Goal: Task Accomplishment & Management: Manage account settings

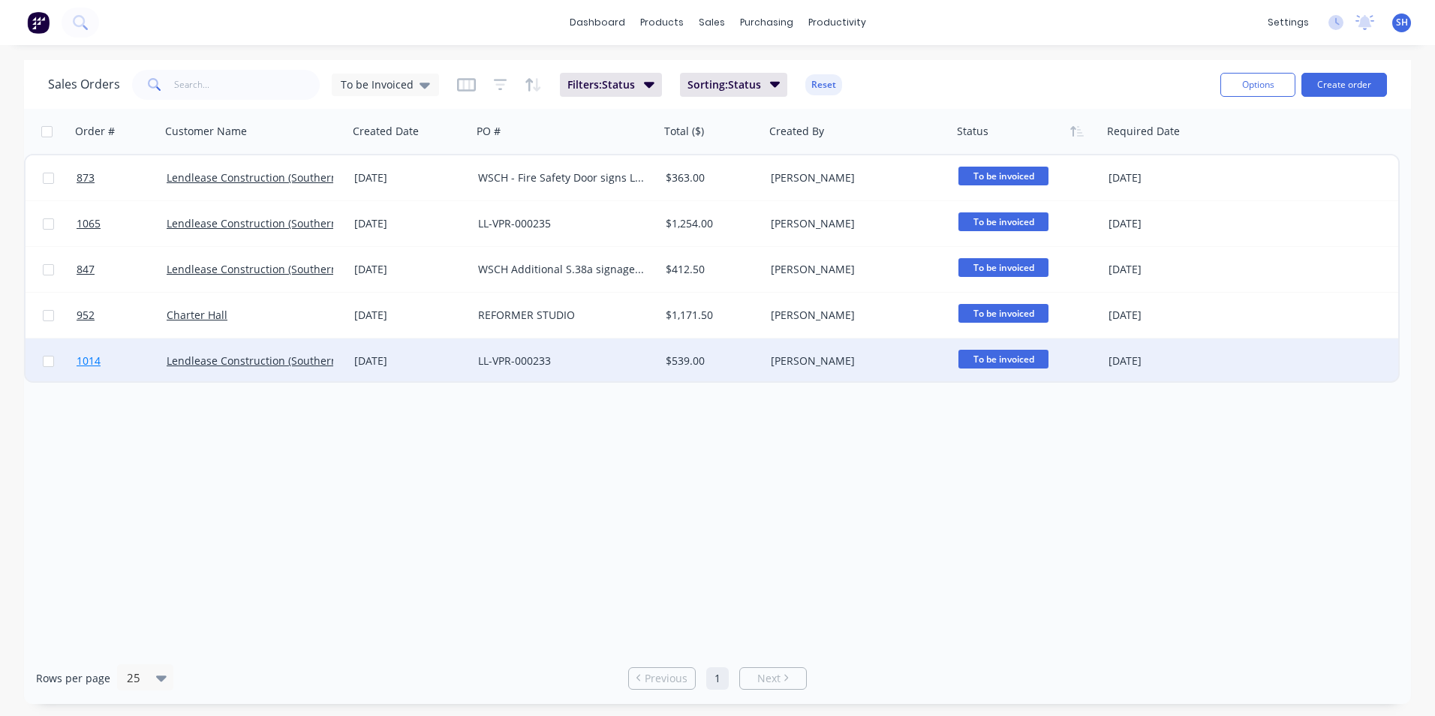
click at [139, 367] on link "1014" at bounding box center [122, 360] width 90 height 45
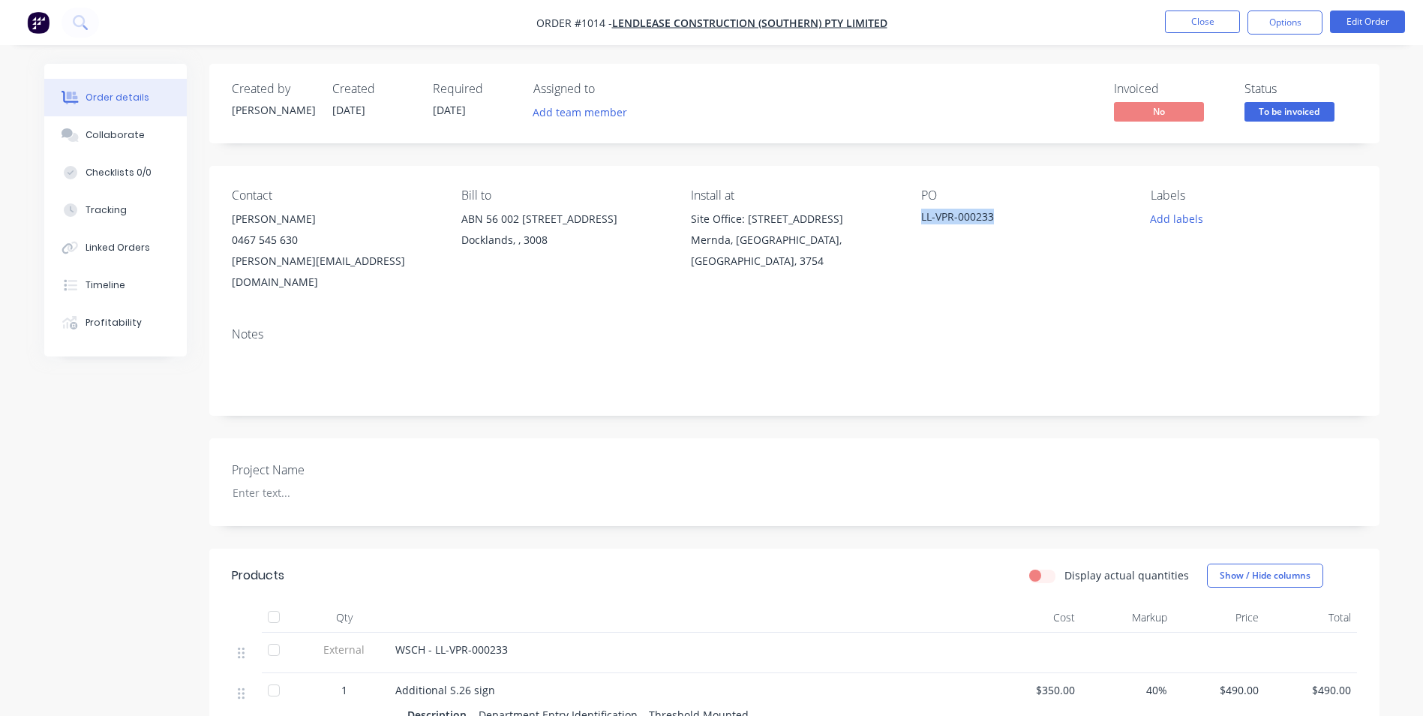
drag, startPoint x: 996, startPoint y: 217, endPoint x: 921, endPoint y: 217, distance: 74.3
click at [921, 217] on div "LL-VPR-000233" at bounding box center [1015, 219] width 188 height 21
click at [101, 141] on div "Collaborate" at bounding box center [115, 135] width 59 height 14
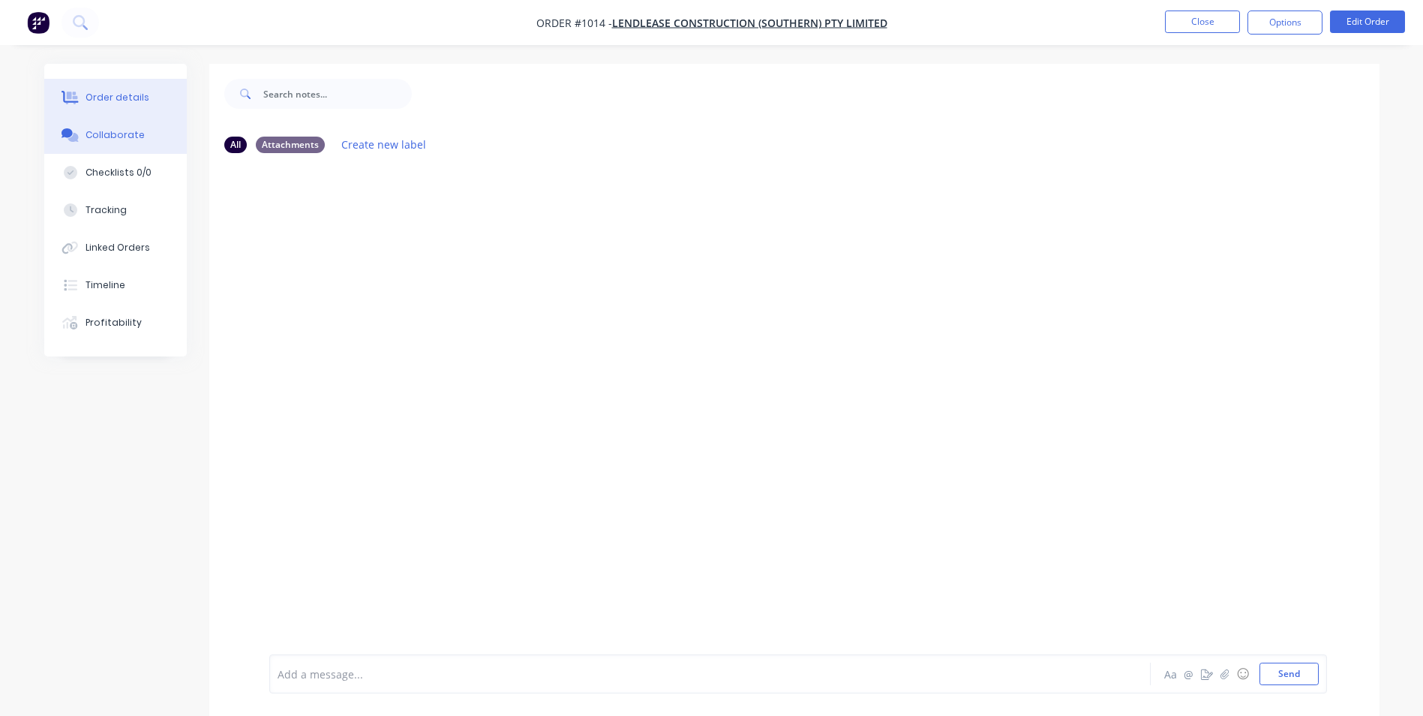
click at [109, 98] on div "Order details" at bounding box center [118, 98] width 64 height 14
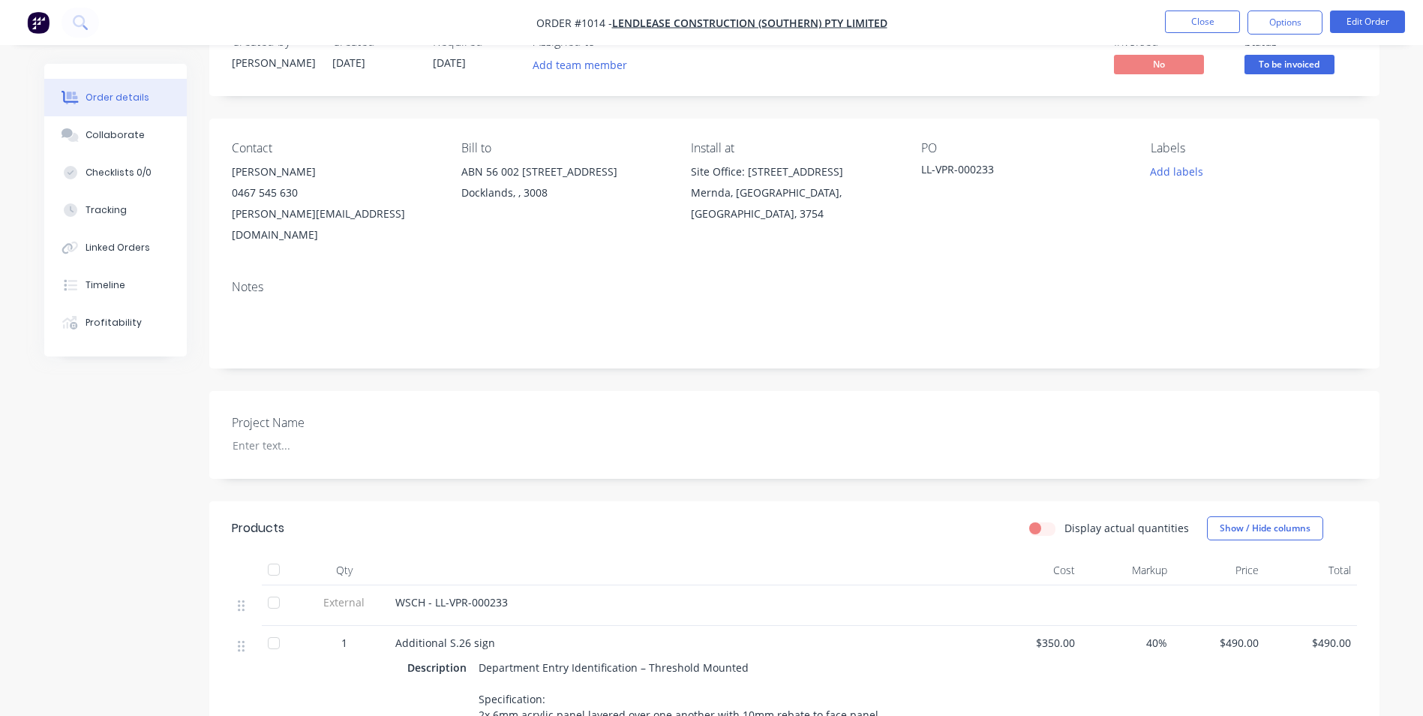
scroll to position [225, 0]
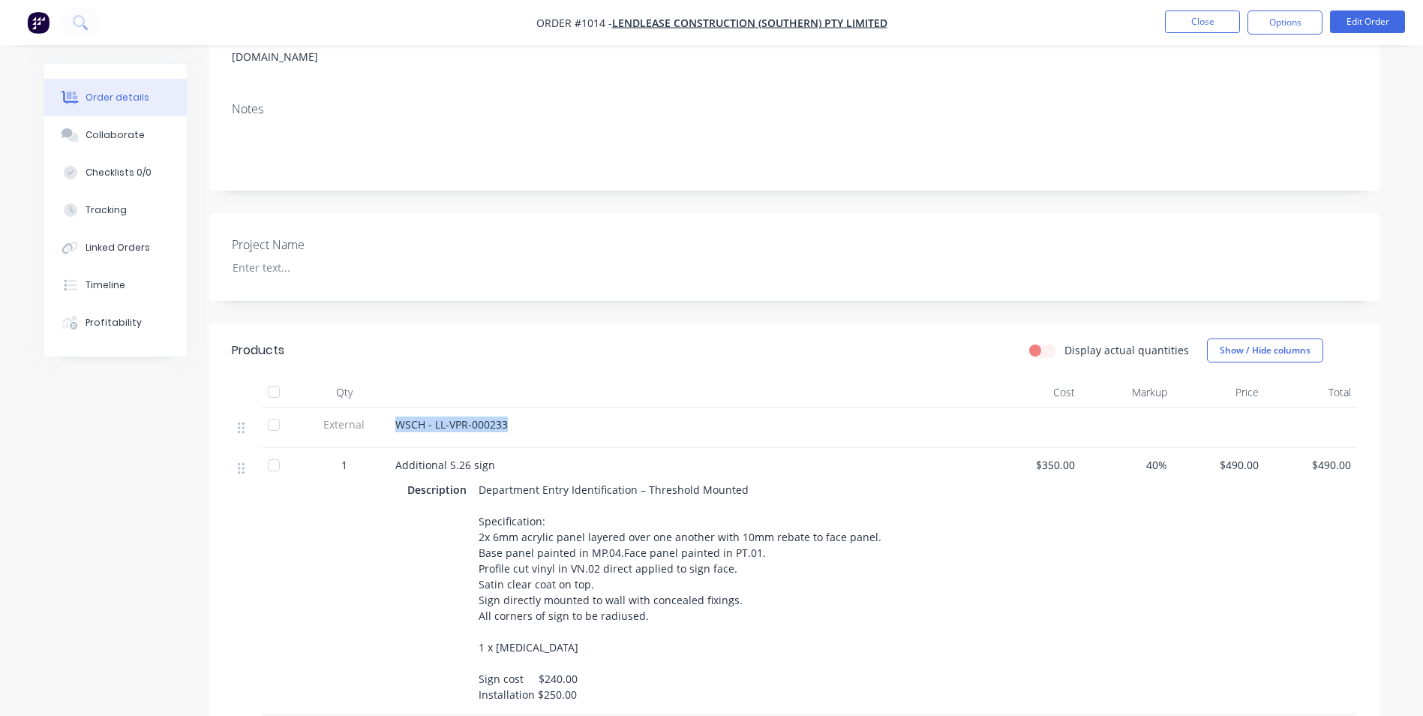
drag, startPoint x: 506, startPoint y: 401, endPoint x: 397, endPoint y: 405, distance: 109.6
click at [397, 417] on span "WSCH - LL-VPR-000233" at bounding box center [451, 424] width 113 height 14
copy span "WSCH - LL-VPR-000233"
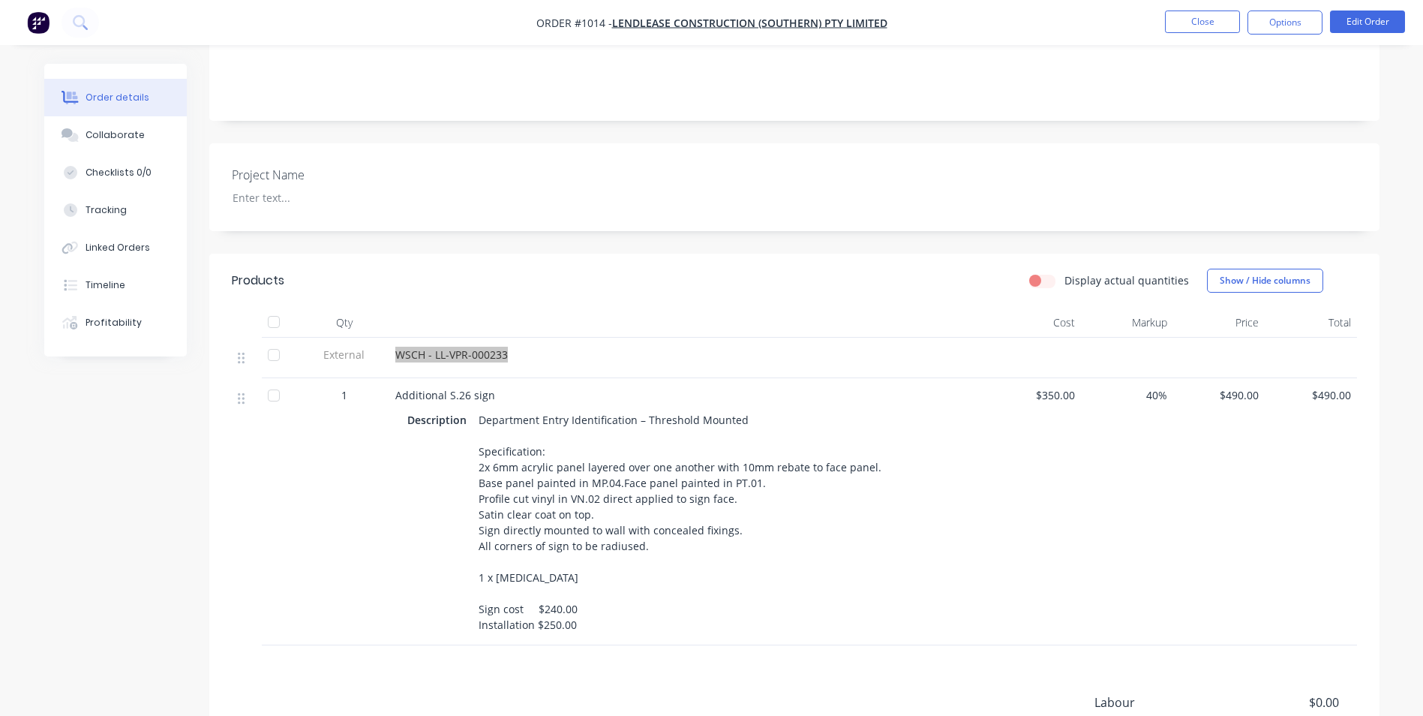
scroll to position [300, 0]
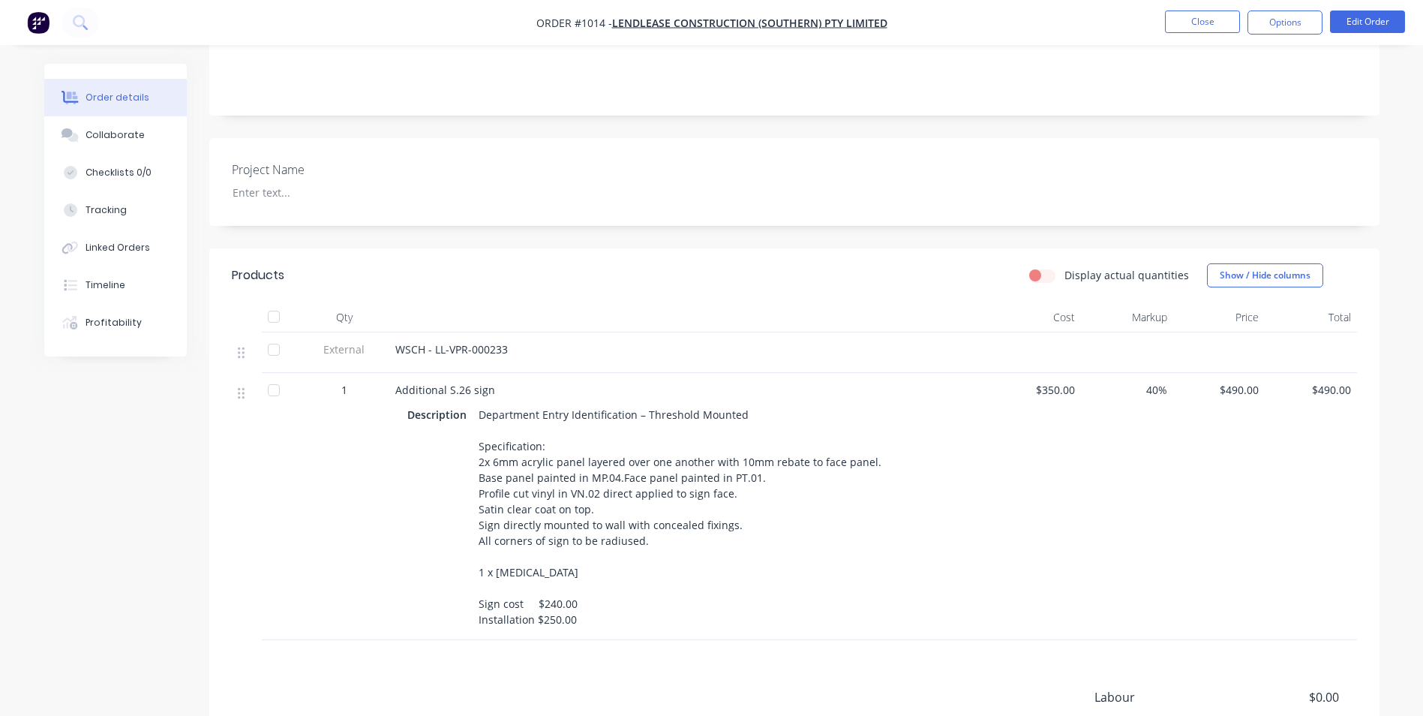
click at [395, 383] on span "Additional S.26 sign" at bounding box center [445, 390] width 100 height 14
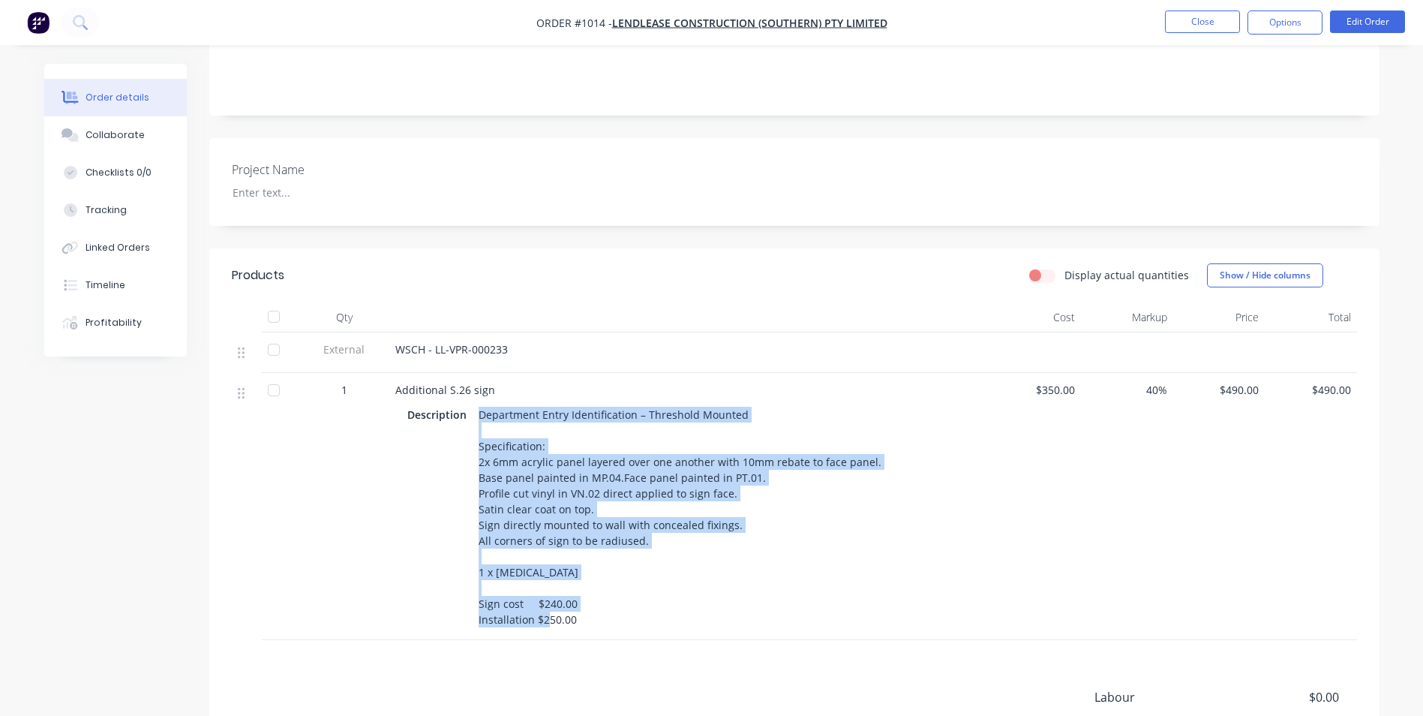
drag, startPoint x: 477, startPoint y: 390, endPoint x: 605, endPoint y: 615, distance: 259.1
click at [605, 615] on div "Additional S.26 sign Description Department Entry Identification – Threshold Mo…" at bounding box center [689, 506] width 600 height 267
copy div "Department Entry Identification – Threshold Mounted Specification: 2x 6mm acryl…"
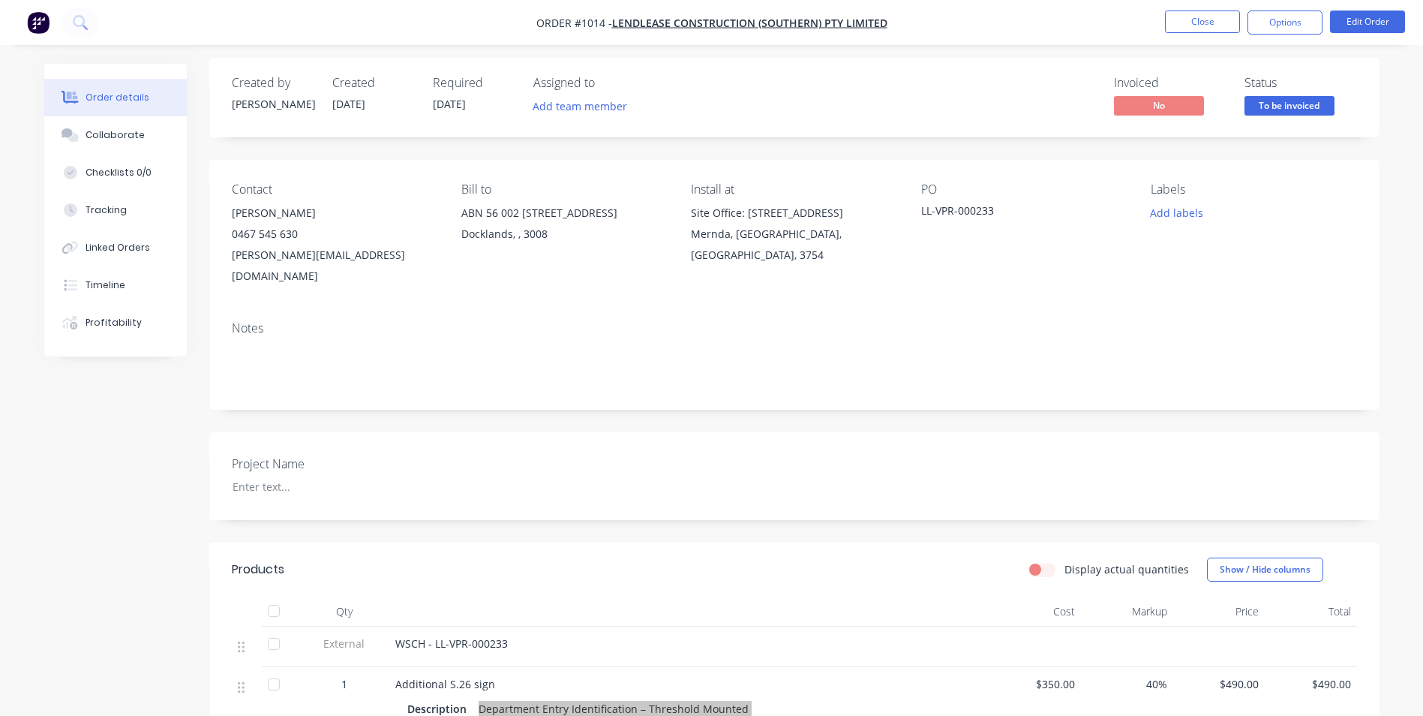
scroll to position [0, 0]
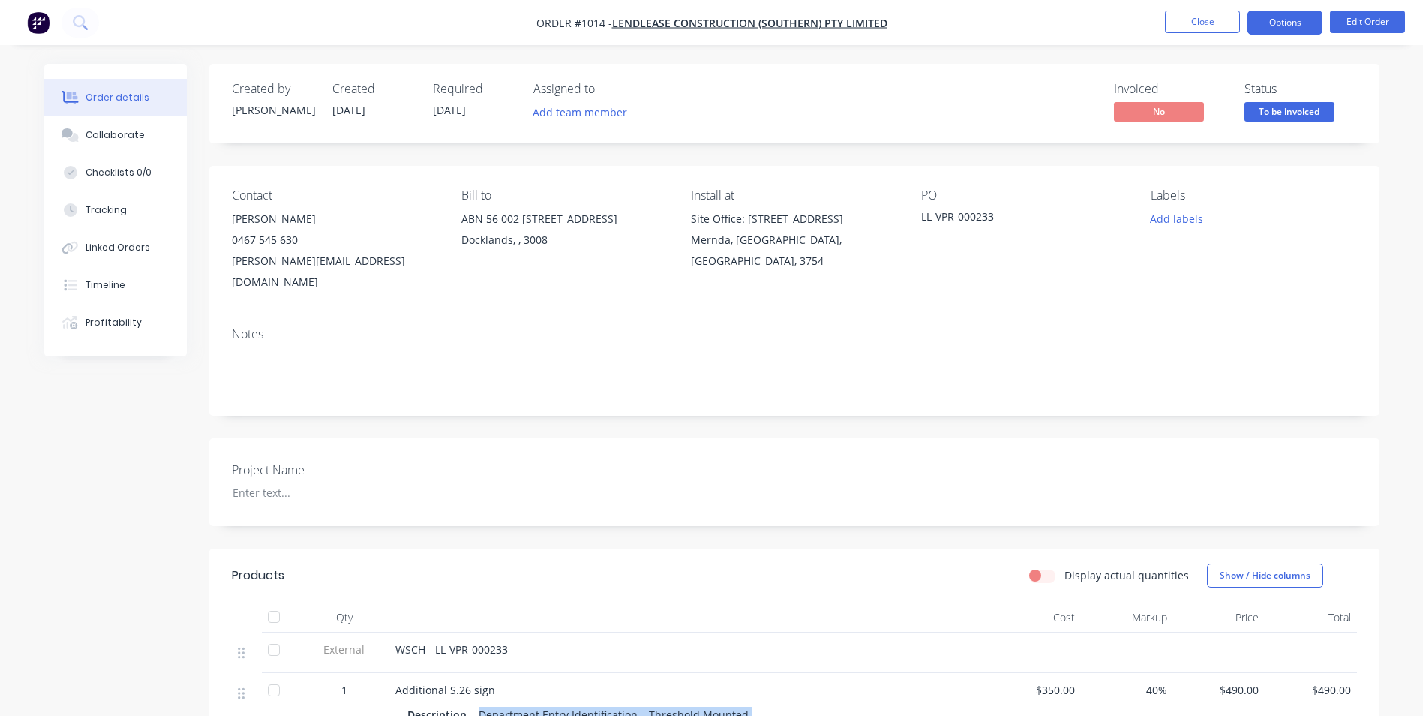
click at [1262, 14] on button "Options" at bounding box center [1285, 23] width 75 height 24
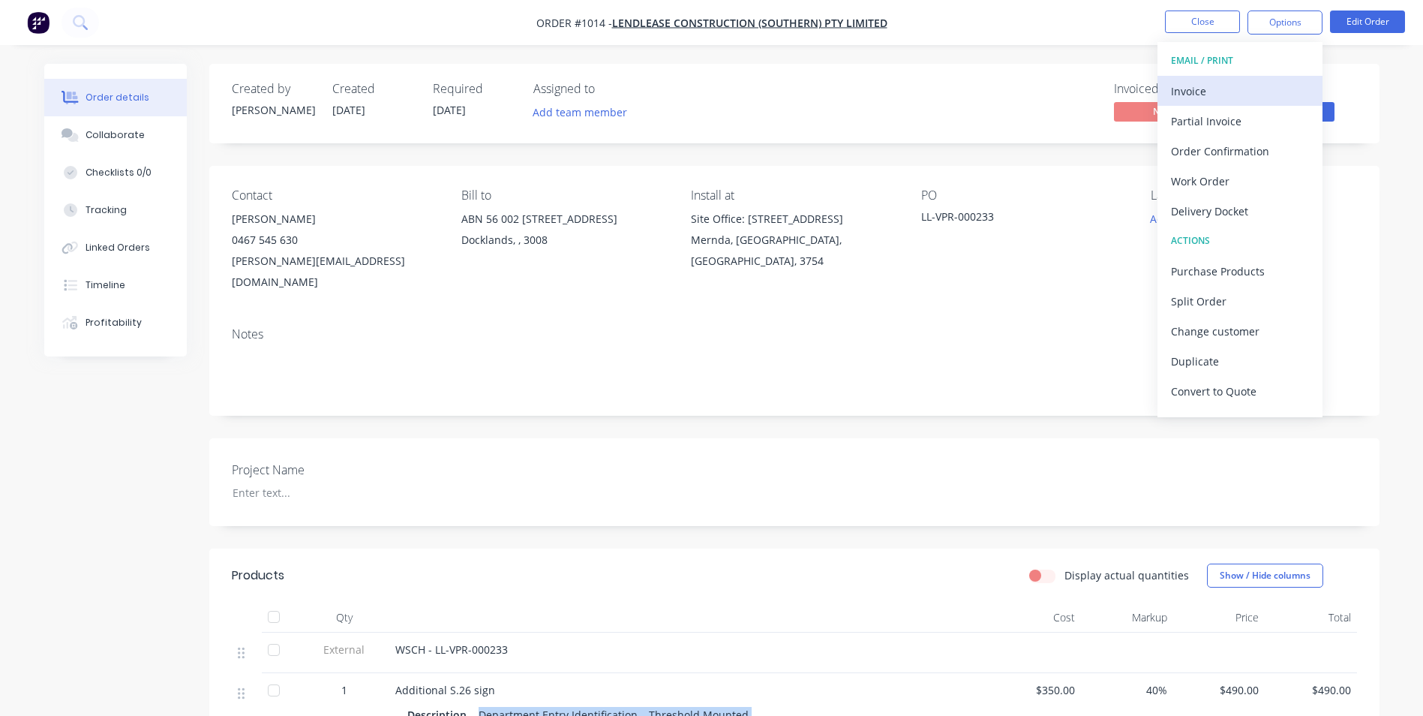
click at [1222, 95] on div "Invoice" at bounding box center [1240, 91] width 138 height 22
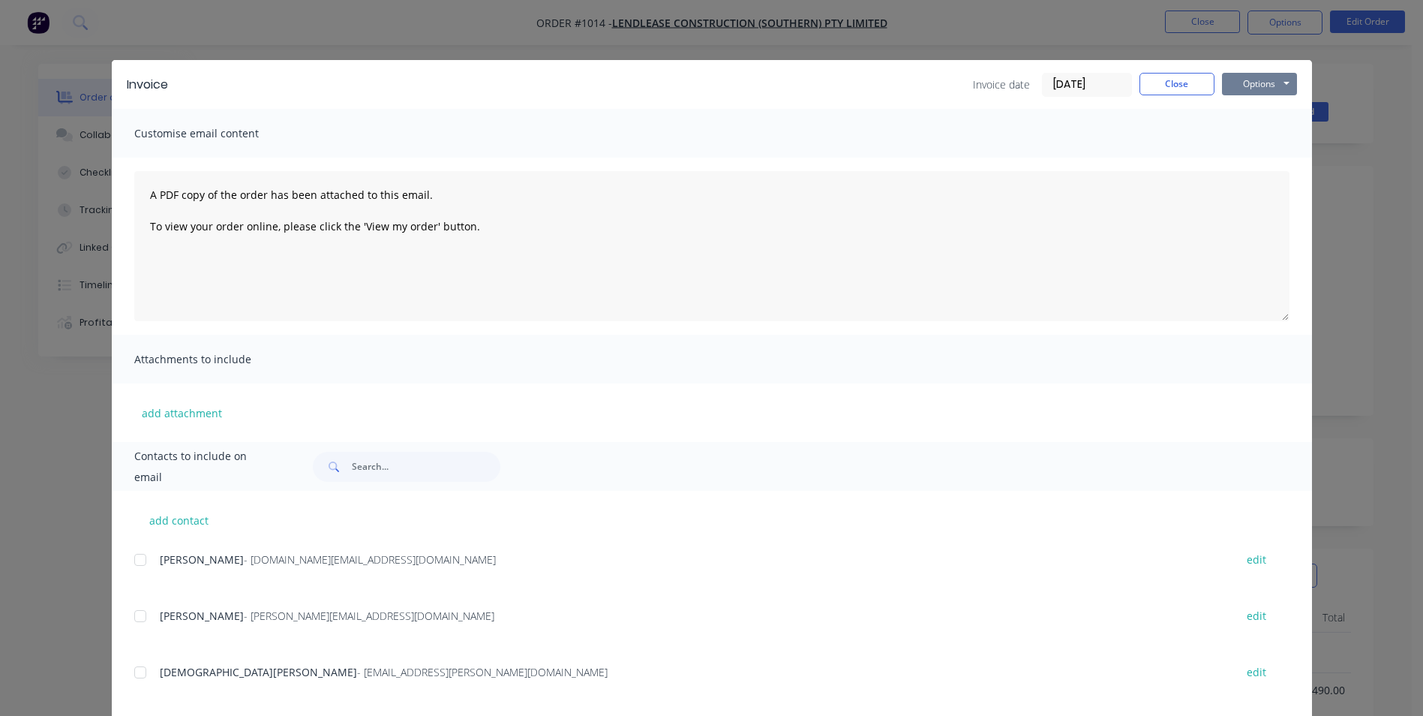
click at [1233, 82] on button "Options" at bounding box center [1259, 84] width 75 height 23
click at [1254, 131] on button "Print" at bounding box center [1270, 135] width 96 height 25
click at [1177, 79] on button "Close" at bounding box center [1177, 84] width 75 height 23
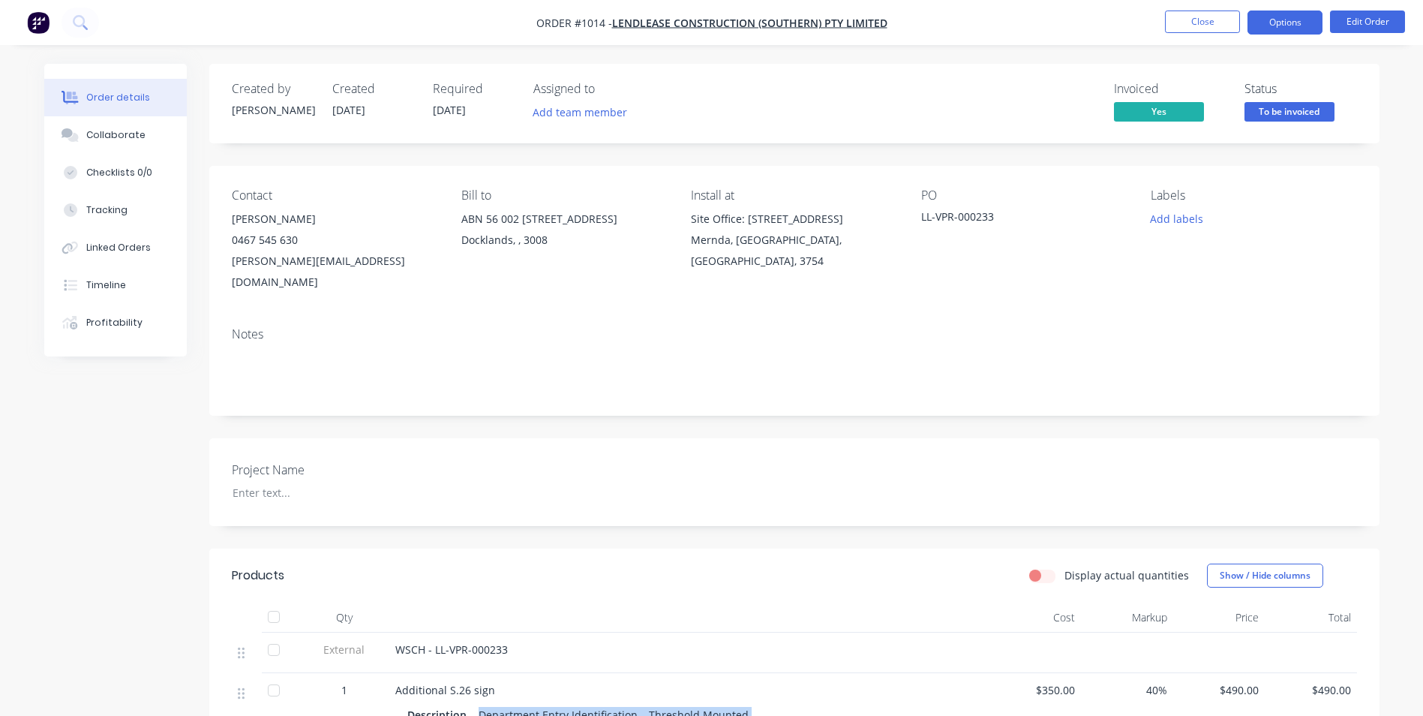
click at [1302, 26] on button "Options" at bounding box center [1285, 23] width 75 height 24
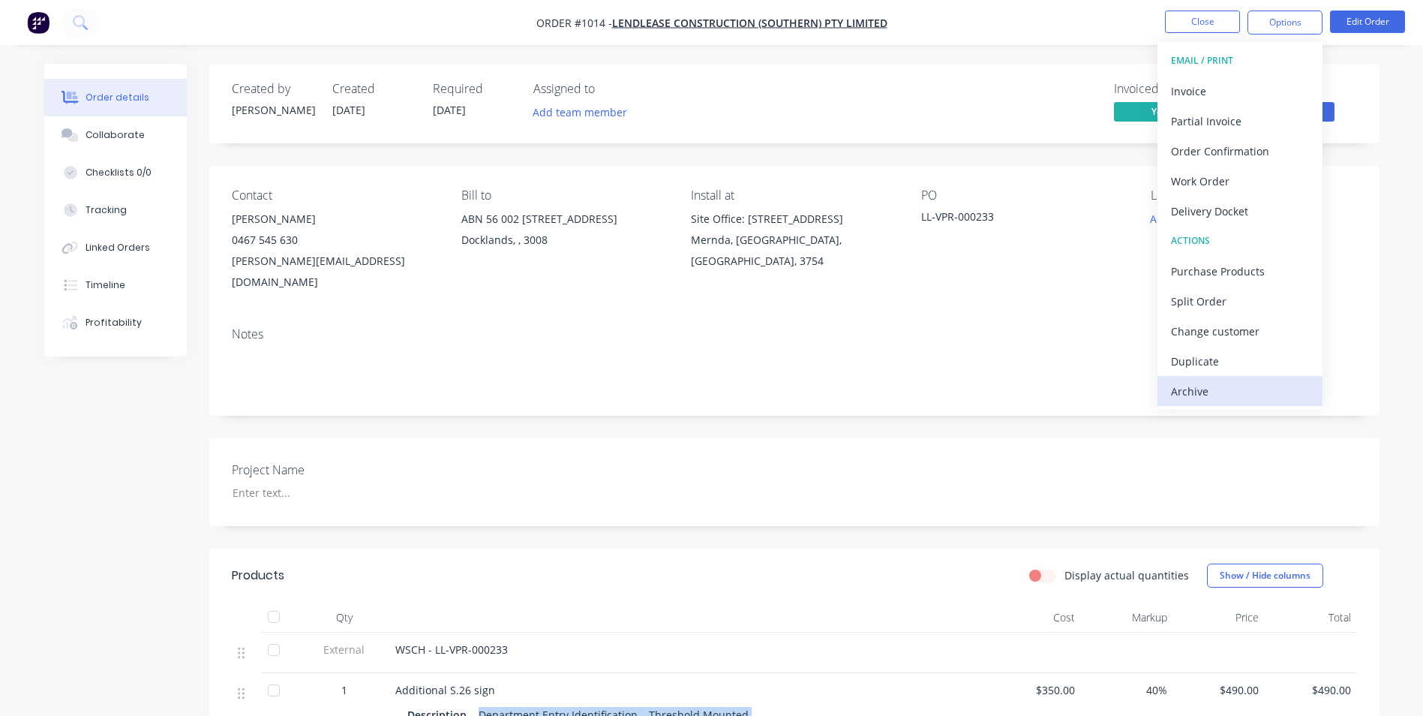
click at [1243, 395] on div "Archive" at bounding box center [1240, 391] width 138 height 22
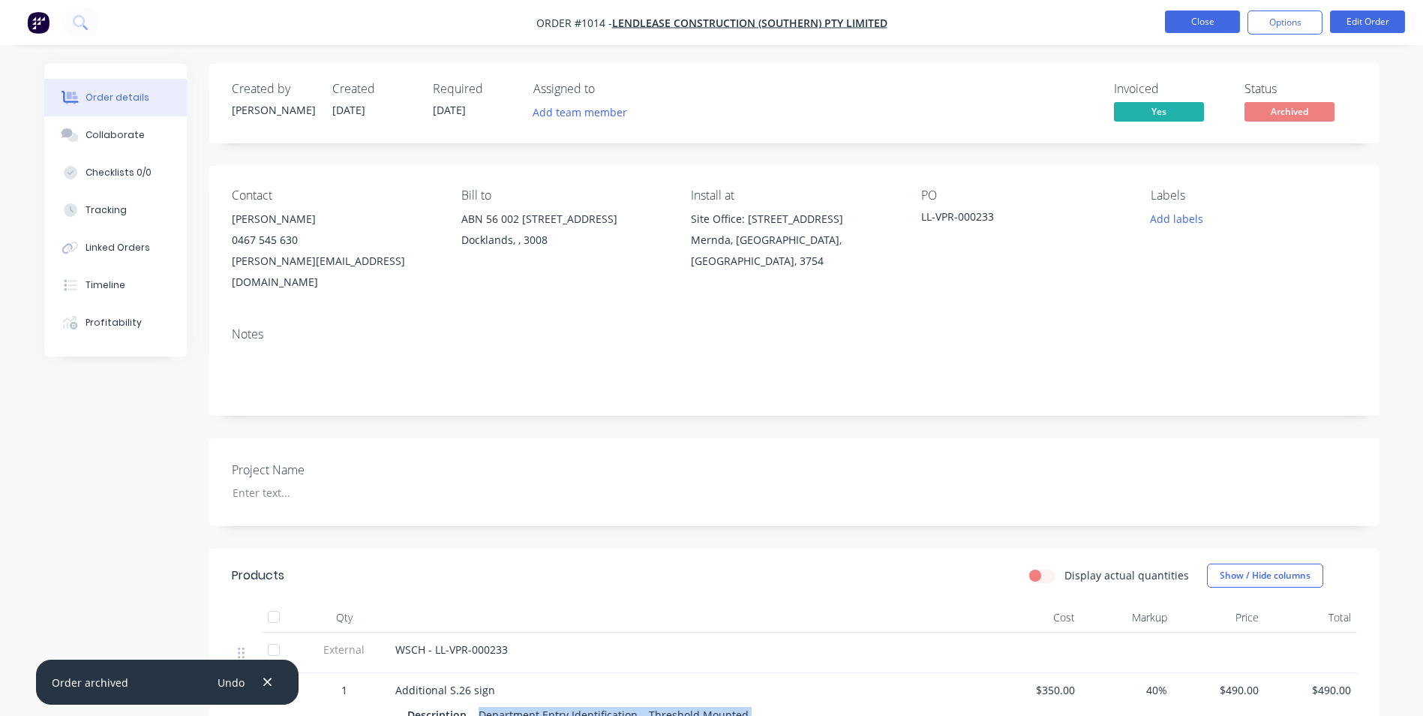
click at [1224, 28] on button "Close" at bounding box center [1202, 22] width 75 height 23
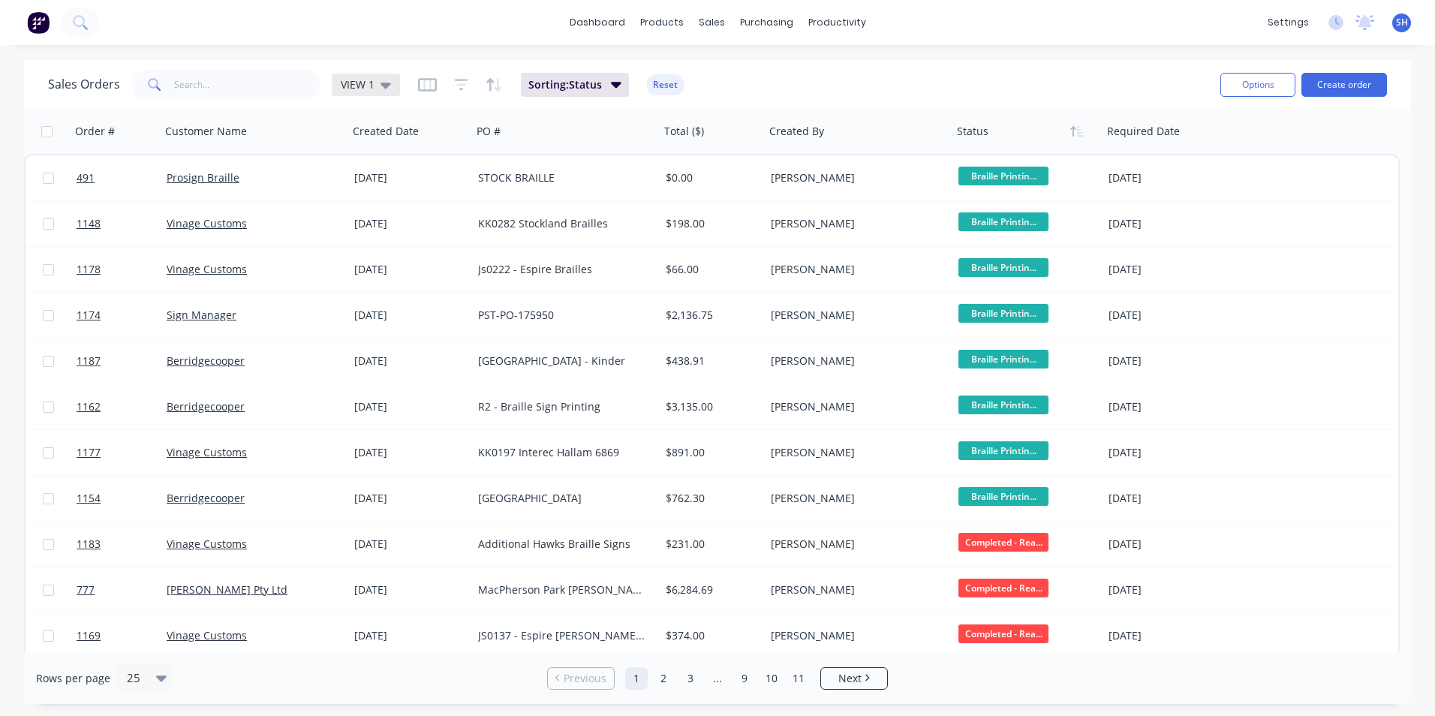
click at [377, 83] on div "VIEW 1" at bounding box center [366, 85] width 50 height 14
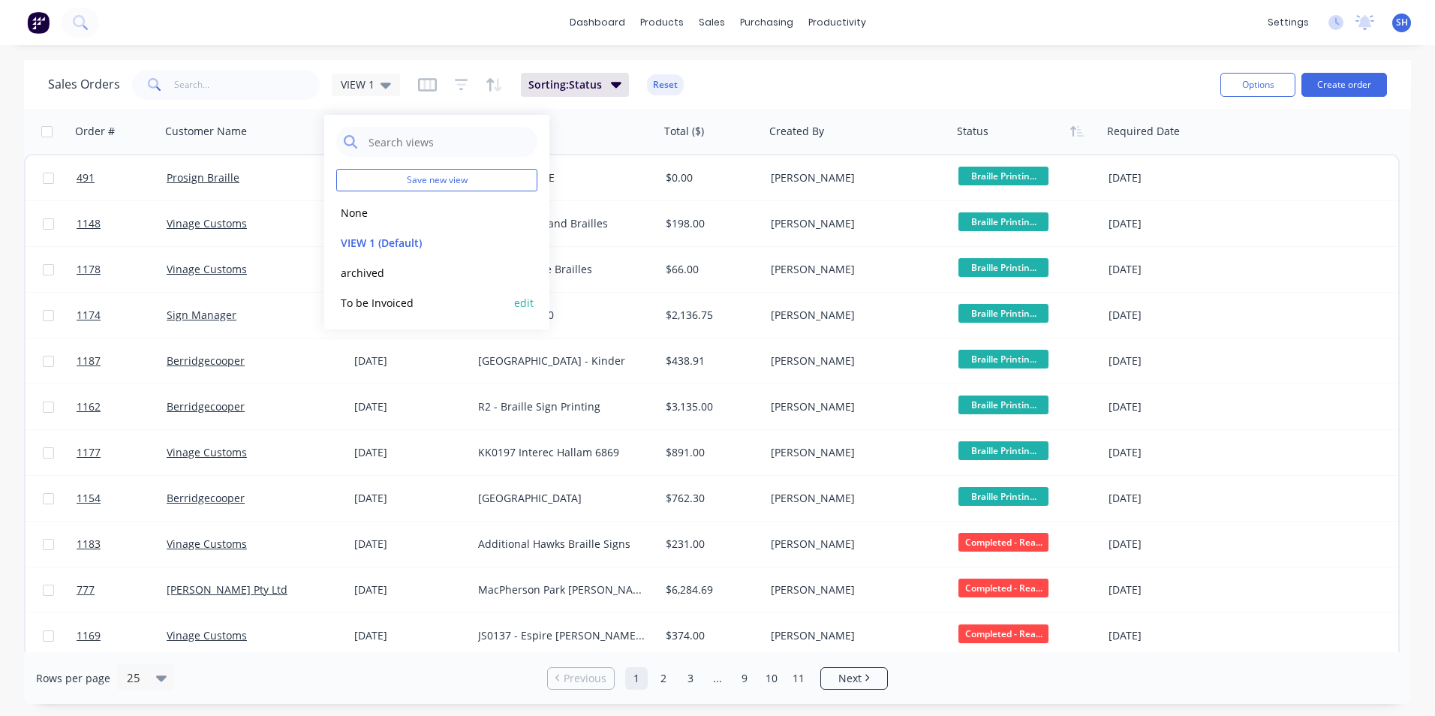
click at [391, 302] on button "To be Invoiced" at bounding box center [421, 302] width 171 height 17
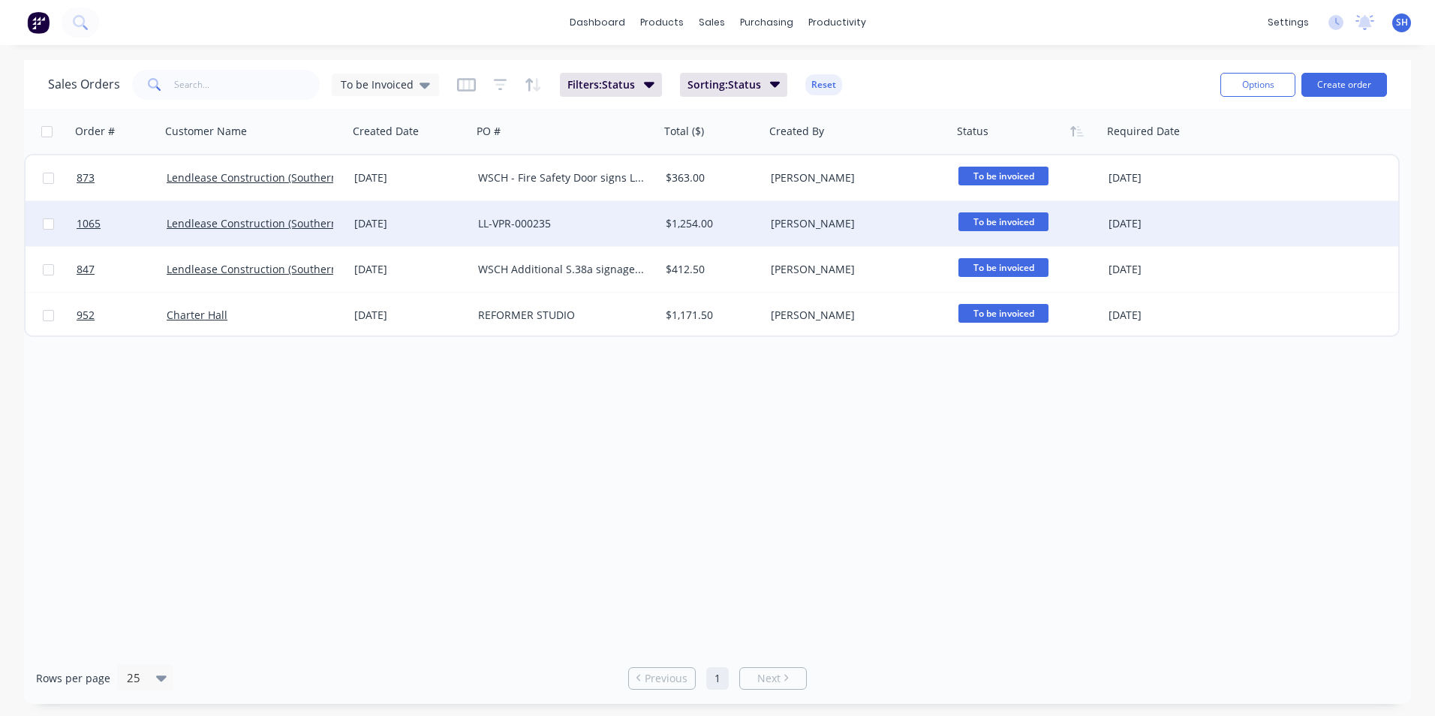
click at [446, 223] on div "[DATE]" at bounding box center [410, 223] width 112 height 15
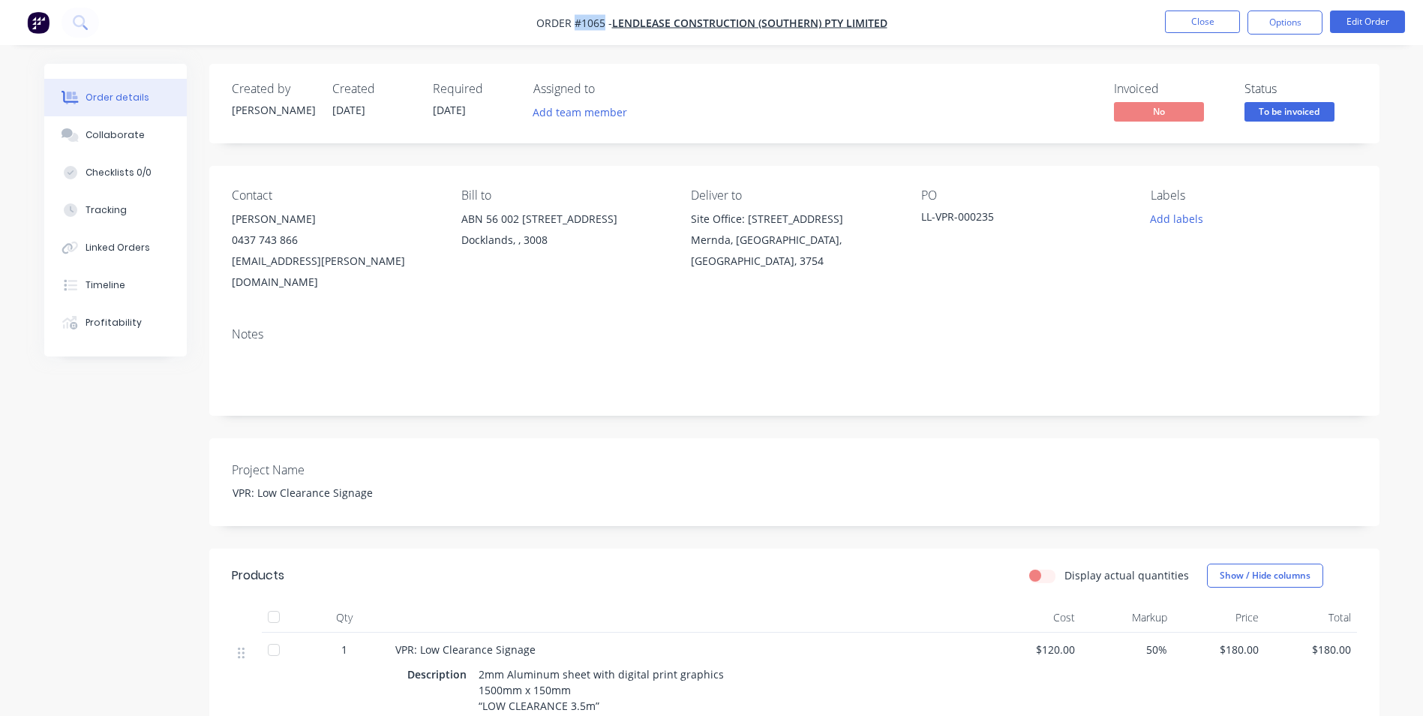
drag, startPoint x: 603, startPoint y: 23, endPoint x: 575, endPoint y: 24, distance: 27.8
click at [575, 24] on span "Order #1065 -" at bounding box center [574, 23] width 76 height 14
copy span "#1065"
drag, startPoint x: 996, startPoint y: 215, endPoint x: 920, endPoint y: 215, distance: 76.5
click at [920, 215] on div "Contact [PERSON_NAME] [PHONE_NUMBER] [EMAIL_ADDRESS][PERSON_NAME][DOMAIN_NAME] …" at bounding box center [794, 240] width 1170 height 149
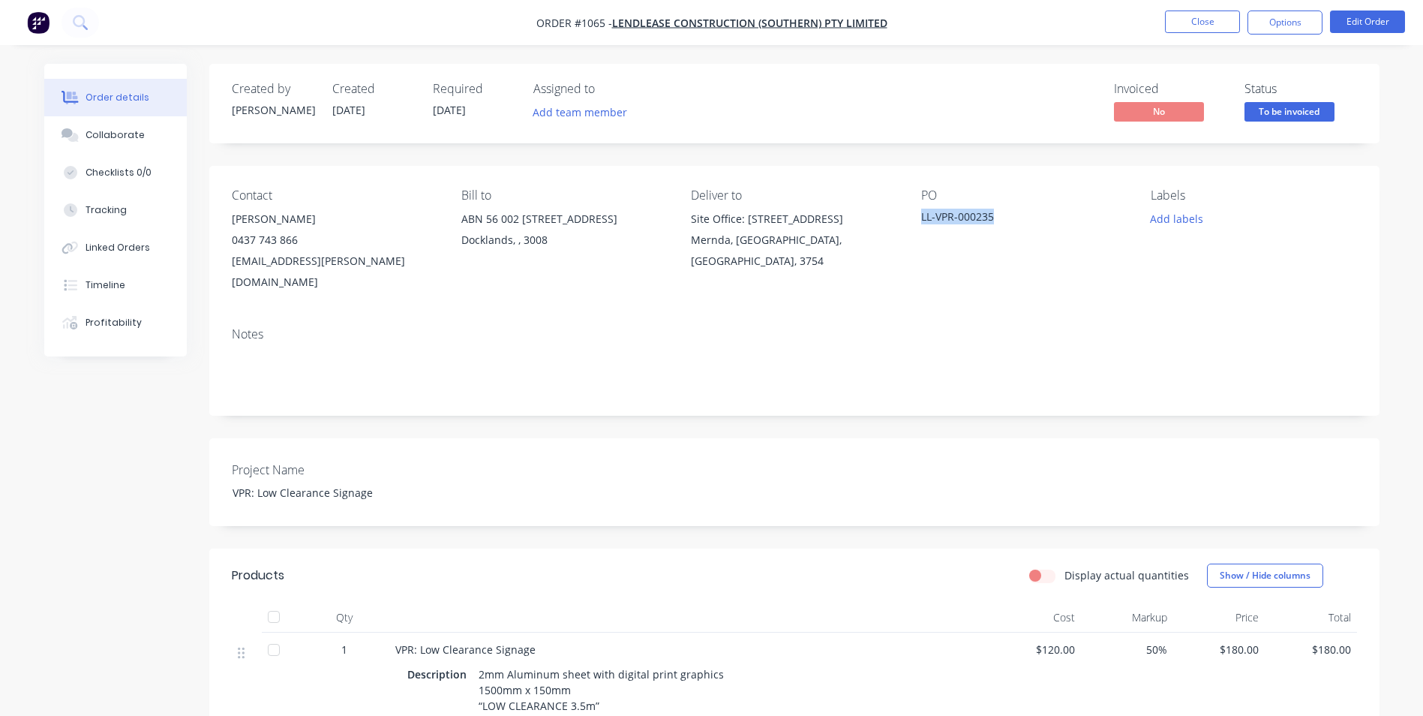
copy div "LL-VPR-000235"
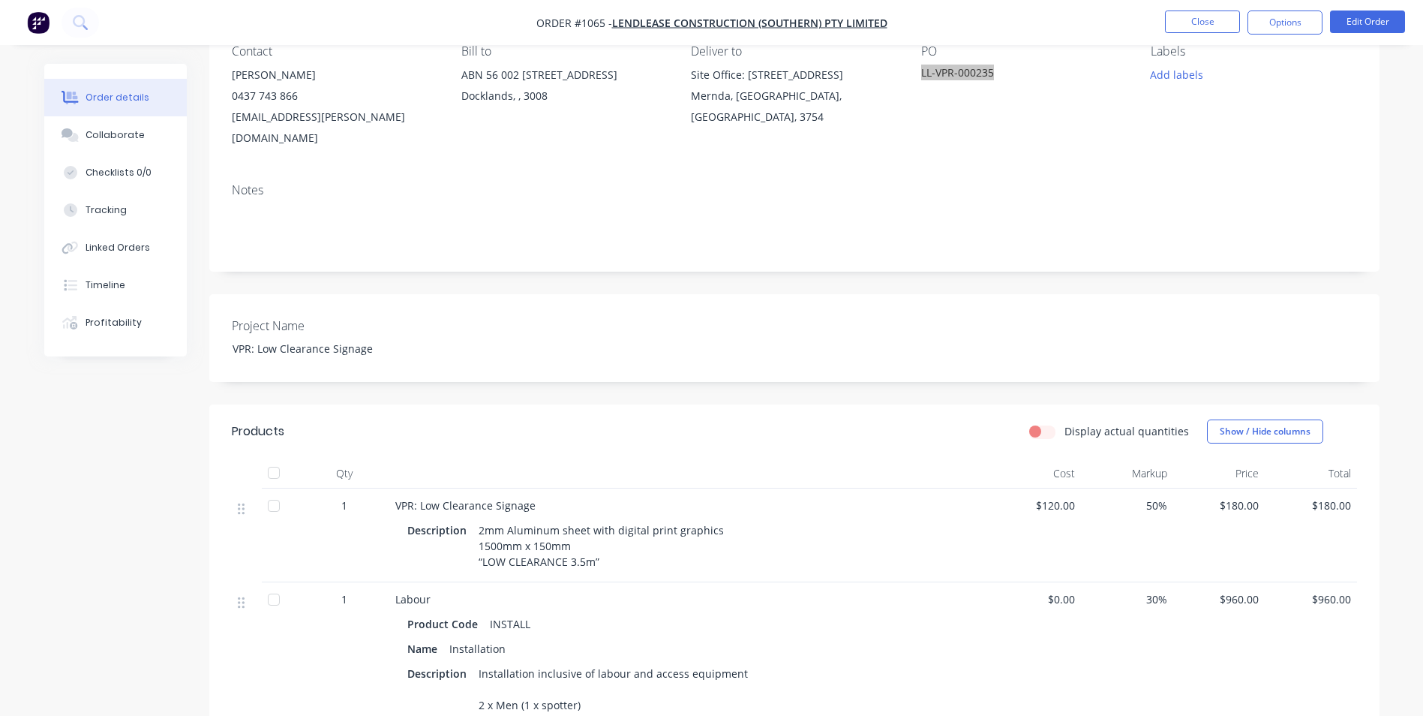
scroll to position [150, 0]
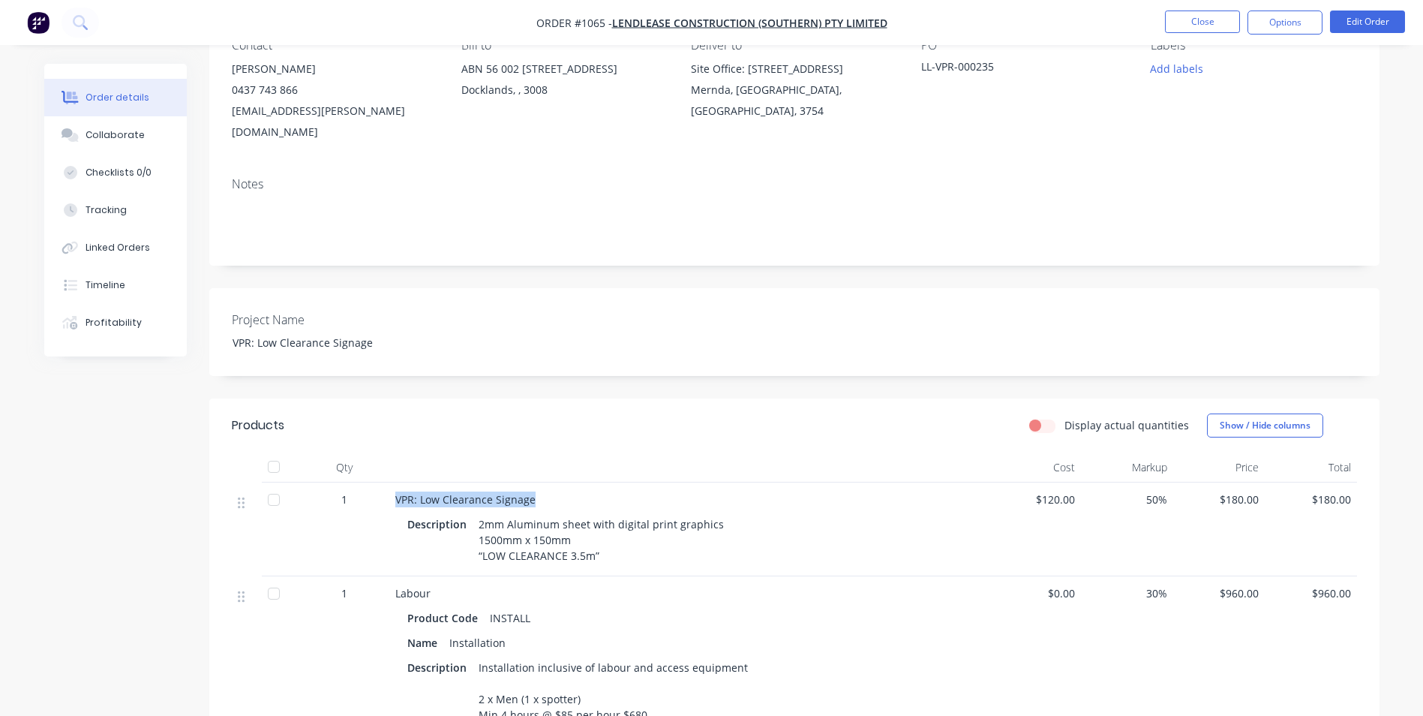
drag, startPoint x: 398, startPoint y: 478, endPoint x: 534, endPoint y: 481, distance: 136.6
click at [534, 491] on div "VPR: Low Clearance Signage" at bounding box center [689, 499] width 588 height 16
copy span "VPR: Low Clearance Signage"
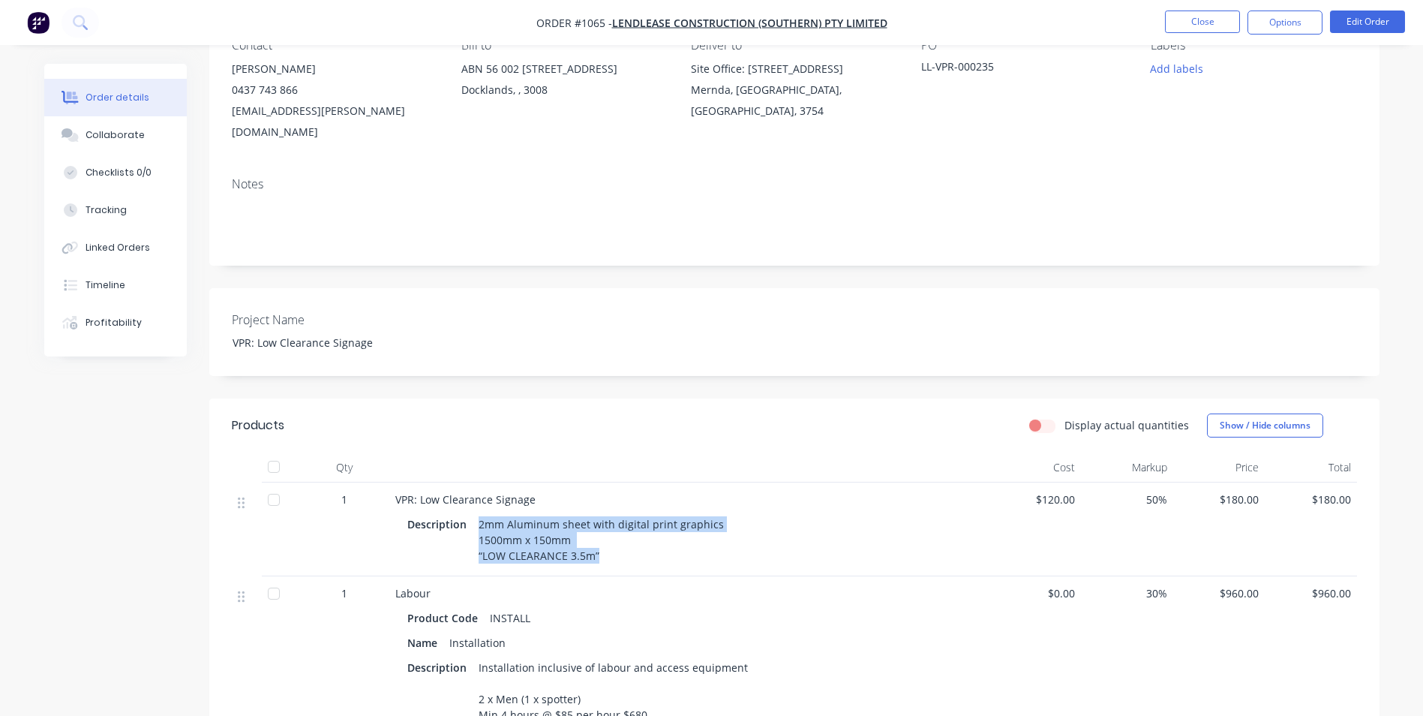
drag, startPoint x: 478, startPoint y: 500, endPoint x: 596, endPoint y: 549, distance: 128.2
click at [596, 549] on div "VPR: Low Clearance Signage Description 2mm Aluminum sheet with digital print gr…" at bounding box center [689, 529] width 600 height 94
copy div "2mm Aluminum sheet with digital print graphics 1500mm x 150mm “LOW CLEARANCE 3.…"
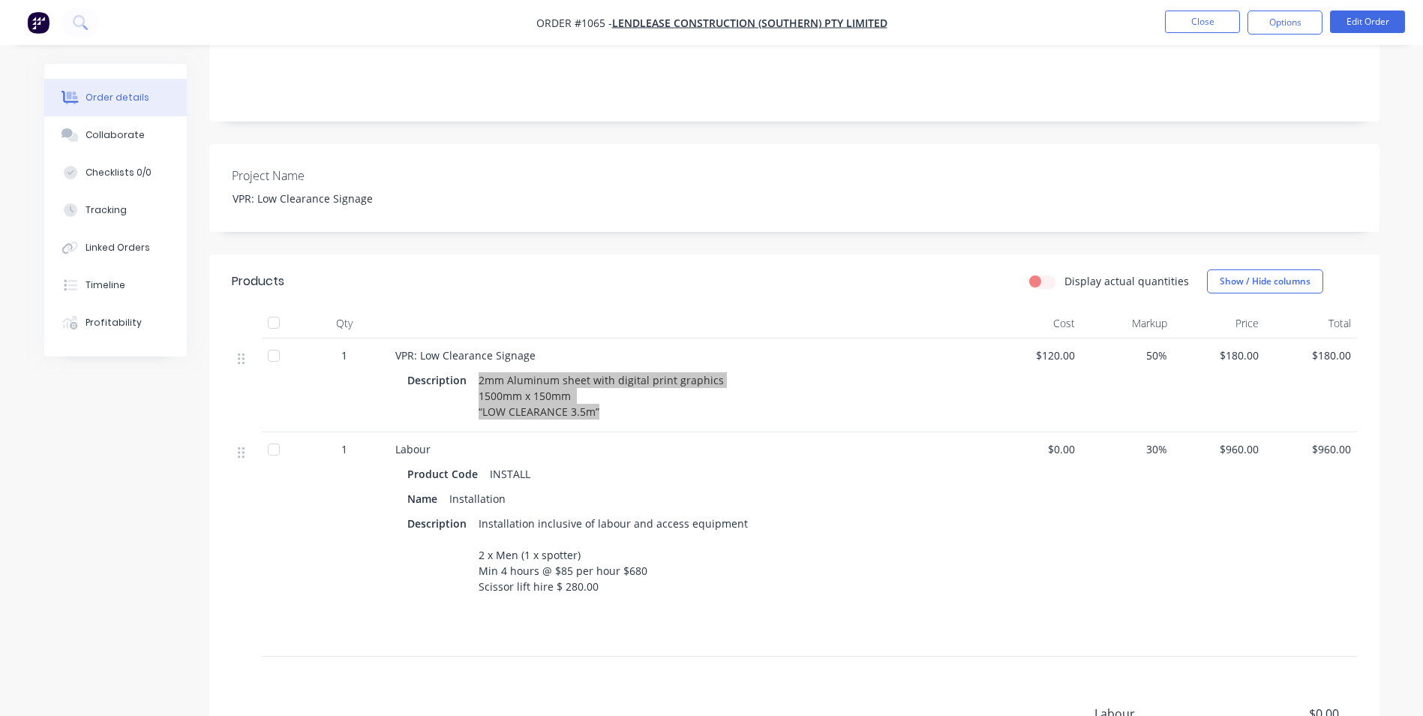
scroll to position [300, 0]
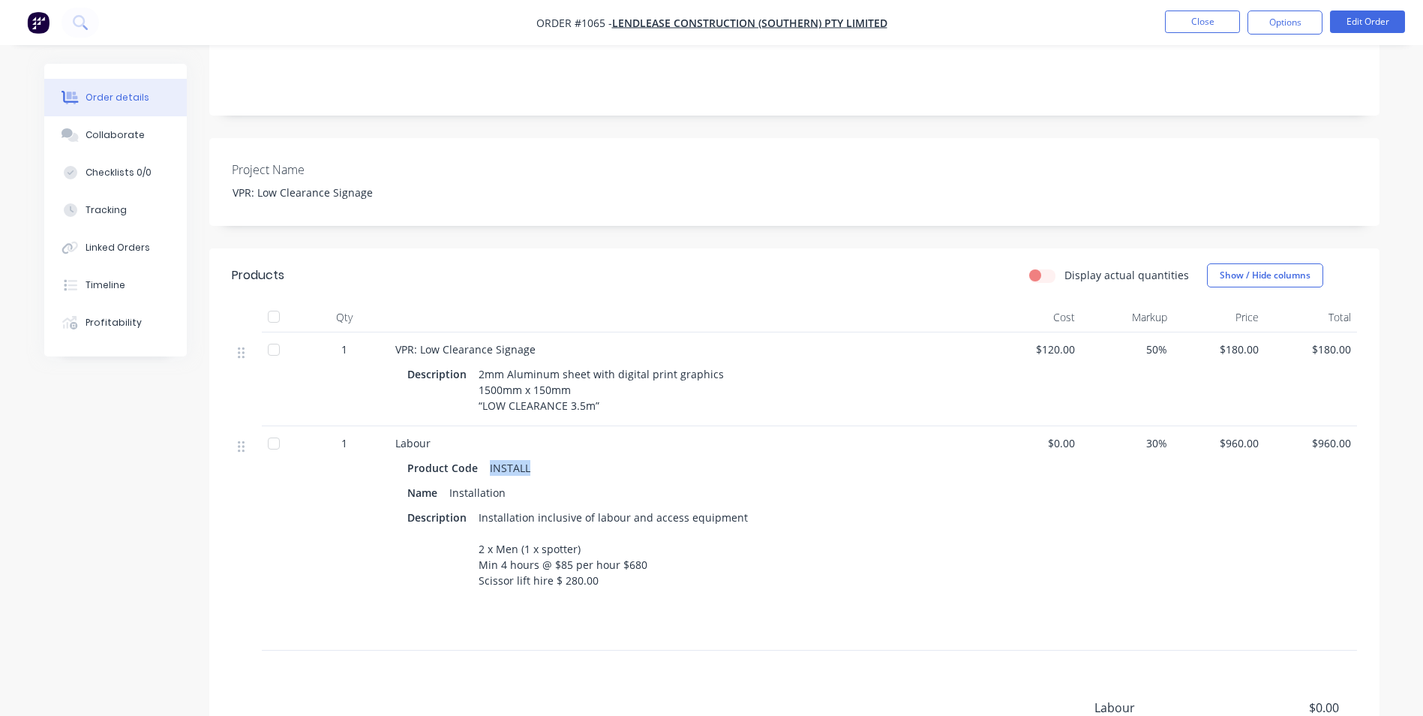
drag, startPoint x: 485, startPoint y: 442, endPoint x: 548, endPoint y: 440, distance: 62.3
click at [548, 457] on div "Product Code INSTALL" at bounding box center [689, 468] width 564 height 22
copy div "INSTALL"
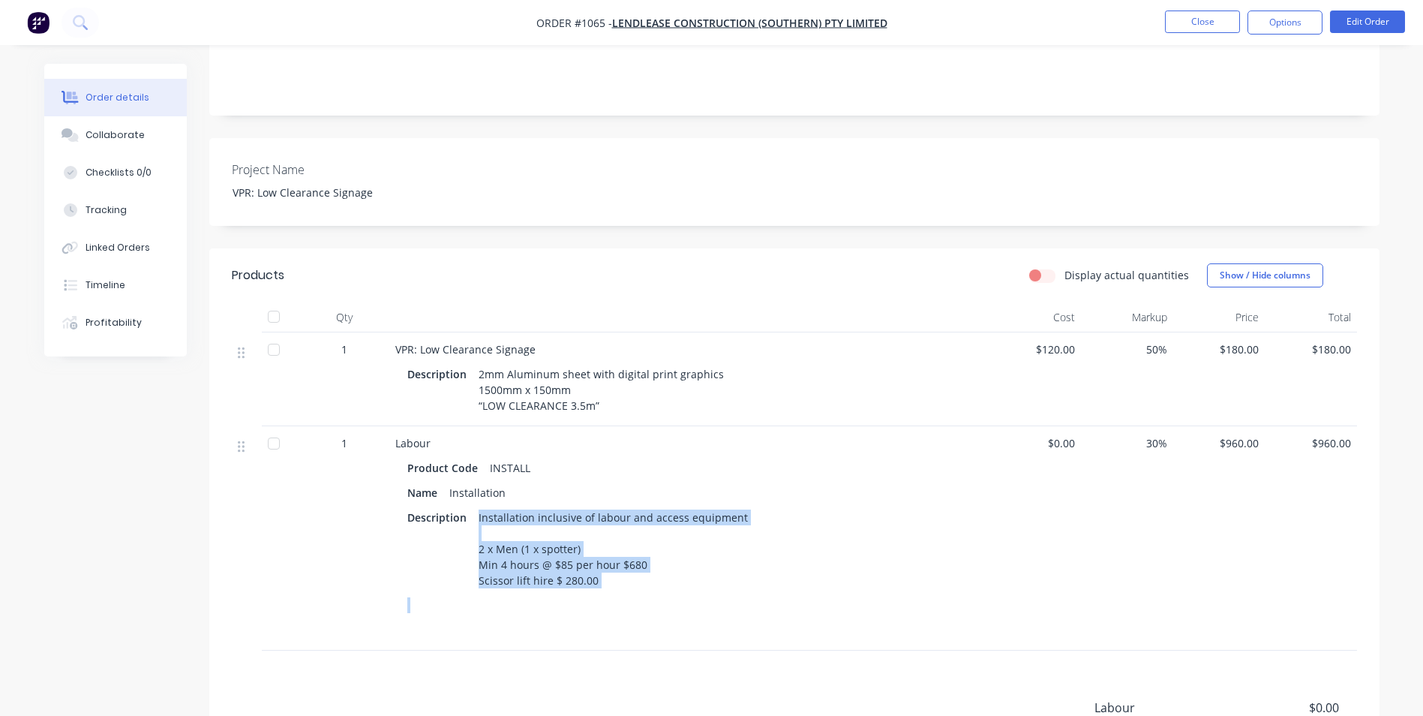
drag, startPoint x: 475, startPoint y: 494, endPoint x: 612, endPoint y: 572, distance: 157.6
click at [612, 572] on div "Product Code INSTALL Name Installation Description Installation inclusive of la…" at bounding box center [689, 547] width 588 height 187
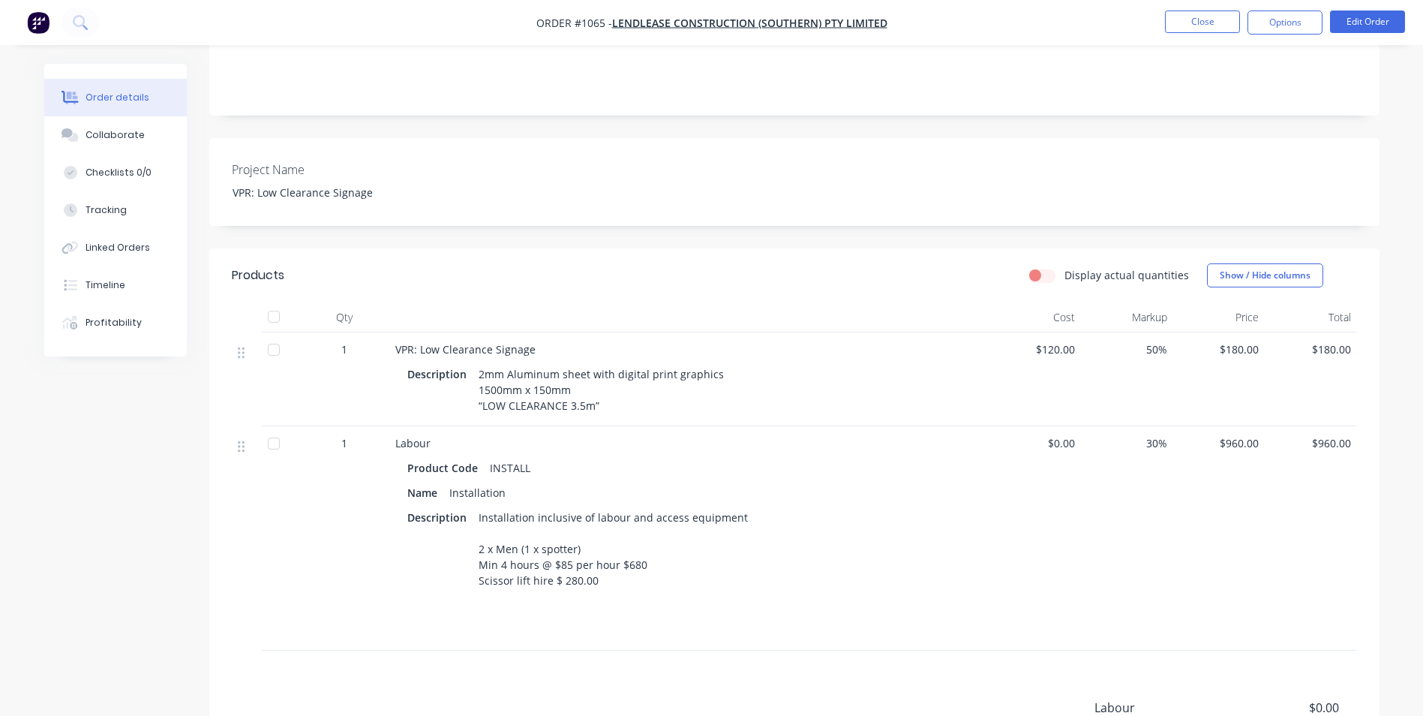
drag, startPoint x: 612, startPoint y: 572, endPoint x: 557, endPoint y: 591, distance: 58.8
click at [557, 619] on div at bounding box center [689, 630] width 564 height 22
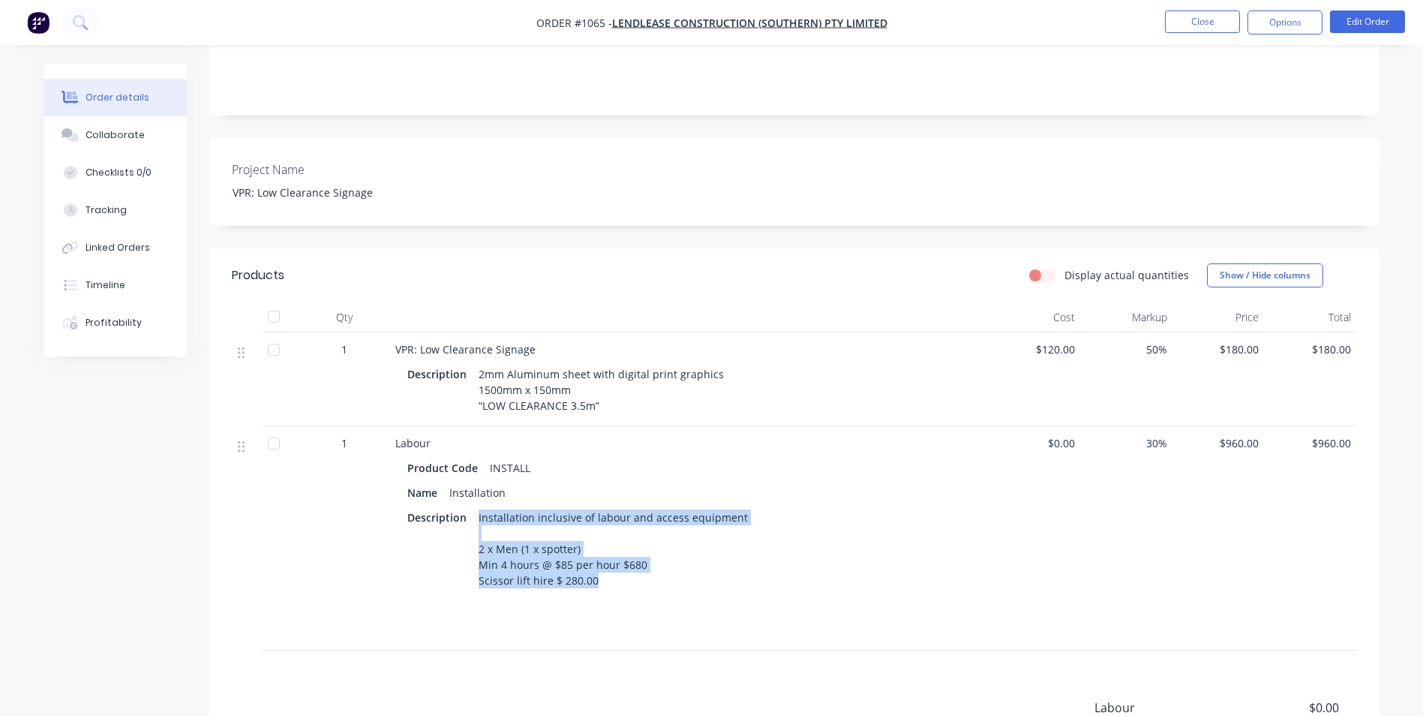
drag, startPoint x: 475, startPoint y: 497, endPoint x: 606, endPoint y: 569, distance: 149.8
click at [606, 569] on div "Installation inclusive of labour and access equipment 2 x Men (1 x spotter) Min…" at bounding box center [613, 548] width 281 height 85
copy div "Installation inclusive of labour and access equipment 2 x Men (1 x spotter) Min…"
click at [1262, 25] on button "Options" at bounding box center [1285, 23] width 75 height 24
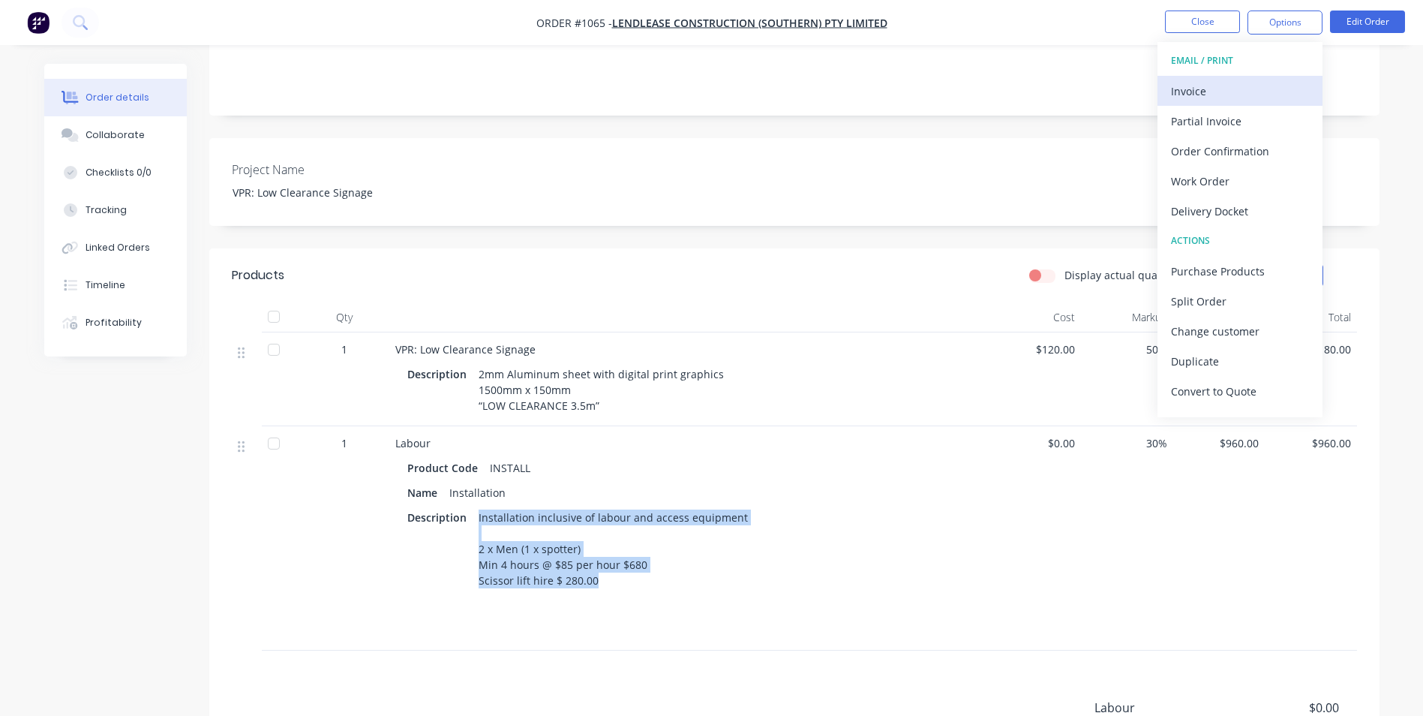
click at [1214, 86] on div "Invoice" at bounding box center [1240, 91] width 138 height 22
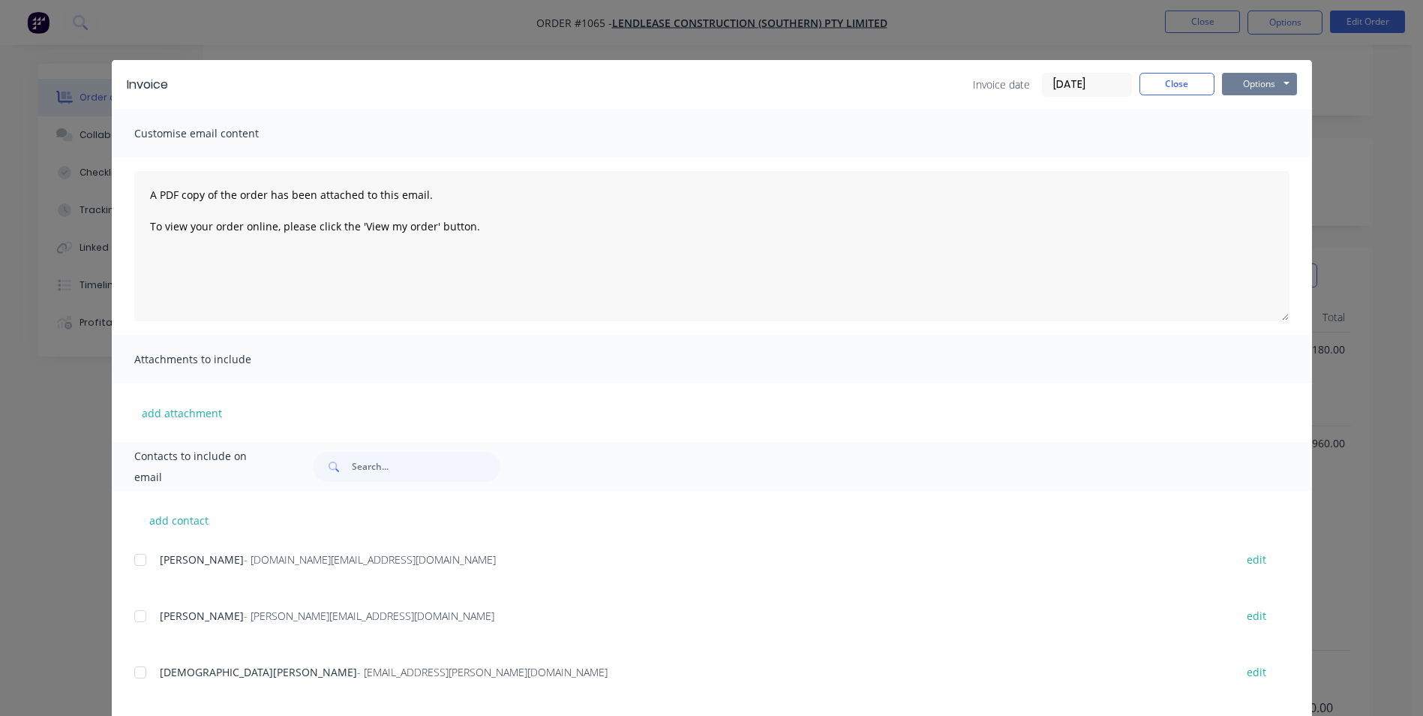
click at [1233, 76] on button "Options" at bounding box center [1259, 84] width 75 height 23
click at [1261, 135] on button "Print" at bounding box center [1270, 135] width 96 height 25
click at [1165, 89] on button "Close" at bounding box center [1177, 84] width 75 height 23
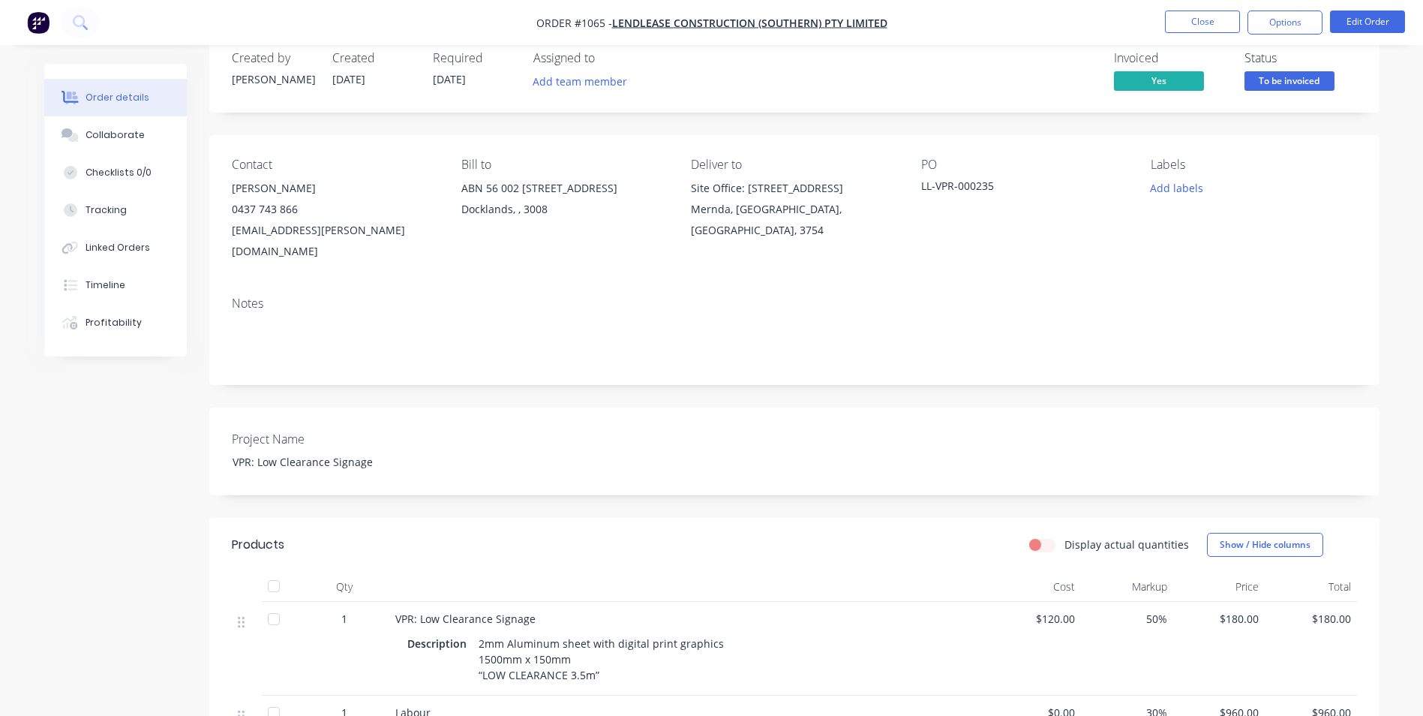
scroll to position [0, 0]
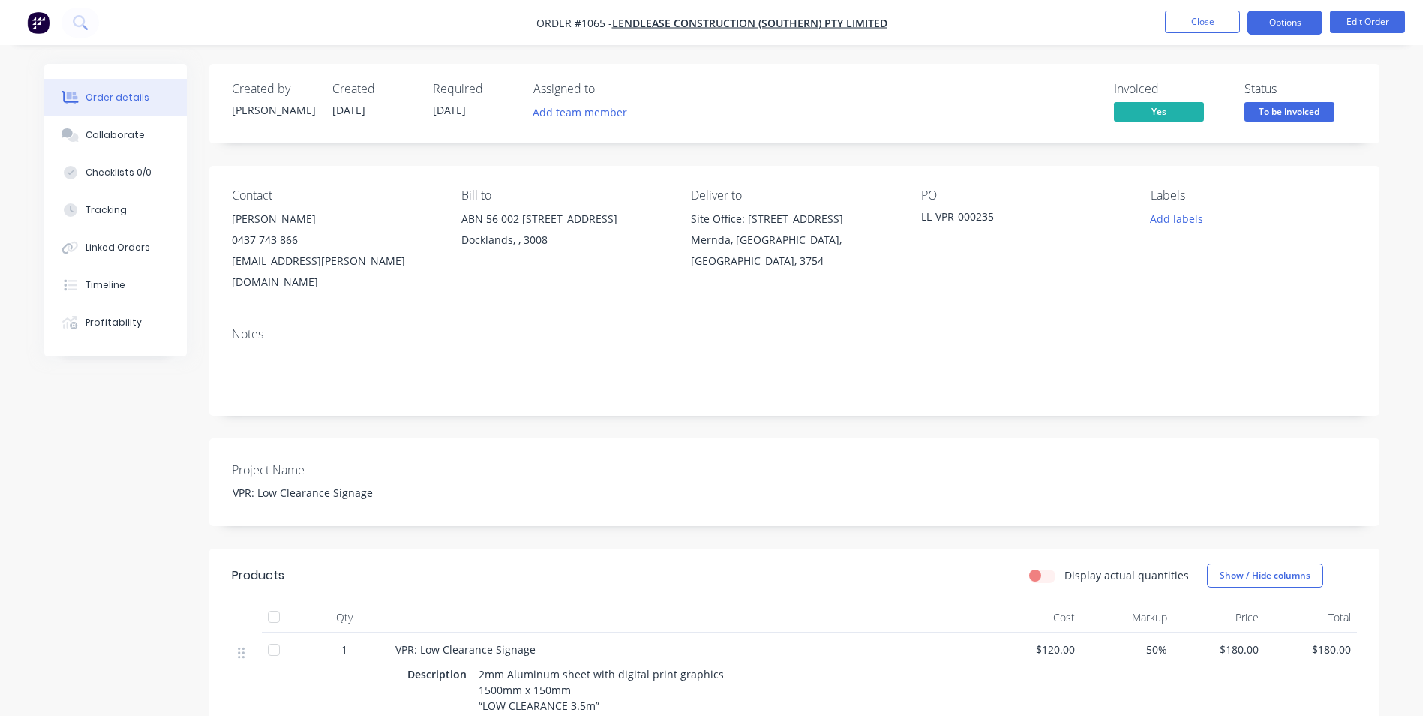
click at [1282, 26] on button "Options" at bounding box center [1285, 23] width 75 height 24
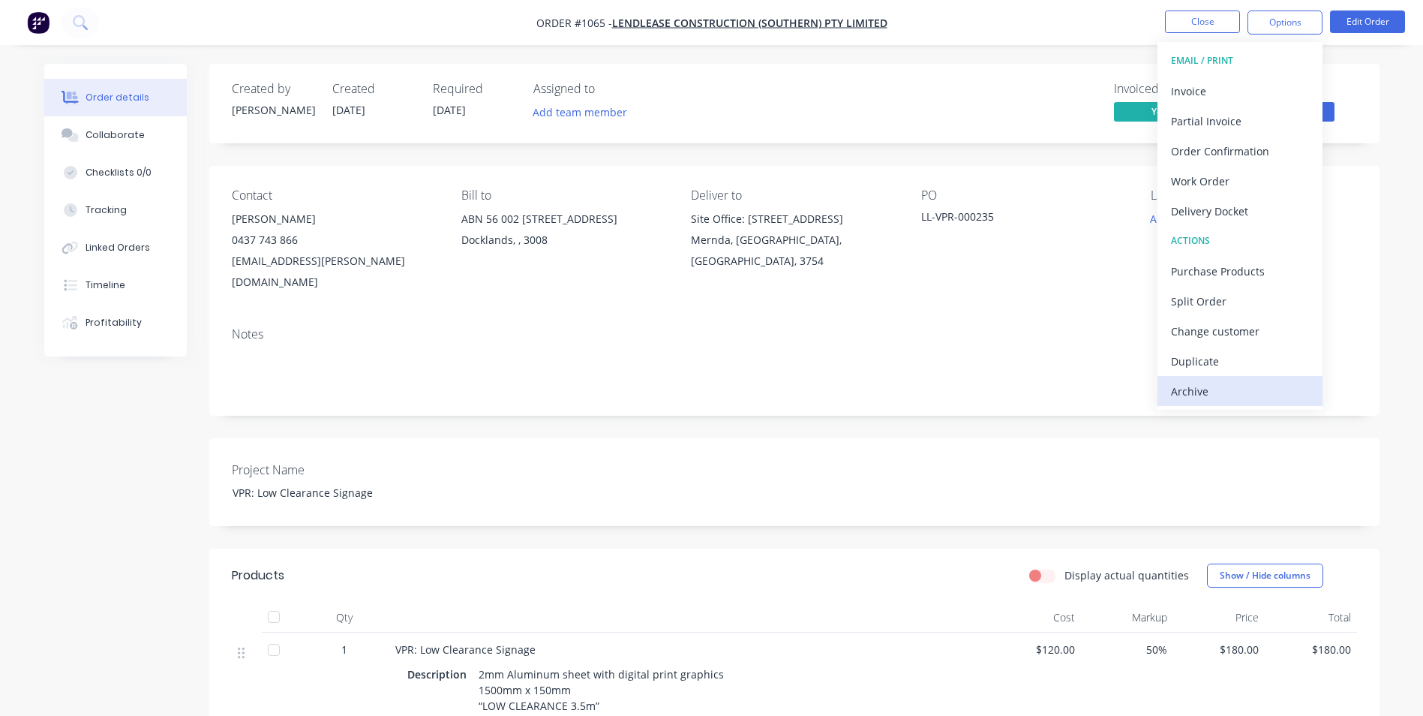
click at [1230, 391] on div "Archive" at bounding box center [1240, 391] width 138 height 22
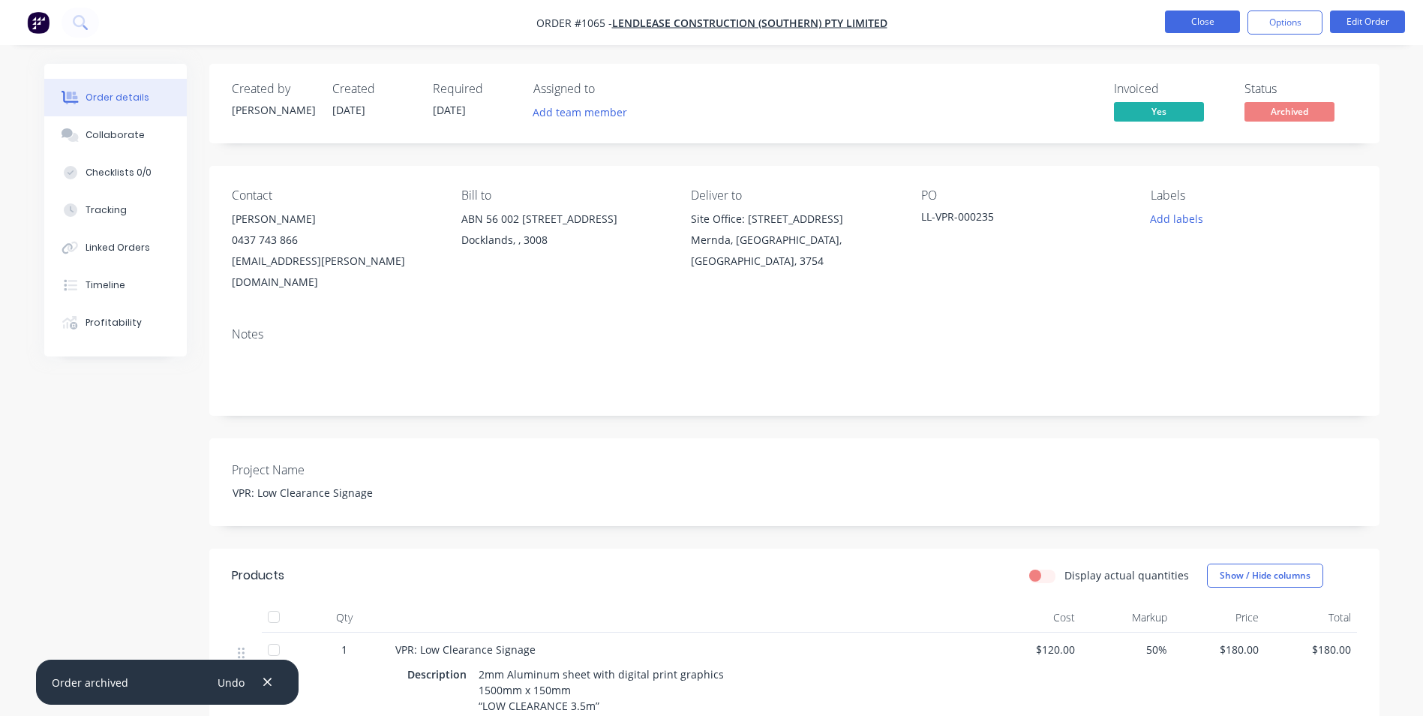
click at [1209, 24] on button "Close" at bounding box center [1202, 22] width 75 height 23
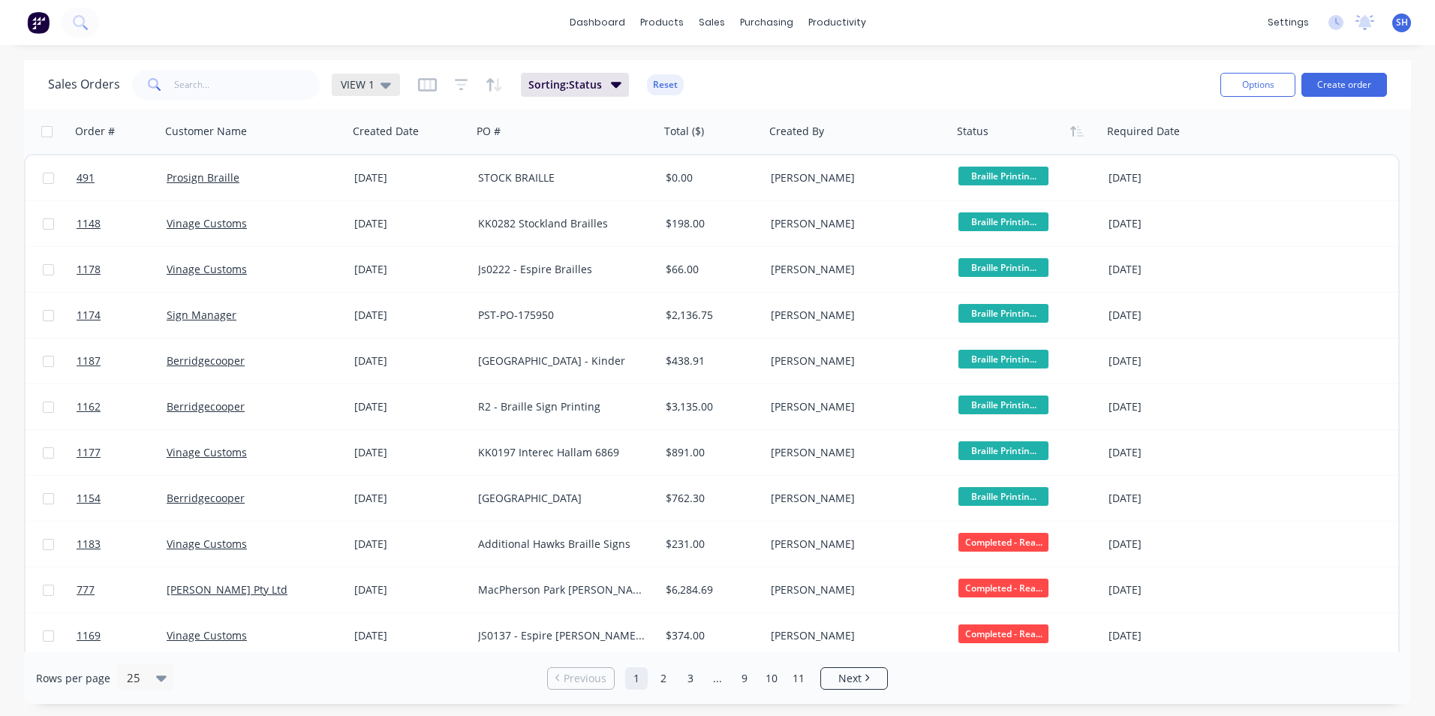
click at [380, 82] on icon at bounding box center [385, 85] width 11 height 17
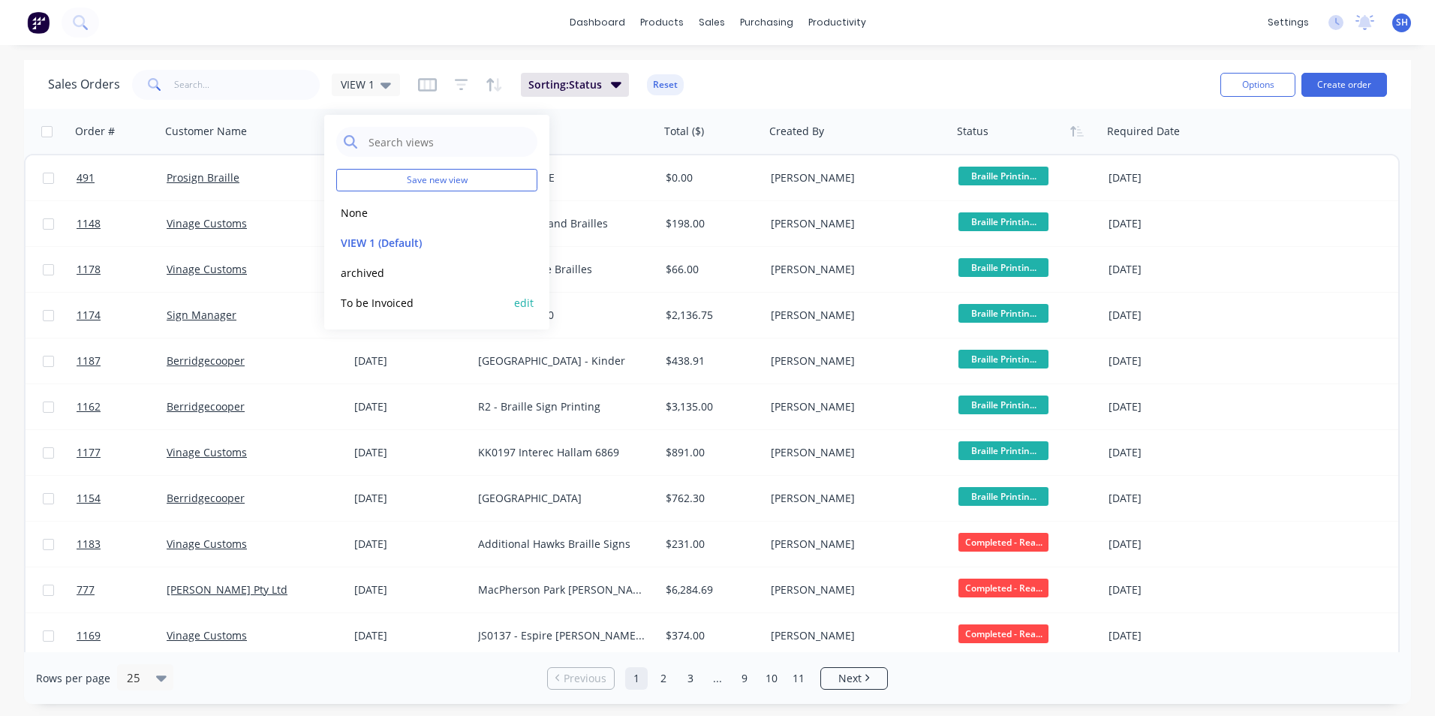
click at [388, 304] on button "To be Invoiced" at bounding box center [421, 302] width 171 height 17
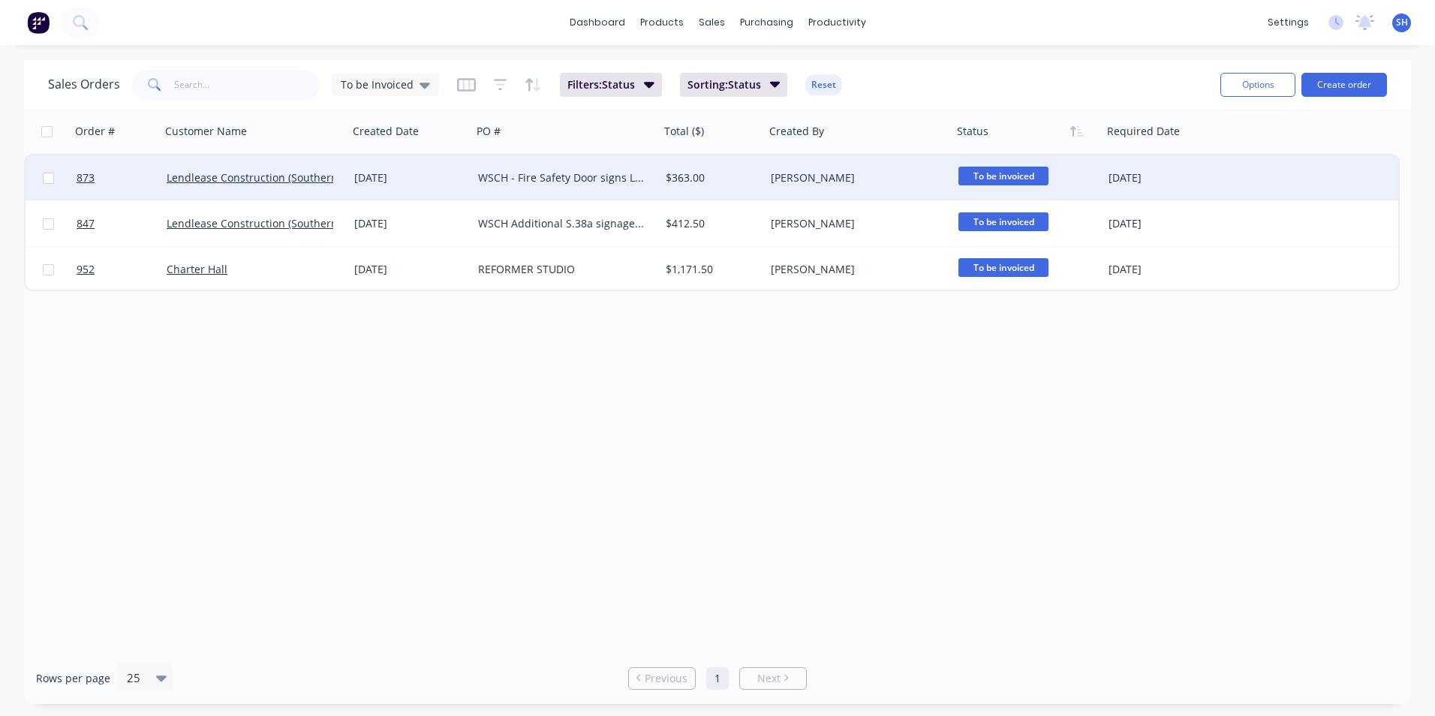
click at [454, 183] on div "[DATE]" at bounding box center [410, 177] width 112 height 15
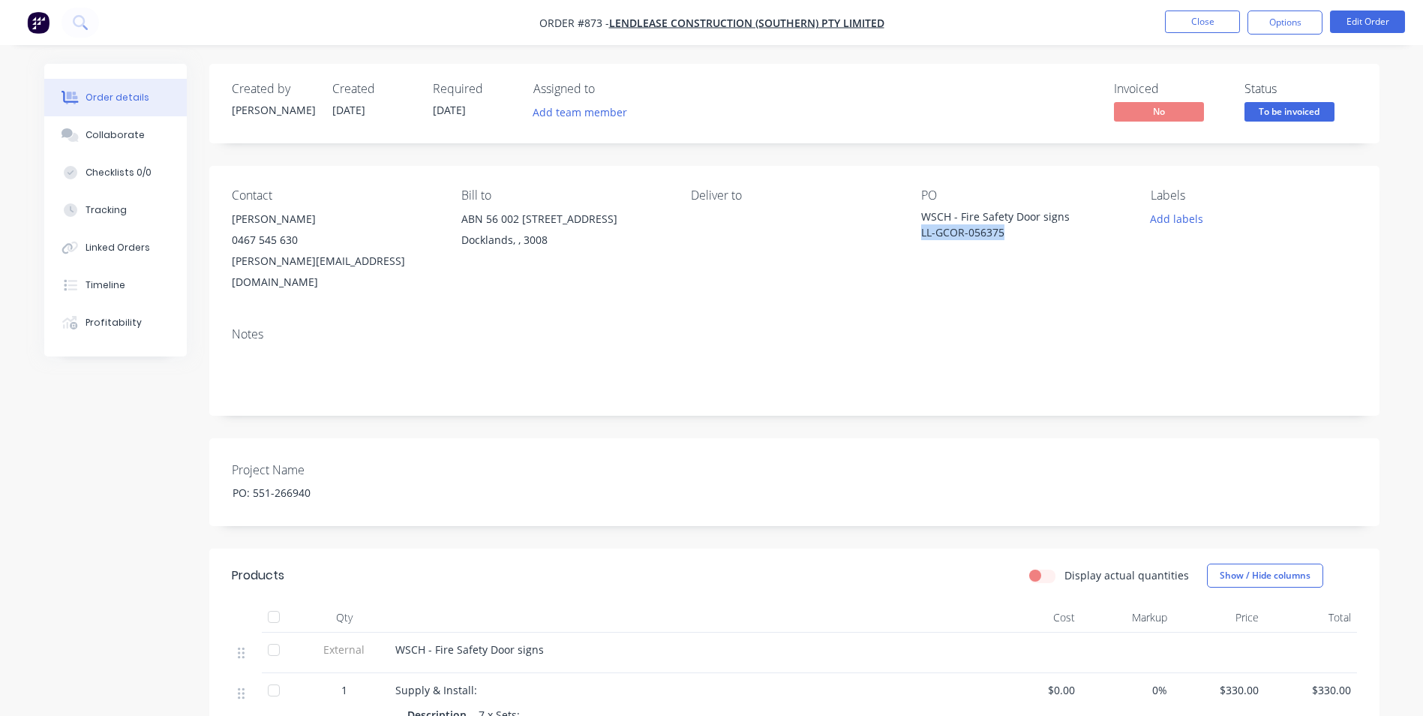
drag, startPoint x: 1007, startPoint y: 231, endPoint x: 923, endPoint y: 236, distance: 84.2
click at [923, 236] on div "WSCH - Fire Safety Door signs LL-GCOR-056375" at bounding box center [1015, 225] width 188 height 32
drag, startPoint x: 923, startPoint y: 236, endPoint x: 933, endPoint y: 233, distance: 10.2
copy div "LL-GCOR-056375"
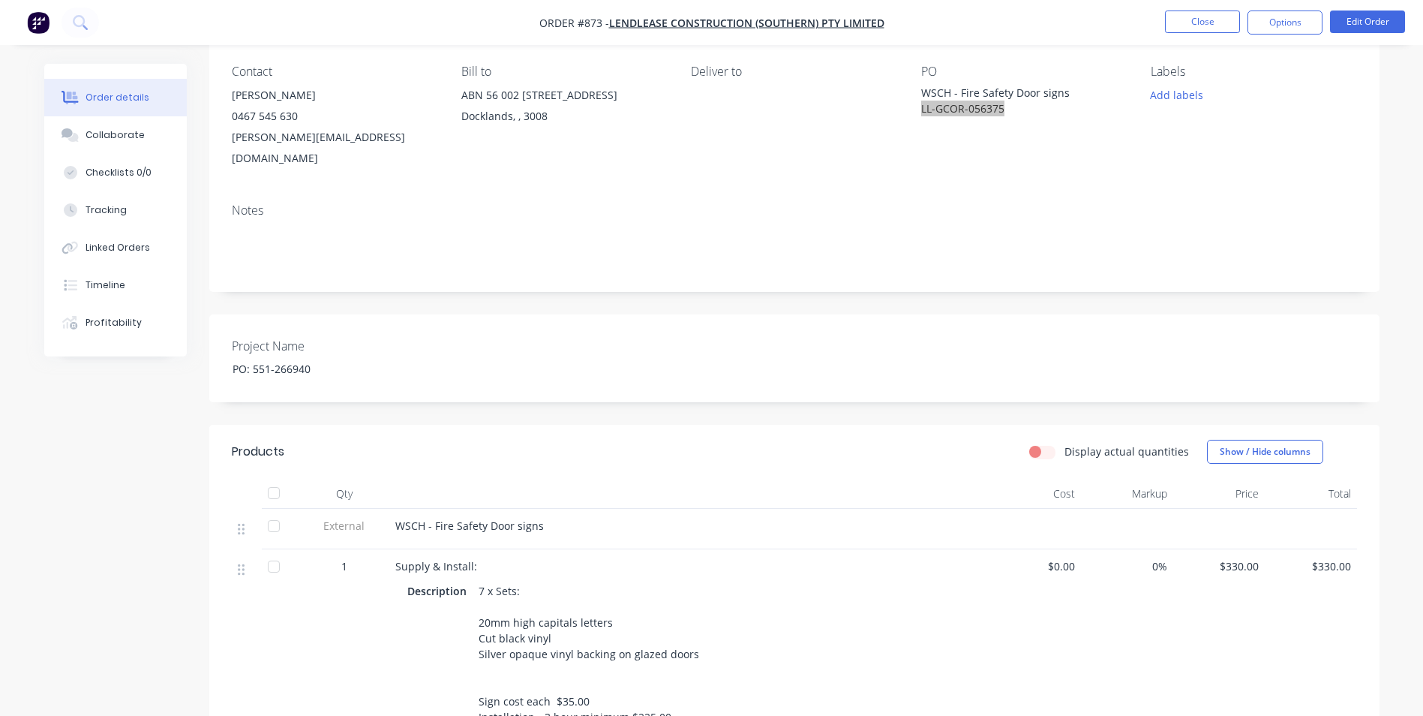
scroll to position [150, 0]
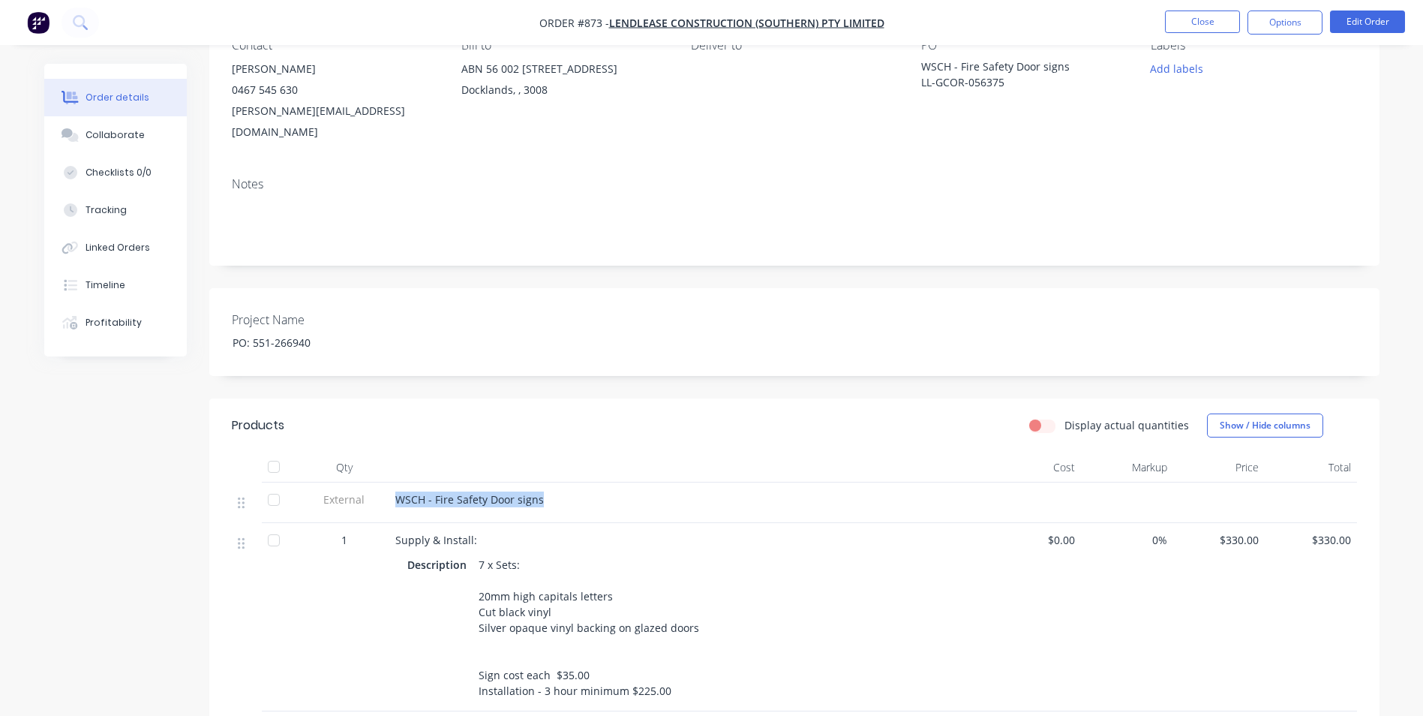
drag, startPoint x: 540, startPoint y: 478, endPoint x: 393, endPoint y: 482, distance: 147.1
click at [393, 482] on div "WSCH - Fire Safety Door signs" at bounding box center [689, 502] width 600 height 41
copy span "WSCH - Fire Safety Door signs"
drag, startPoint x: 395, startPoint y: 518, endPoint x: 478, endPoint y: 521, distance: 83.3
click at [478, 532] on div "Supply & Install:" at bounding box center [689, 540] width 588 height 16
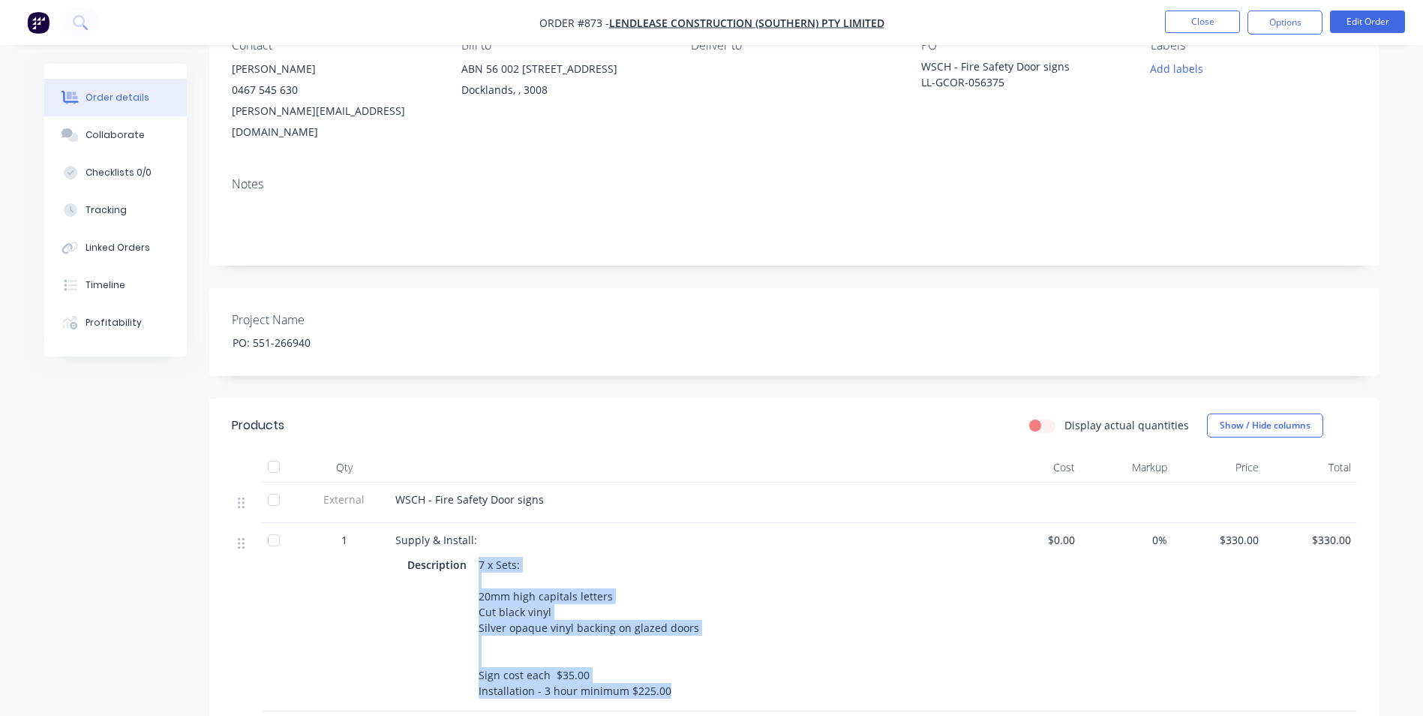
drag, startPoint x: 476, startPoint y: 539, endPoint x: 668, endPoint y: 676, distance: 235.5
click at [668, 676] on div "7 x Sets: 20mm high capitals letters Cut black vinyl Silver opaque vinyl backin…" at bounding box center [589, 628] width 233 height 148
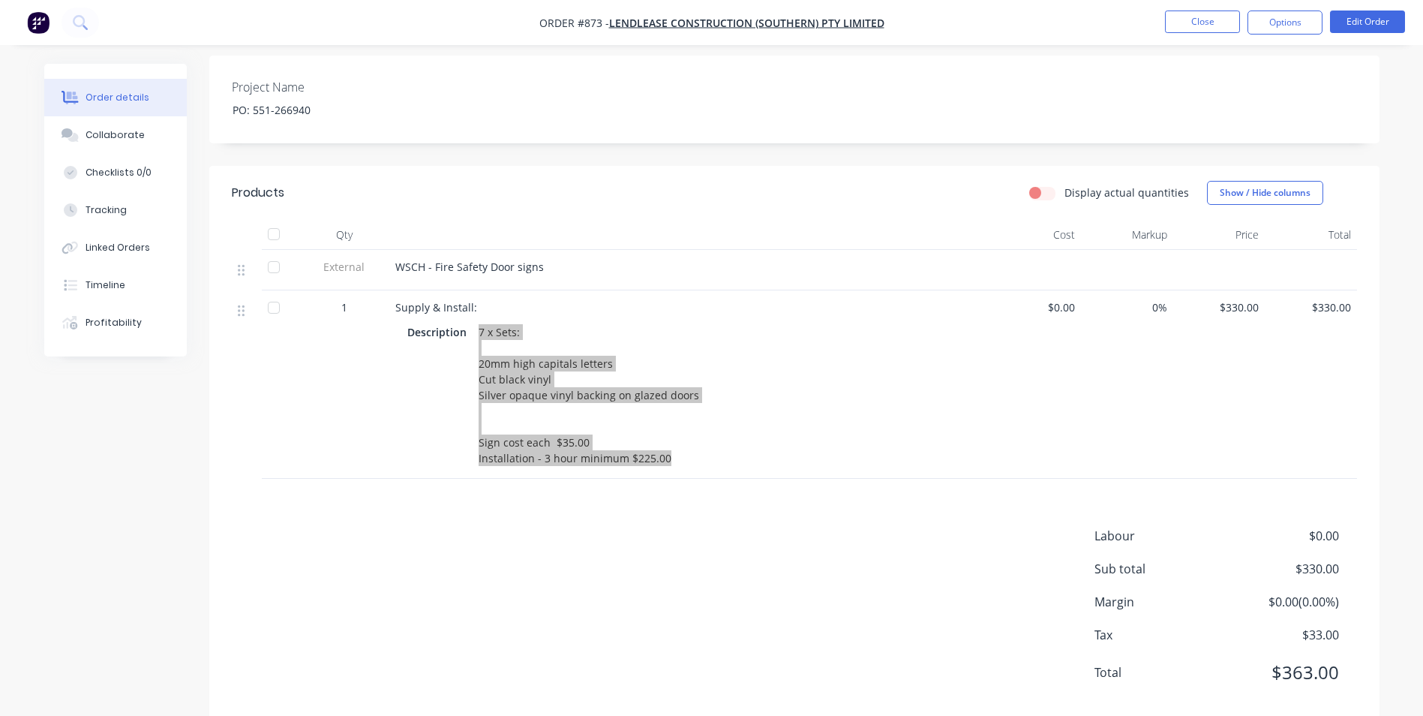
scroll to position [392, 0]
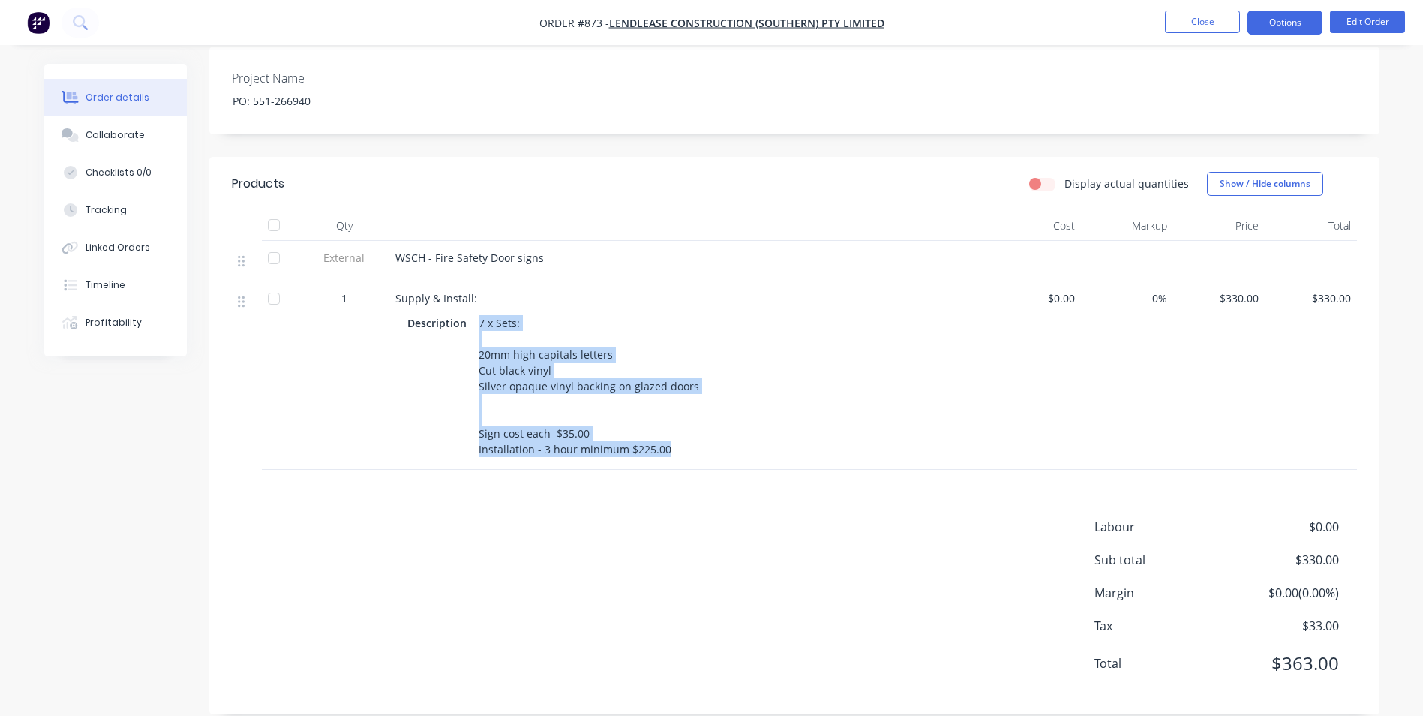
click at [1287, 19] on button "Options" at bounding box center [1285, 23] width 75 height 24
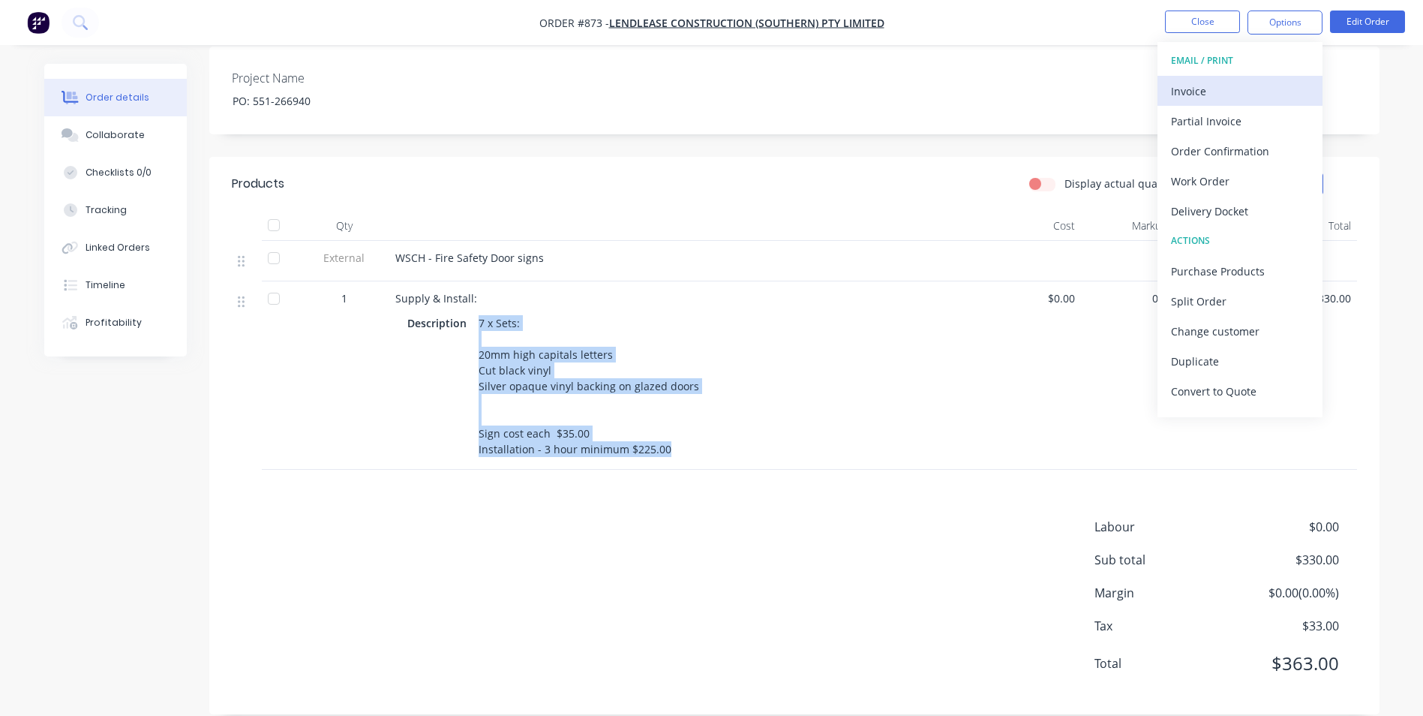
click at [1233, 100] on div "Invoice" at bounding box center [1240, 91] width 138 height 22
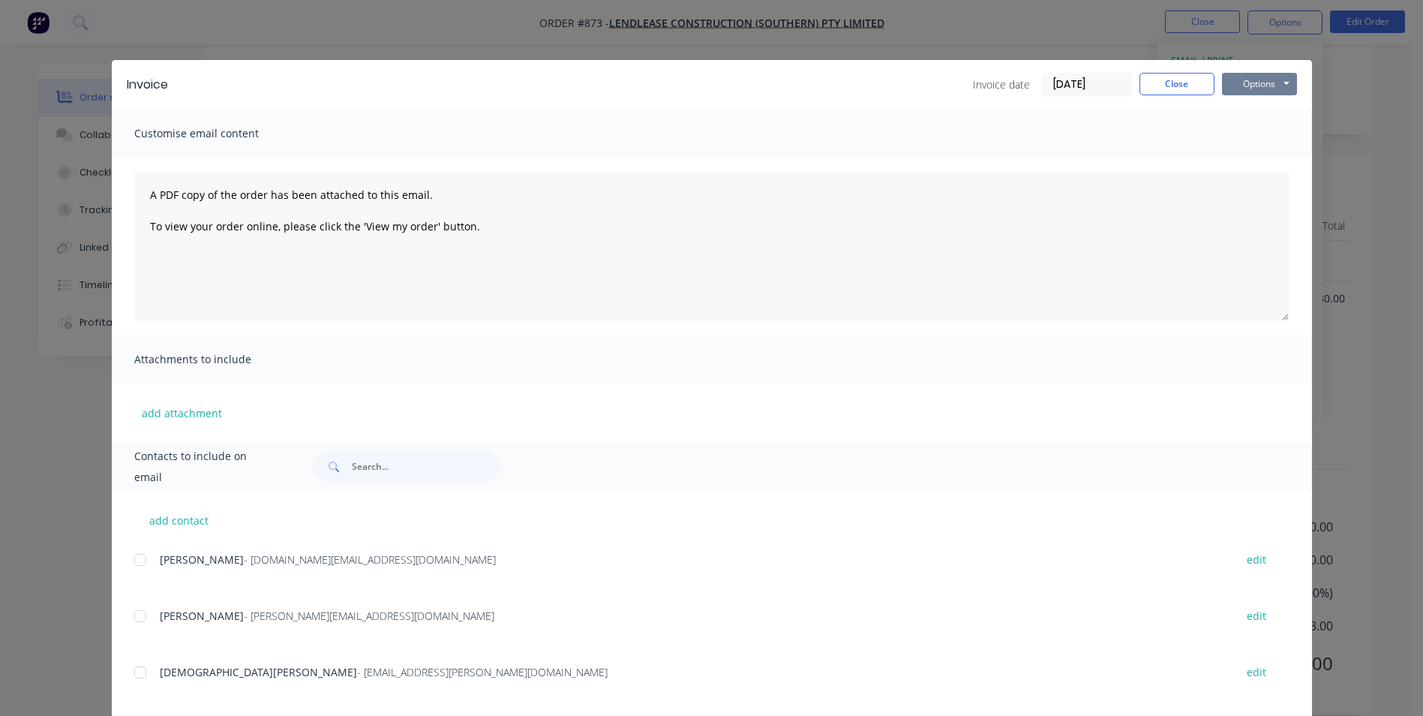
click at [1254, 92] on button "Options" at bounding box center [1259, 84] width 75 height 23
click at [1255, 127] on button "Print" at bounding box center [1270, 135] width 96 height 25
click at [1179, 69] on div "Invoice Invoice date [DATE] Close Options Preview Print Email" at bounding box center [712, 84] width 1200 height 49
drag, startPoint x: 1171, startPoint y: 86, endPoint x: 1256, endPoint y: 195, distance: 138.5
click at [1172, 86] on button "Close" at bounding box center [1177, 84] width 75 height 23
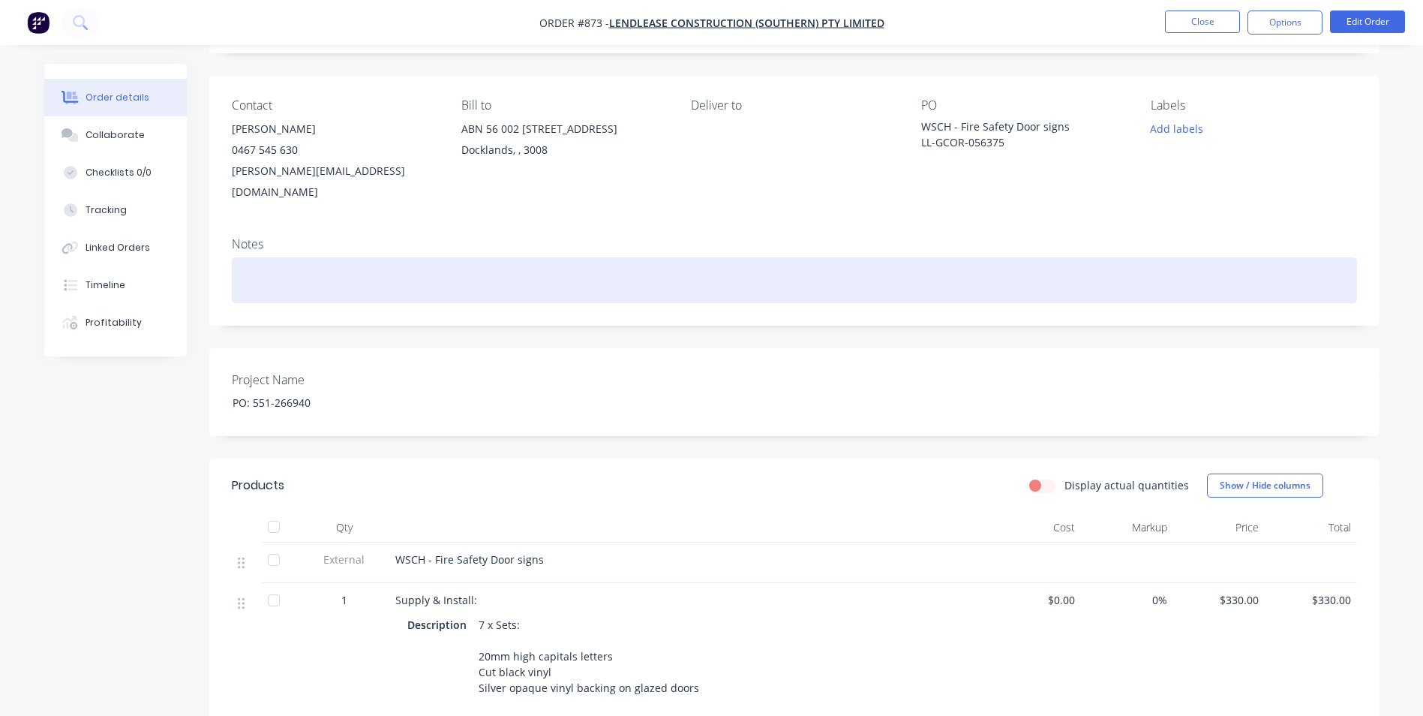
scroll to position [0, 0]
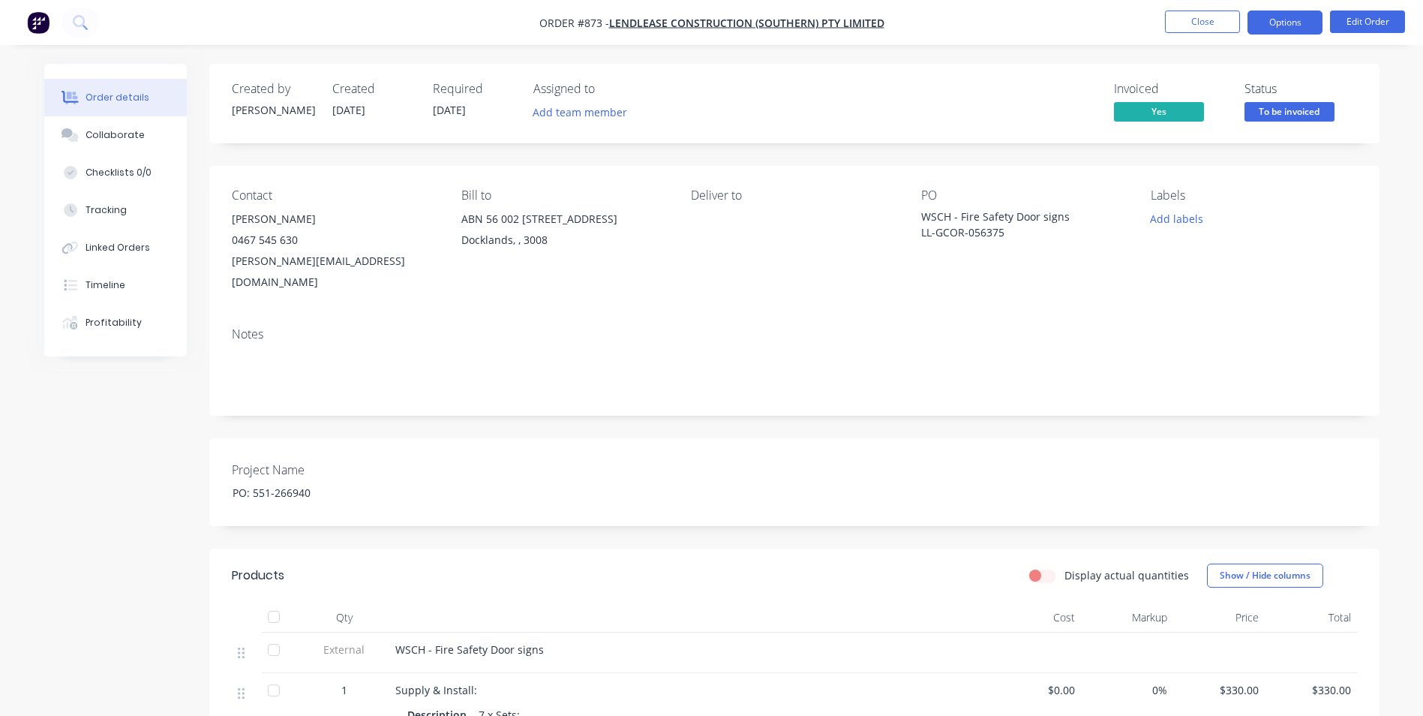
click at [1290, 18] on button "Options" at bounding box center [1285, 23] width 75 height 24
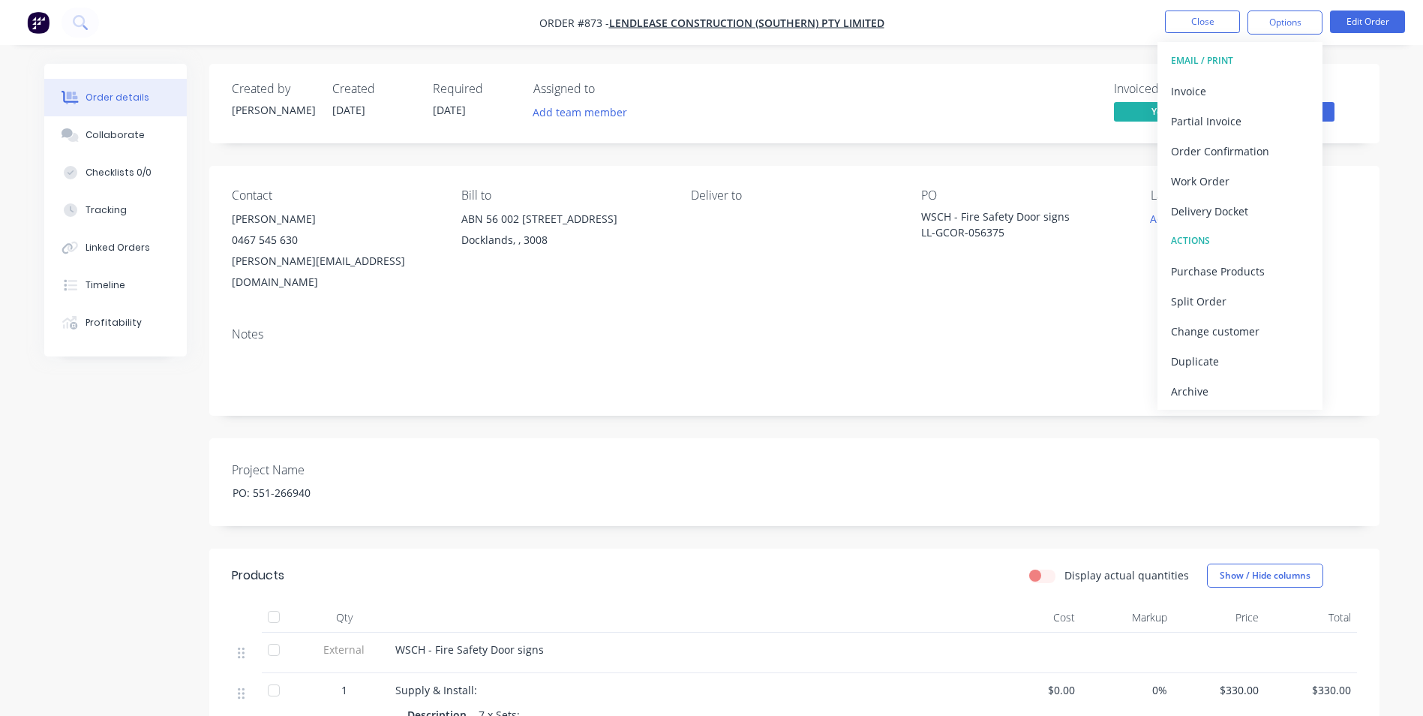
click at [1233, 392] on div "Archive" at bounding box center [1240, 391] width 138 height 22
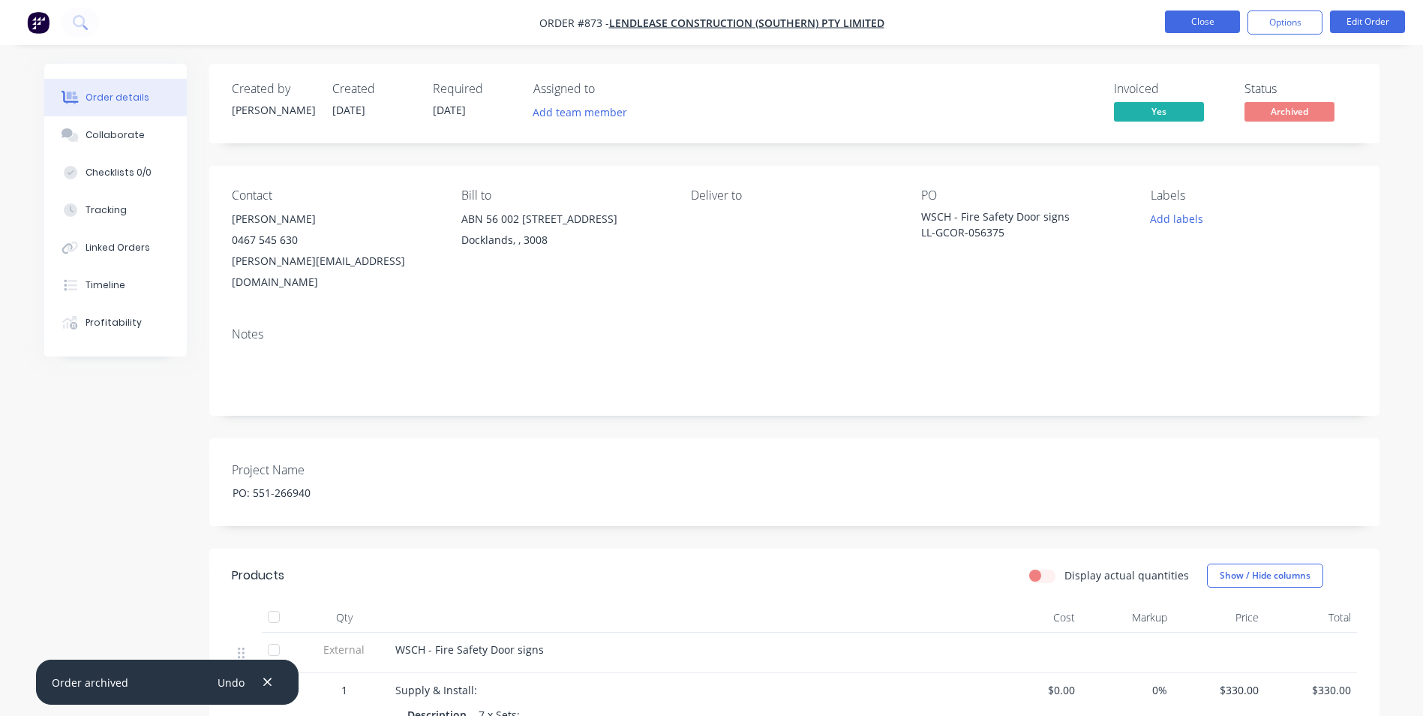
click at [1203, 25] on button "Close" at bounding box center [1202, 22] width 75 height 23
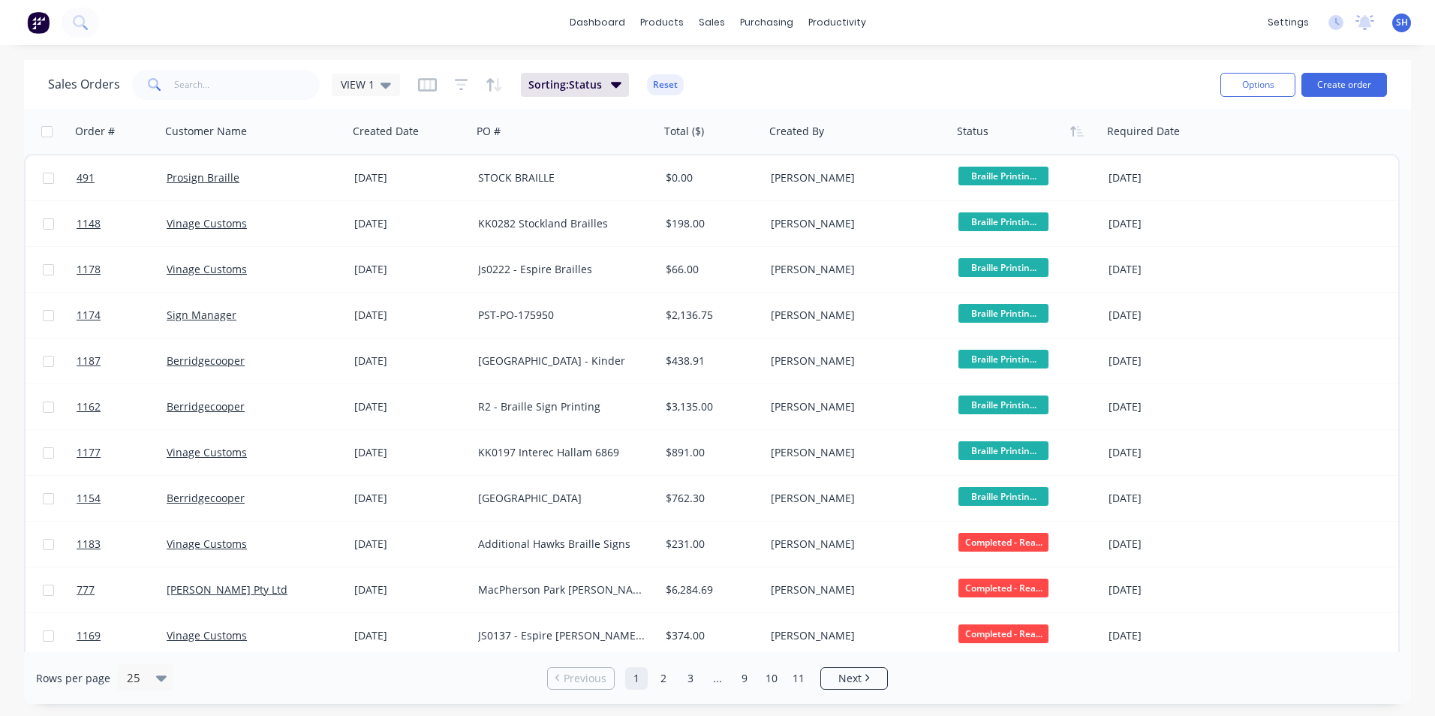
drag, startPoint x: 375, startPoint y: 74, endPoint x: 385, endPoint y: 99, distance: 27.3
click at [375, 74] on div "VIEW 1" at bounding box center [366, 85] width 68 height 23
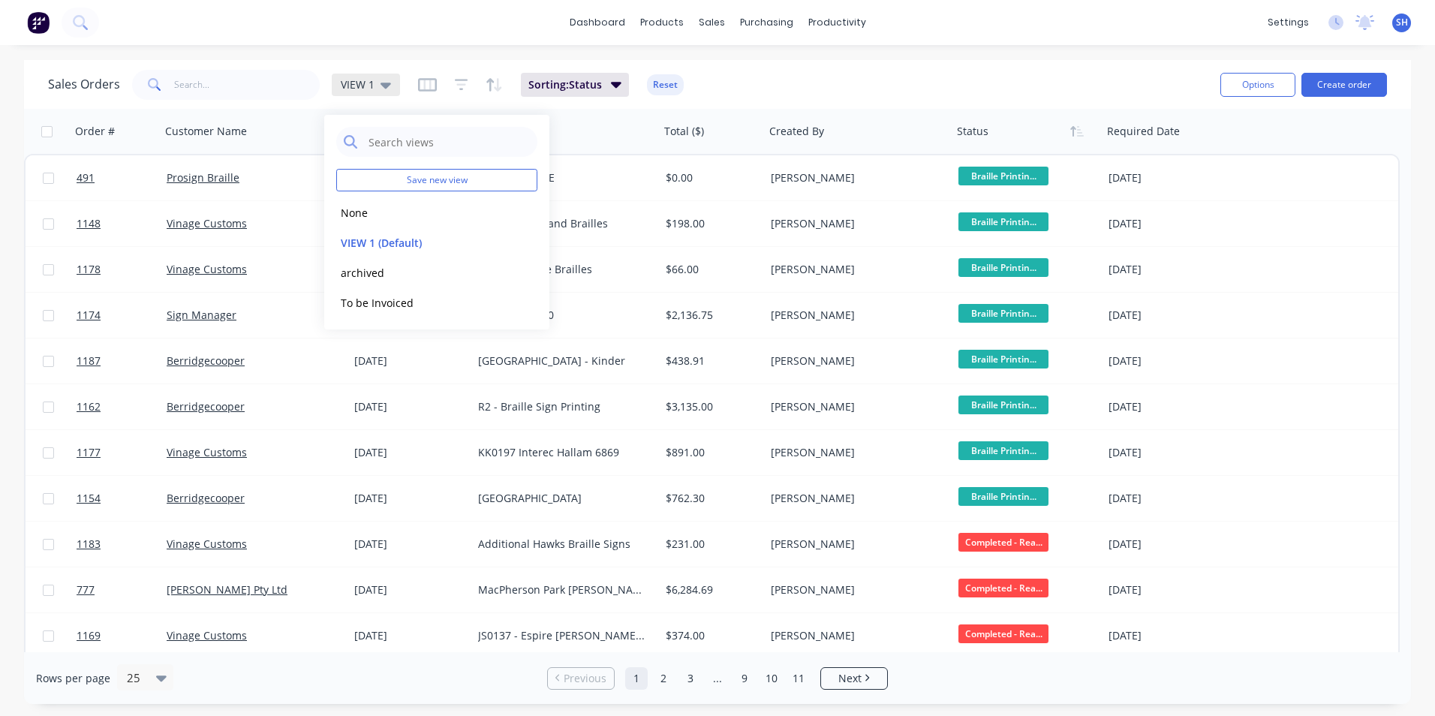
click at [375, 75] on div "VIEW 1" at bounding box center [366, 85] width 68 height 23
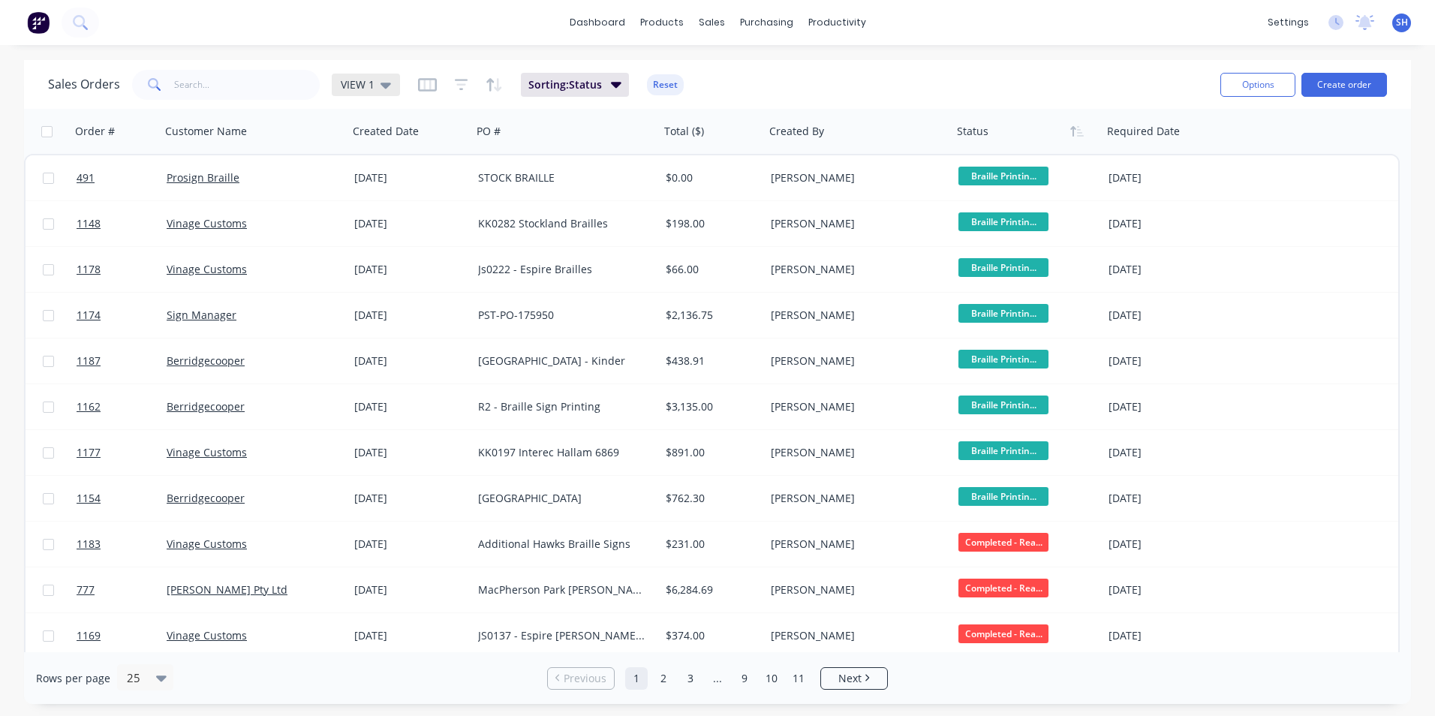
click at [380, 92] on div "VIEW 1" at bounding box center [366, 85] width 68 height 23
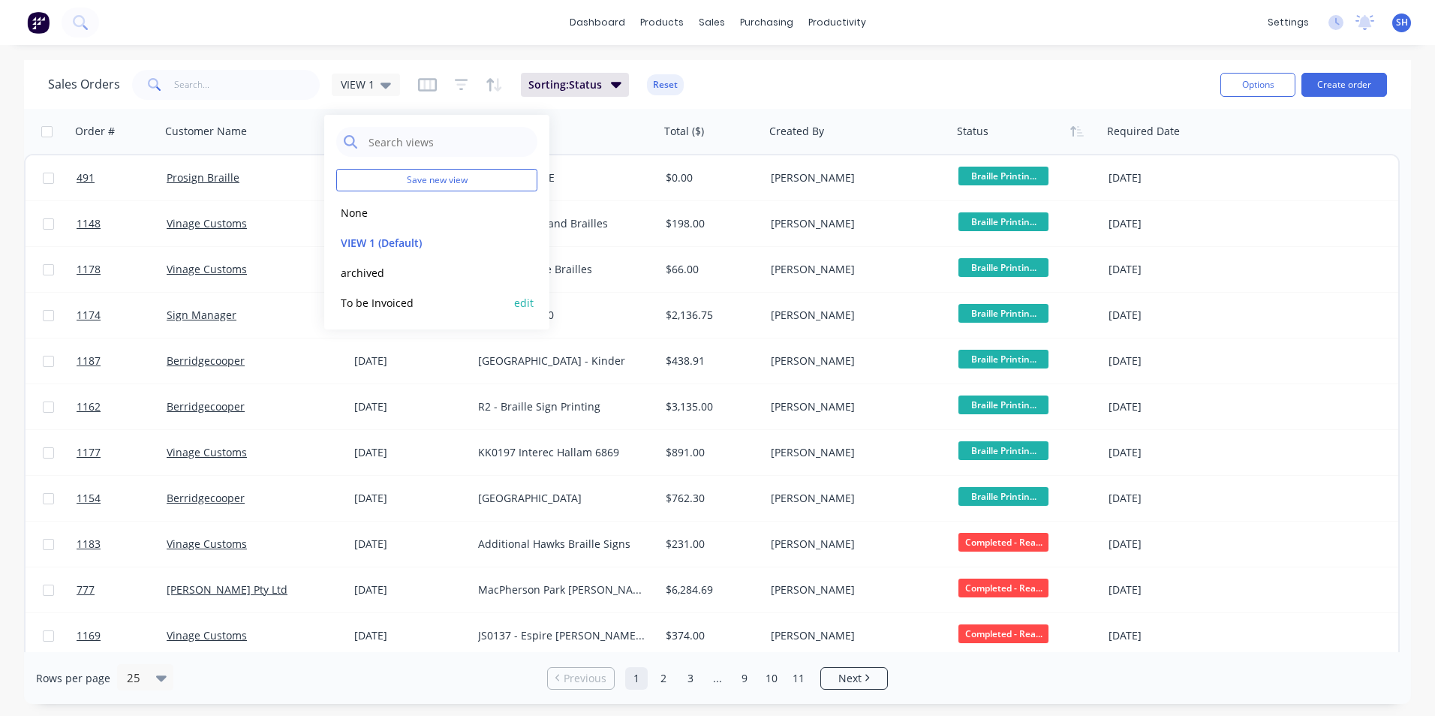
click at [401, 303] on button "To be Invoiced" at bounding box center [421, 302] width 171 height 17
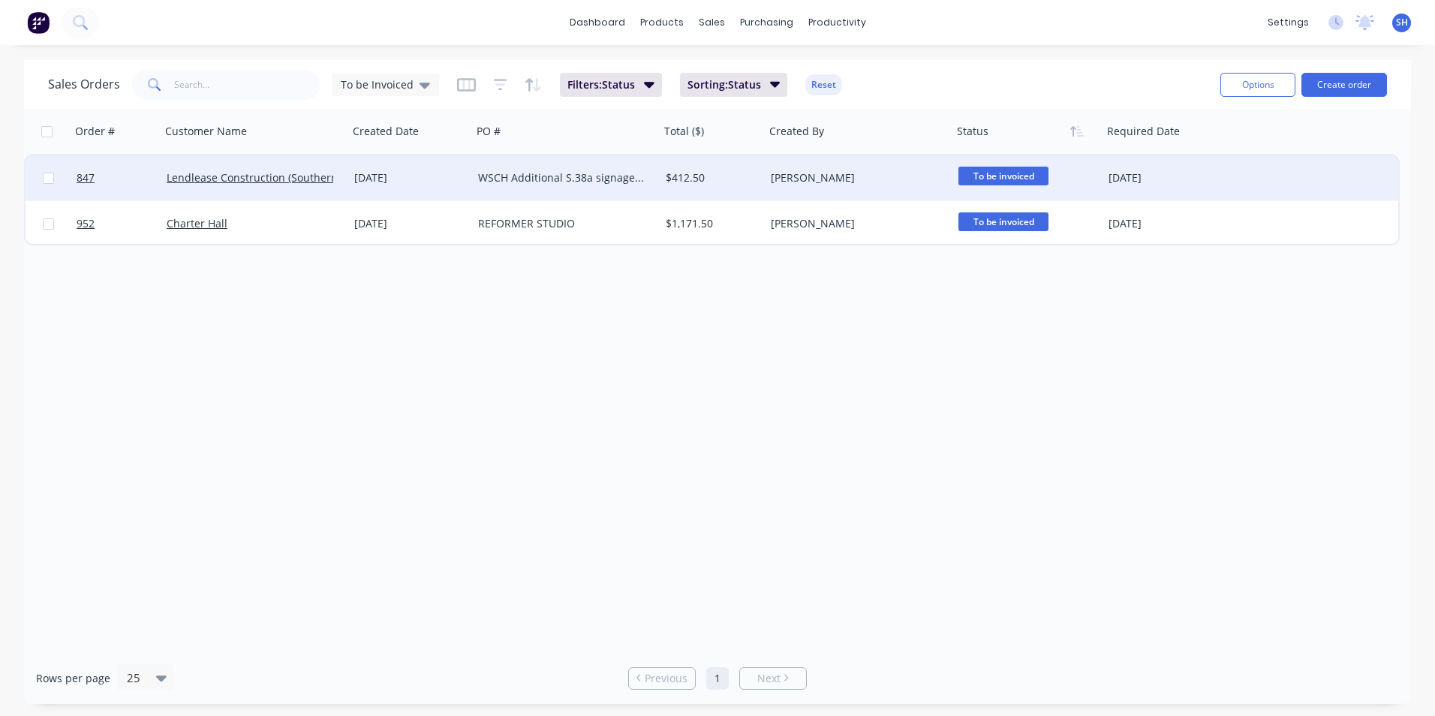
click at [455, 171] on div "[DATE]" at bounding box center [410, 177] width 112 height 15
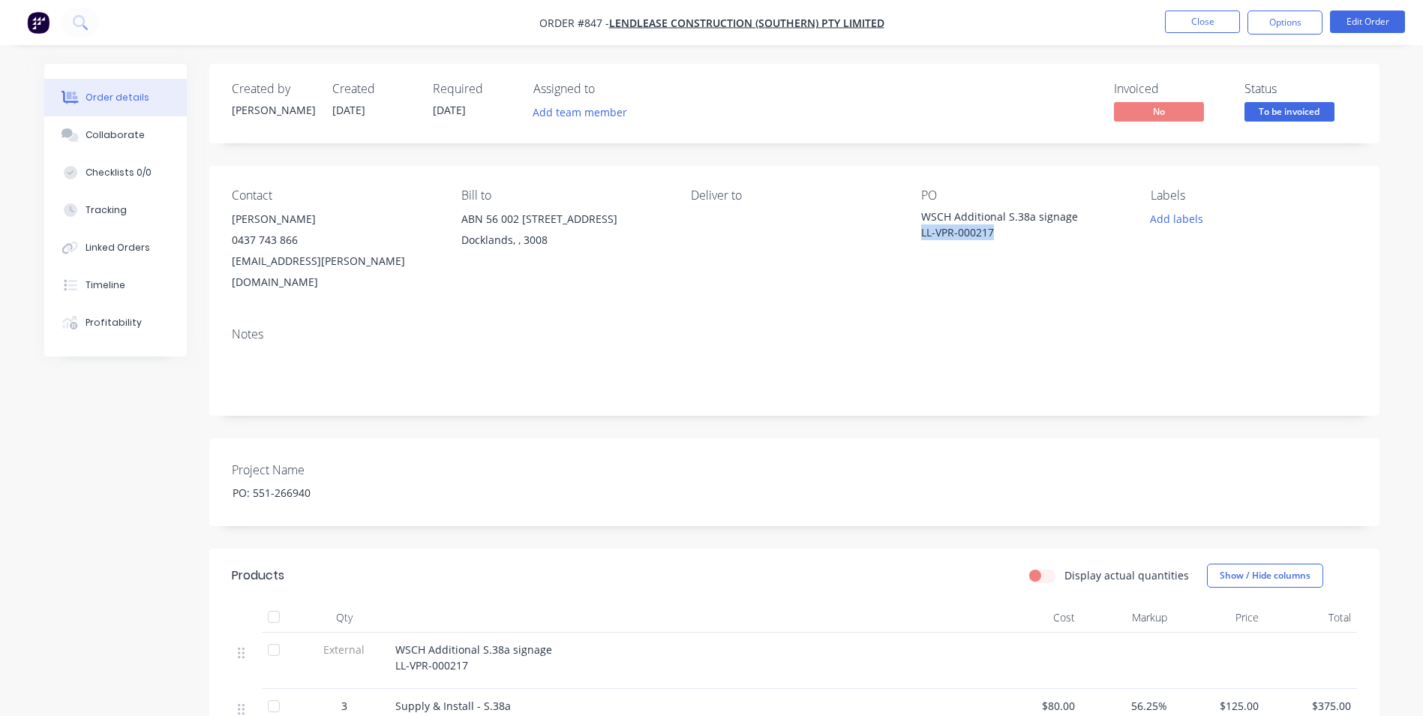
drag, startPoint x: 999, startPoint y: 230, endPoint x: 921, endPoint y: 232, distance: 78.8
click at [921, 232] on div "WSCH Additional S.38a signage LL-VPR-000217" at bounding box center [1015, 225] width 188 height 32
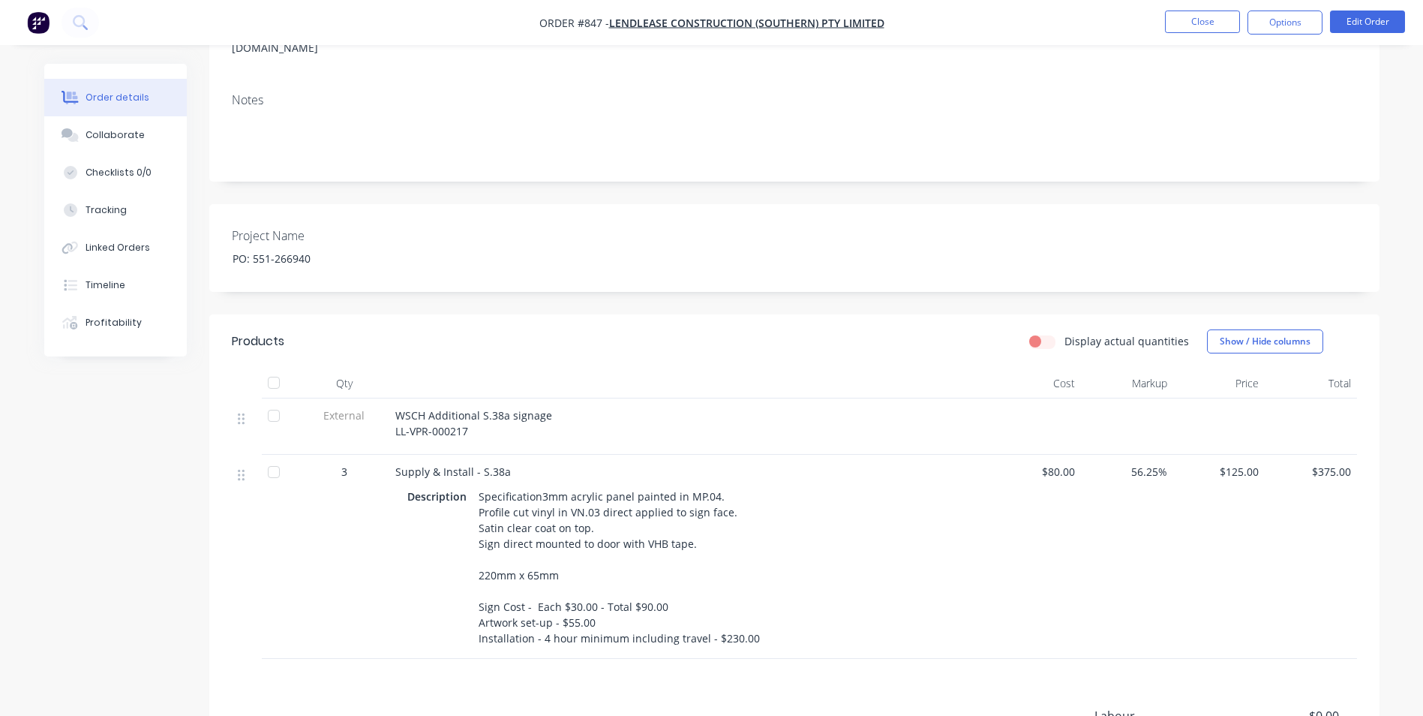
scroll to position [300, 0]
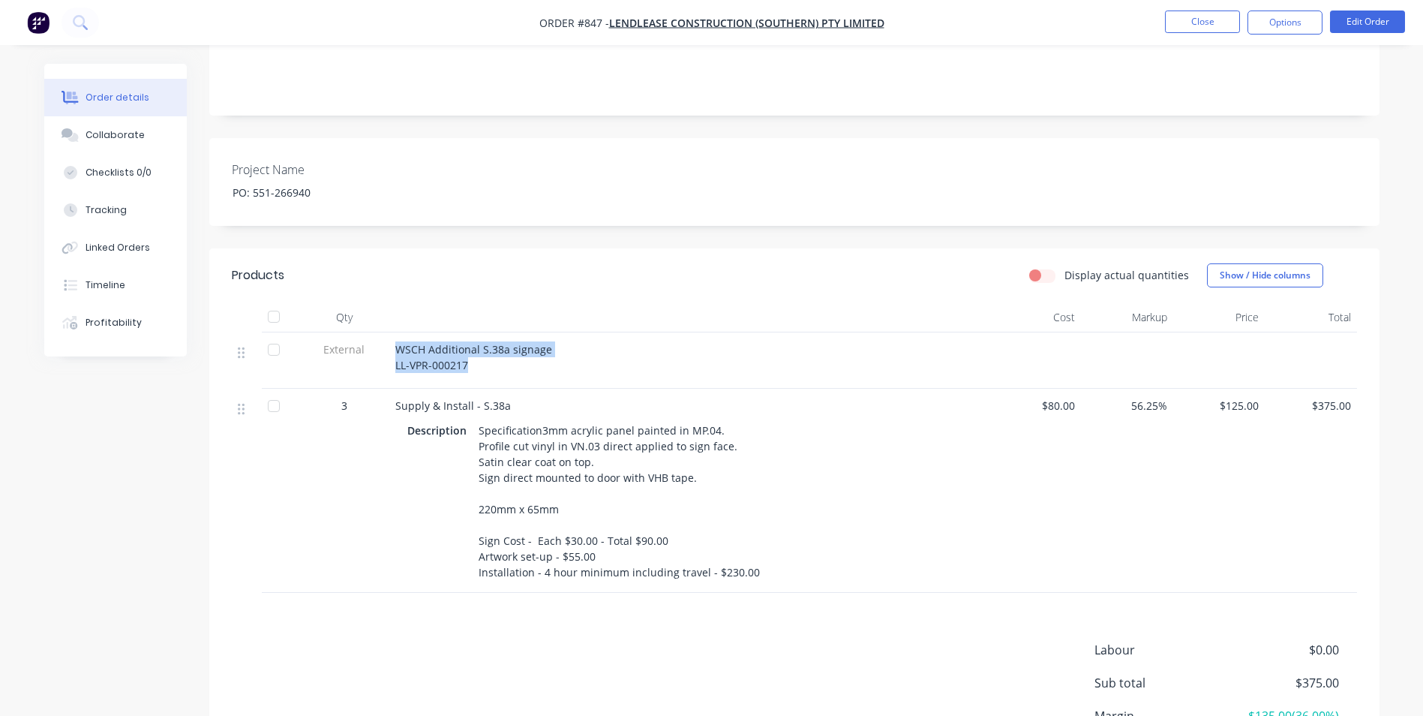
drag, startPoint x: 467, startPoint y: 341, endPoint x: 392, endPoint y: 330, distance: 75.9
click at [392, 332] on div "WSCH Additional S.38a signage LL-VPR-000217" at bounding box center [689, 360] width 600 height 56
drag, startPoint x: 396, startPoint y: 386, endPoint x: 503, endPoint y: 389, distance: 107.3
click at [503, 398] on span "Supply & Install - S.38a" at bounding box center [453, 405] width 116 height 14
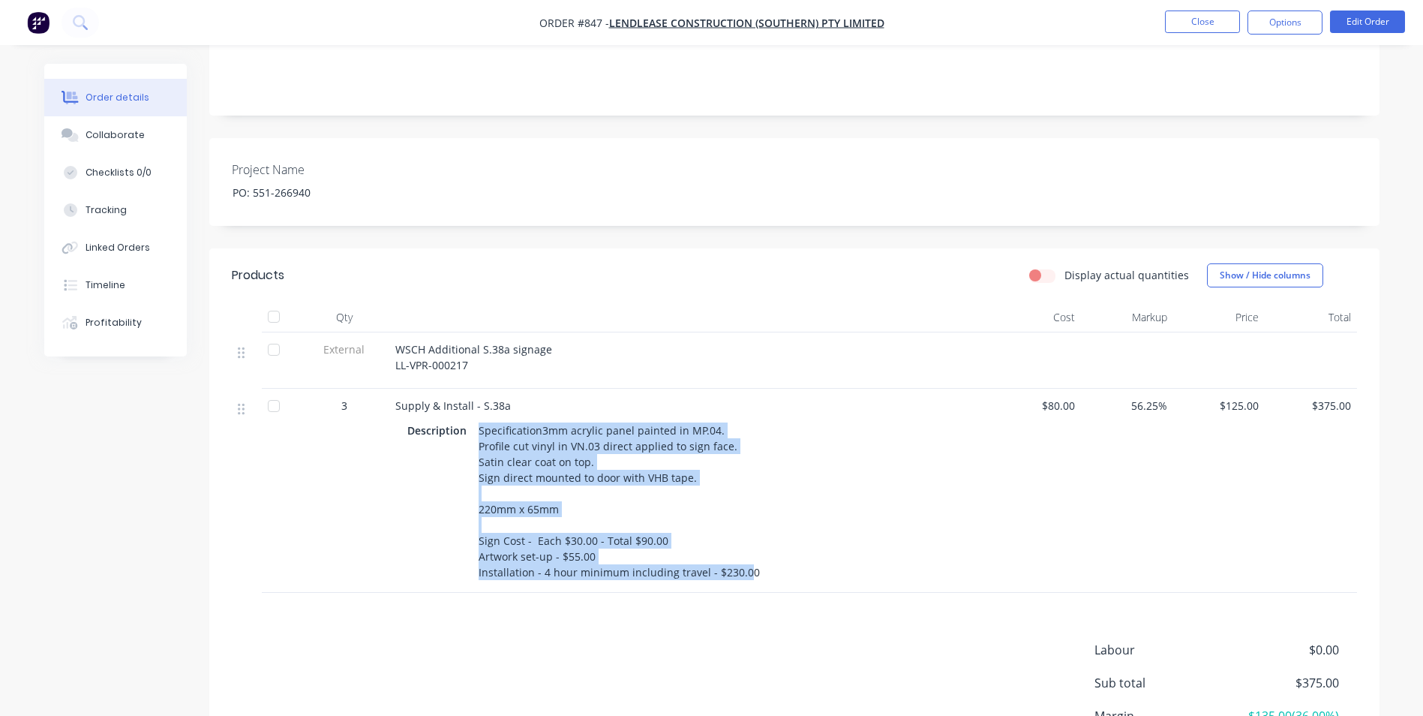
drag, startPoint x: 476, startPoint y: 407, endPoint x: 739, endPoint y: 557, distance: 302.5
click at [739, 557] on div "Specification3mm acrylic panel painted in MP.04. Profile cut vinyl in VN.03 dir…" at bounding box center [619, 501] width 293 height 164
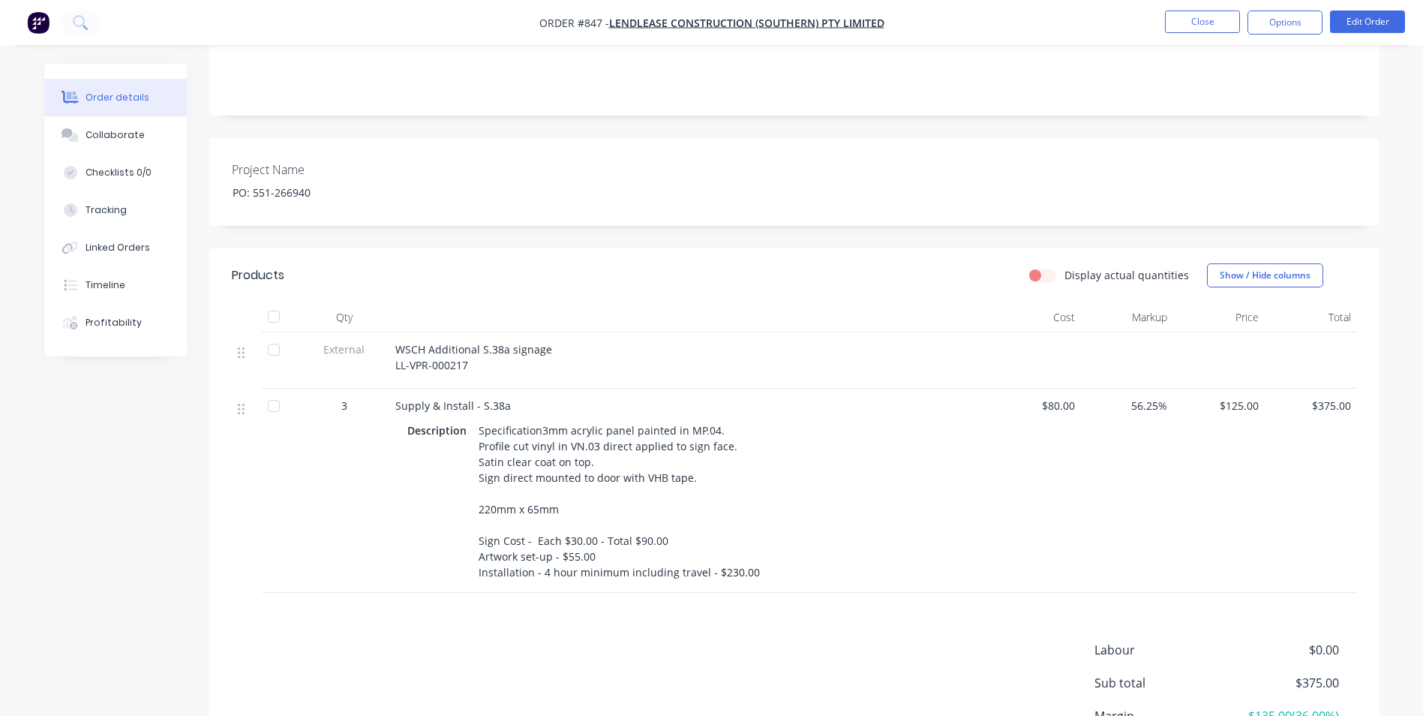
drag, startPoint x: 739, startPoint y: 557, endPoint x: 751, endPoint y: 556, distance: 12.1
click at [751, 556] on div "Specification3mm acrylic panel painted in MP.04. Profile cut vinyl in VN.03 dir…" at bounding box center [619, 501] width 293 height 164
drag, startPoint x: 751, startPoint y: 554, endPoint x: 485, endPoint y: 410, distance: 302.2
click at [485, 419] on div "Specification3mm acrylic panel painted in MP.04. Profile cut vinyl in VN.03 dir…" at bounding box center [619, 501] width 293 height 164
click at [1290, 9] on nav "Order #847 - Lendlease Construction (Southern) Pty Limited Close Options Edit O…" at bounding box center [711, 22] width 1423 height 45
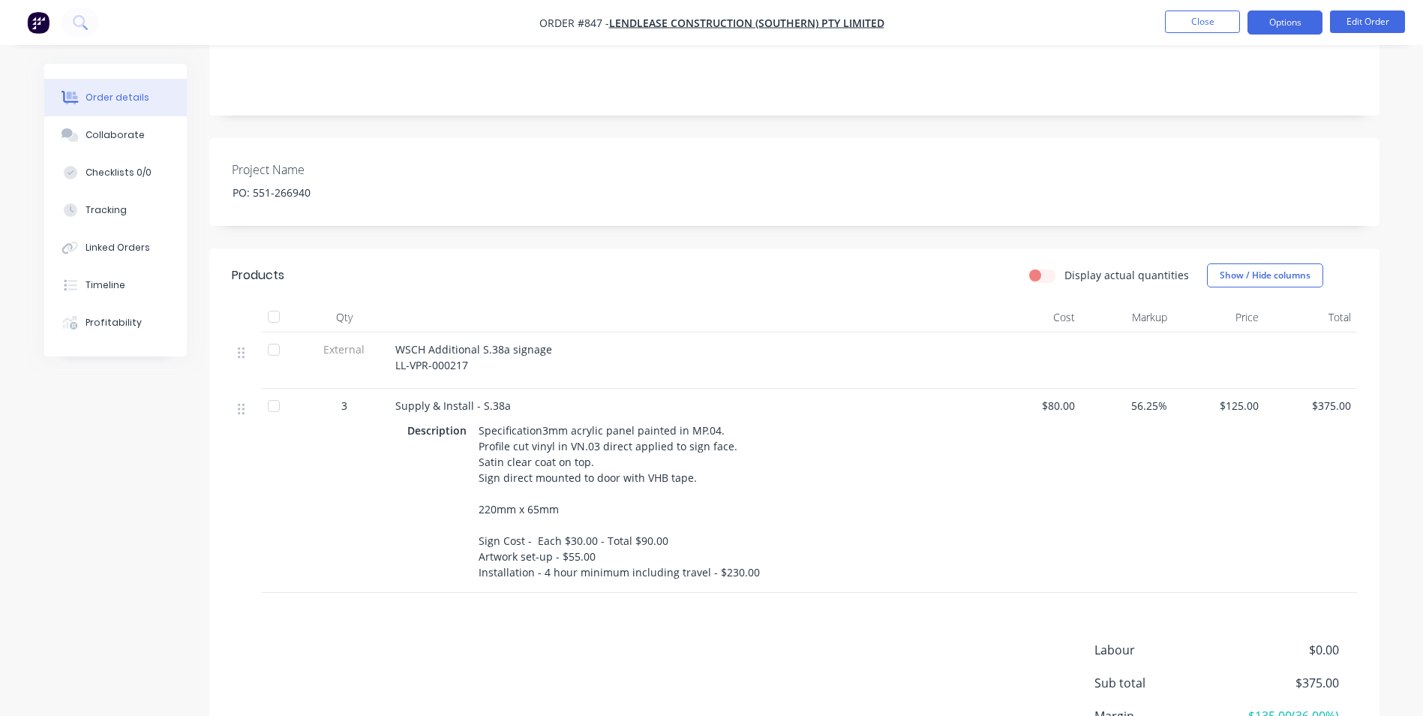
click at [1293, 20] on button "Options" at bounding box center [1285, 23] width 75 height 24
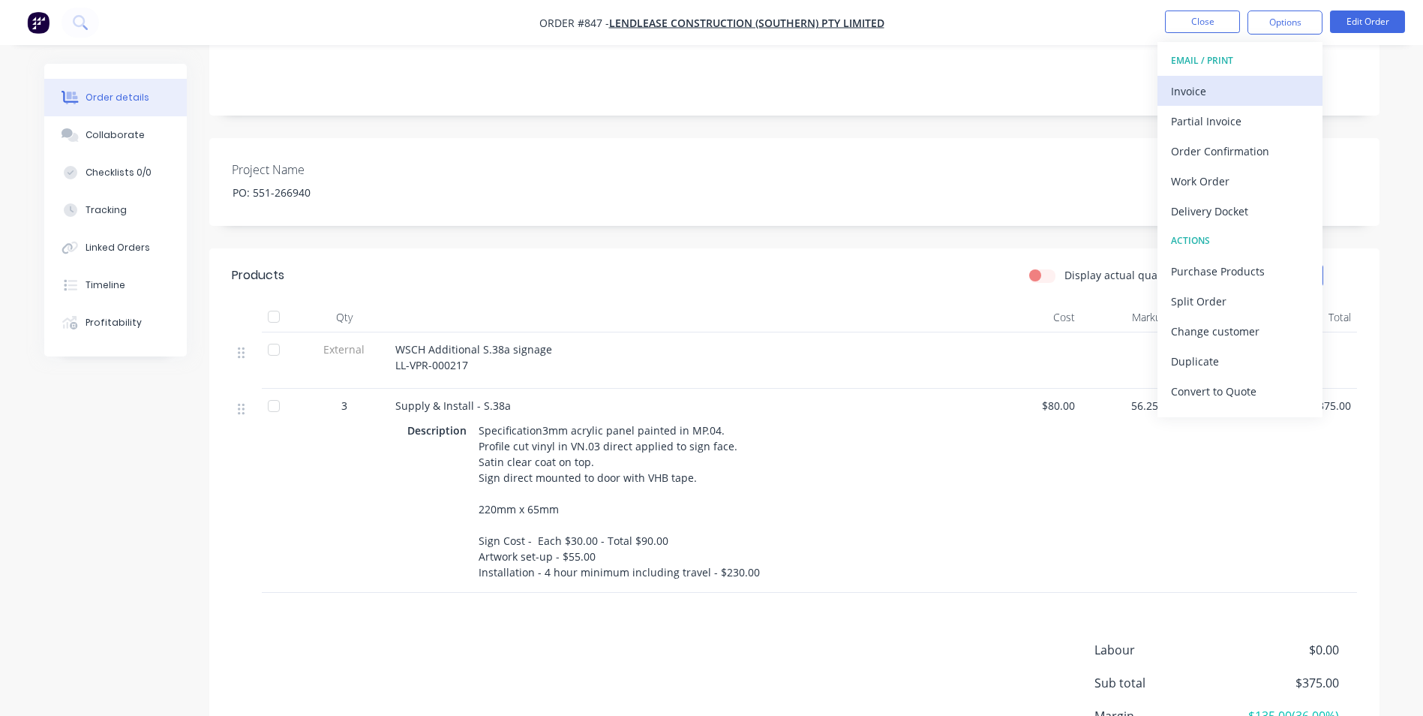
click at [1247, 95] on div "Invoice" at bounding box center [1240, 91] width 138 height 22
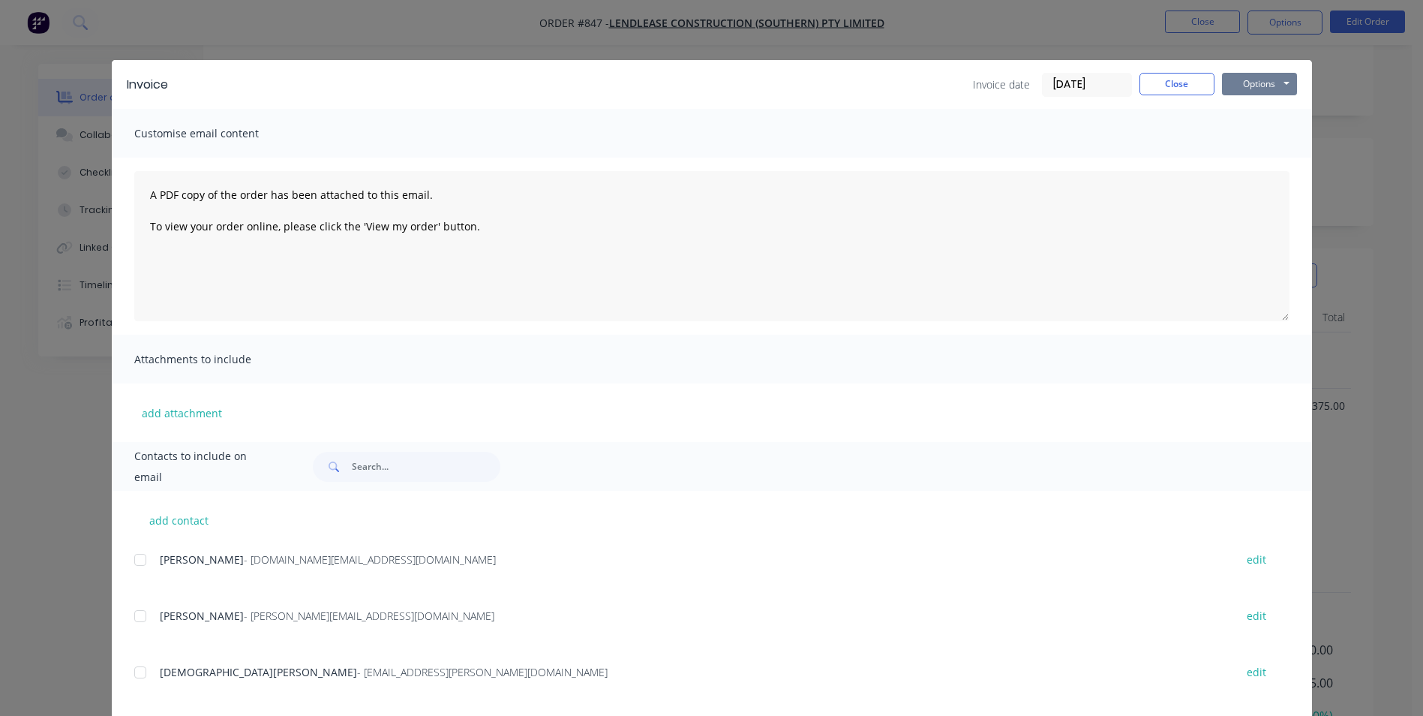
click at [1265, 77] on button "Options" at bounding box center [1259, 84] width 75 height 23
click at [1259, 128] on button "Print" at bounding box center [1270, 135] width 96 height 25
drag, startPoint x: 1185, startPoint y: 81, endPoint x: 1261, endPoint y: 41, distance: 85.9
click at [1185, 78] on button "Close" at bounding box center [1177, 84] width 75 height 23
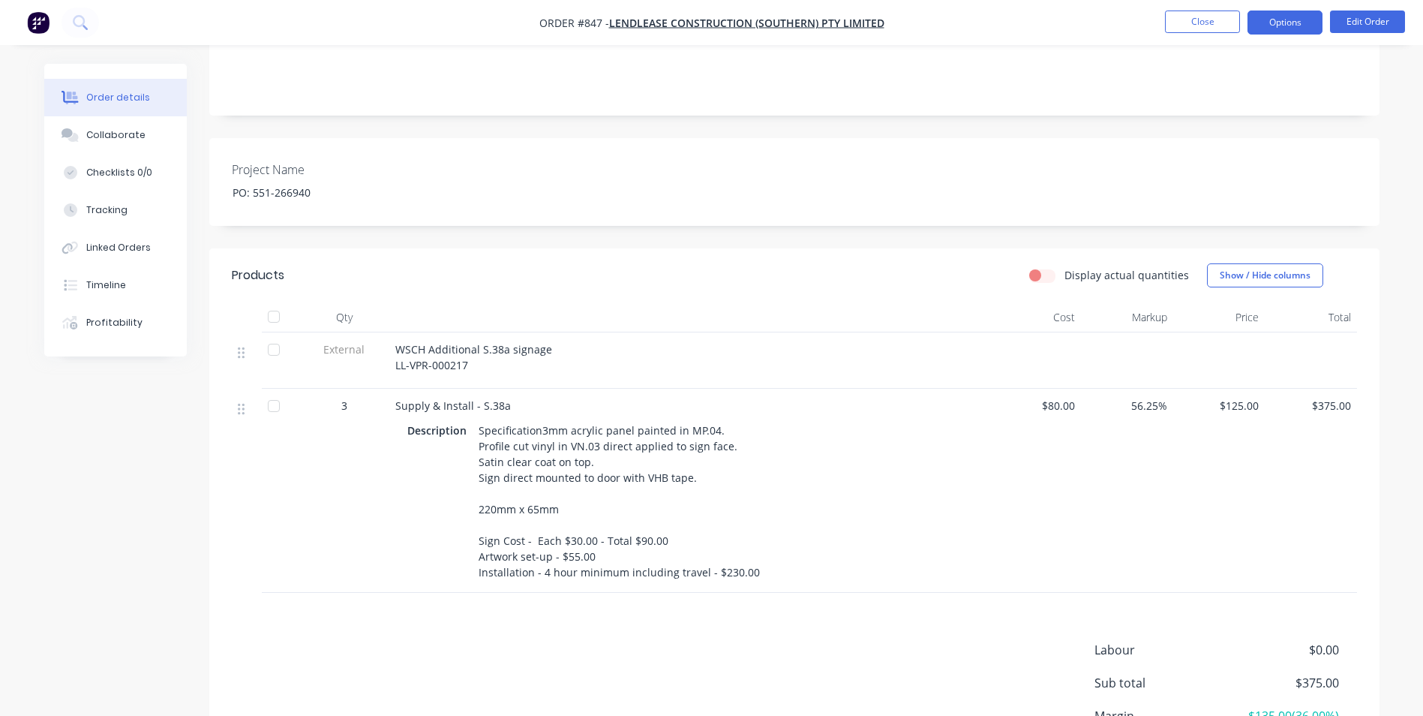
click at [1281, 33] on button "Options" at bounding box center [1285, 23] width 75 height 24
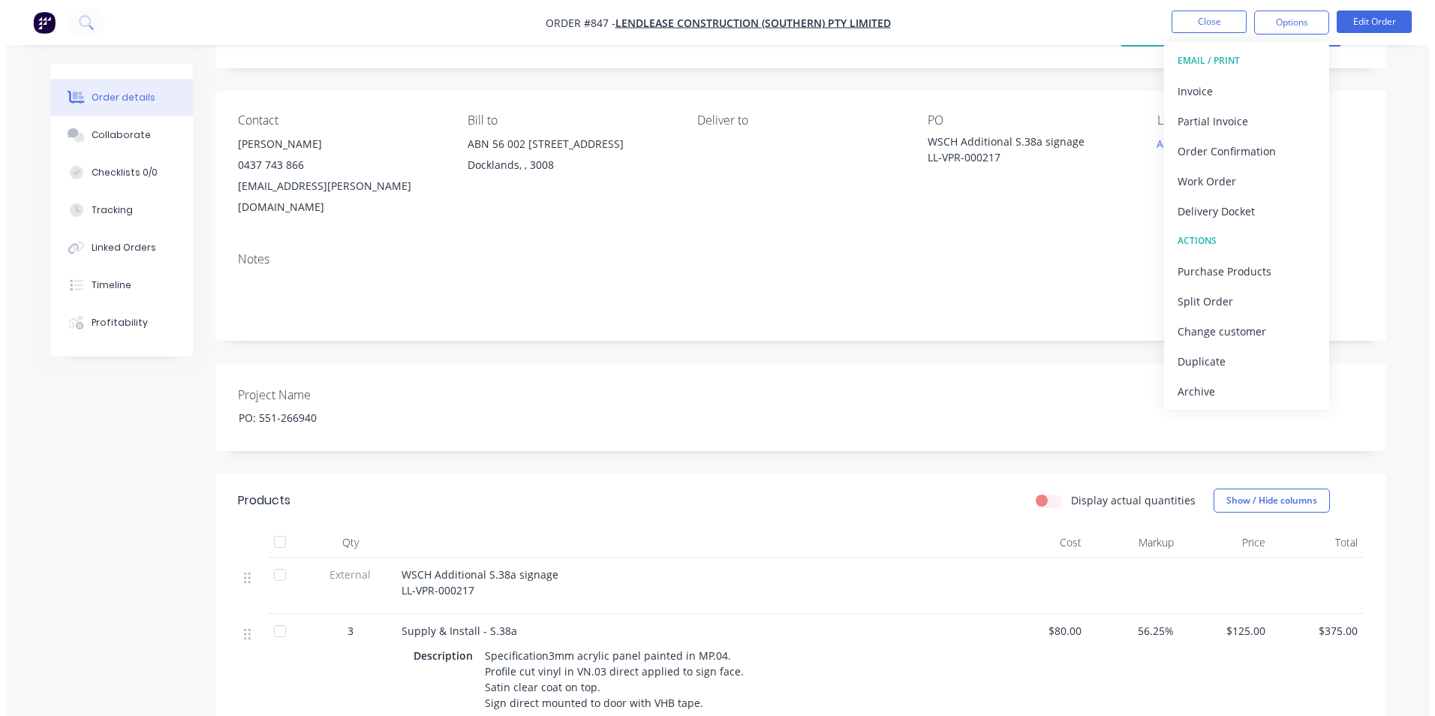
scroll to position [0, 0]
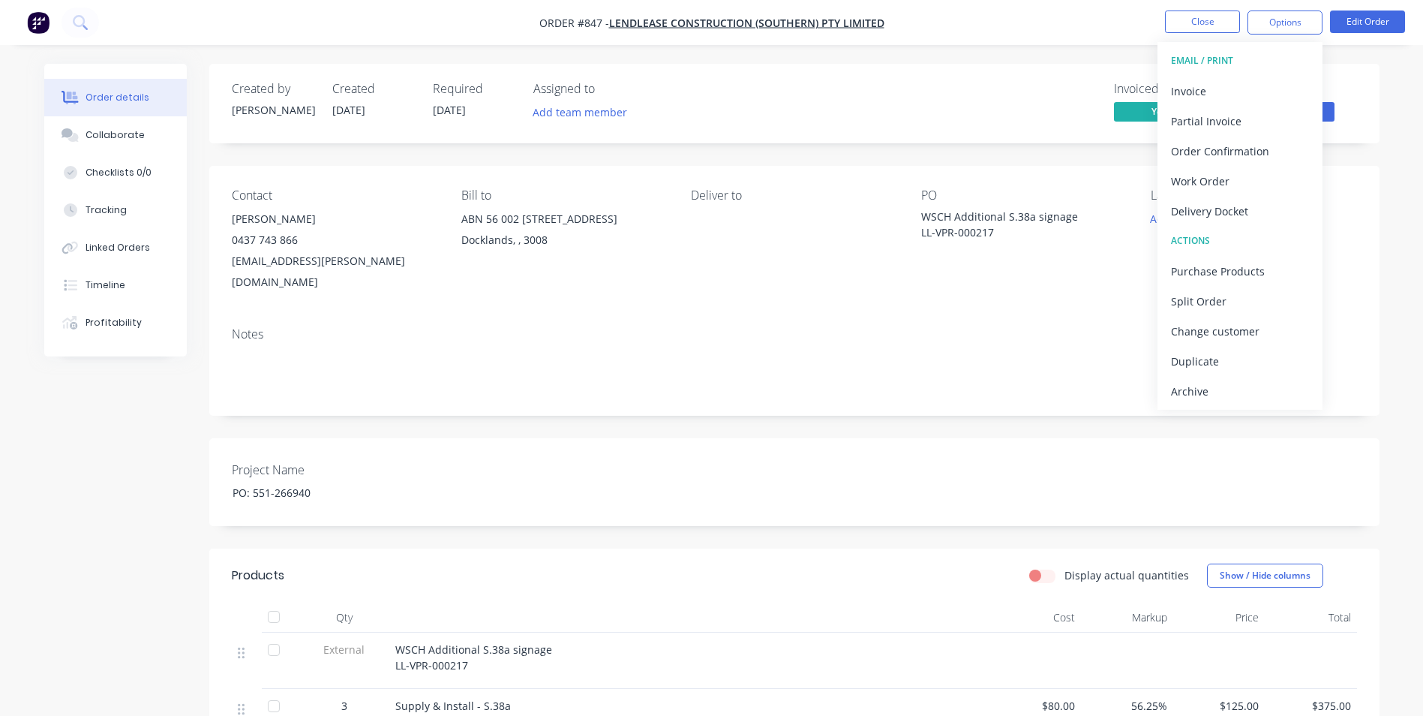
click at [1236, 392] on div "Archive" at bounding box center [1240, 391] width 138 height 22
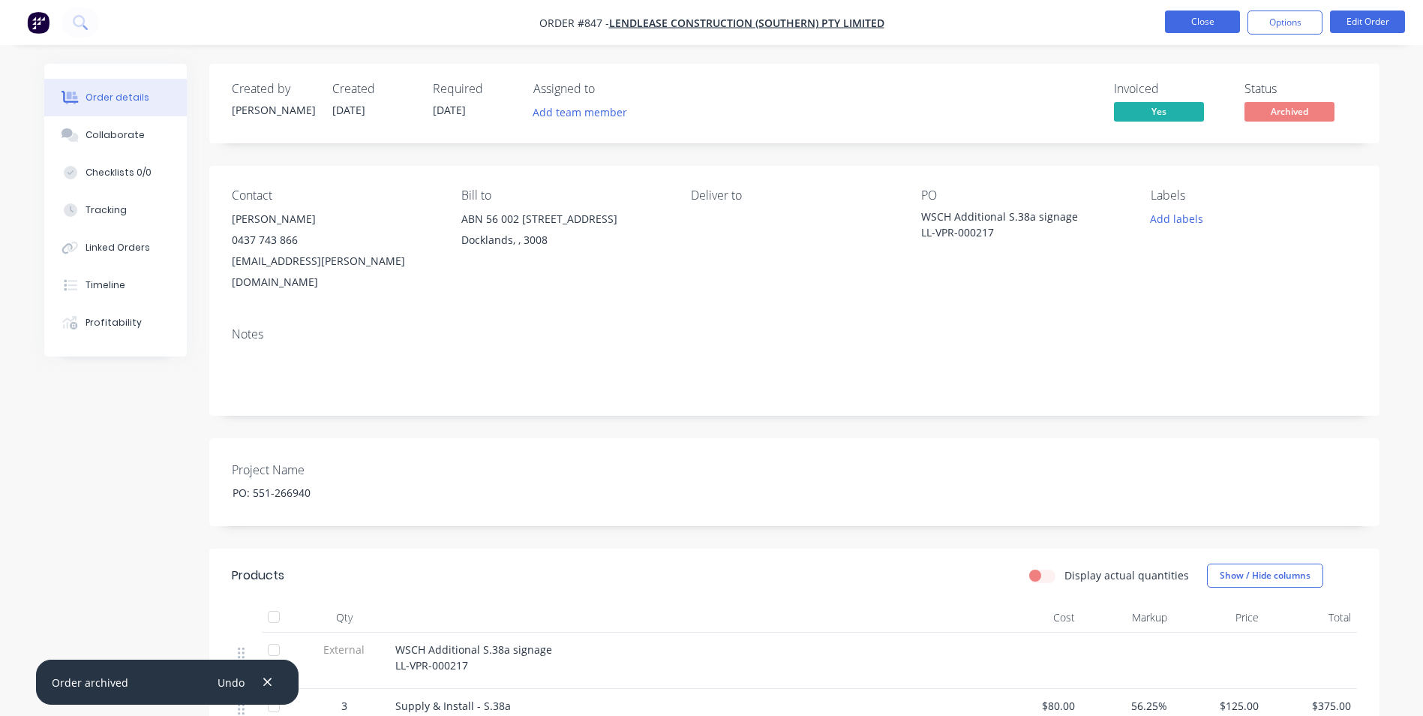
click at [1200, 21] on button "Close" at bounding box center [1202, 22] width 75 height 23
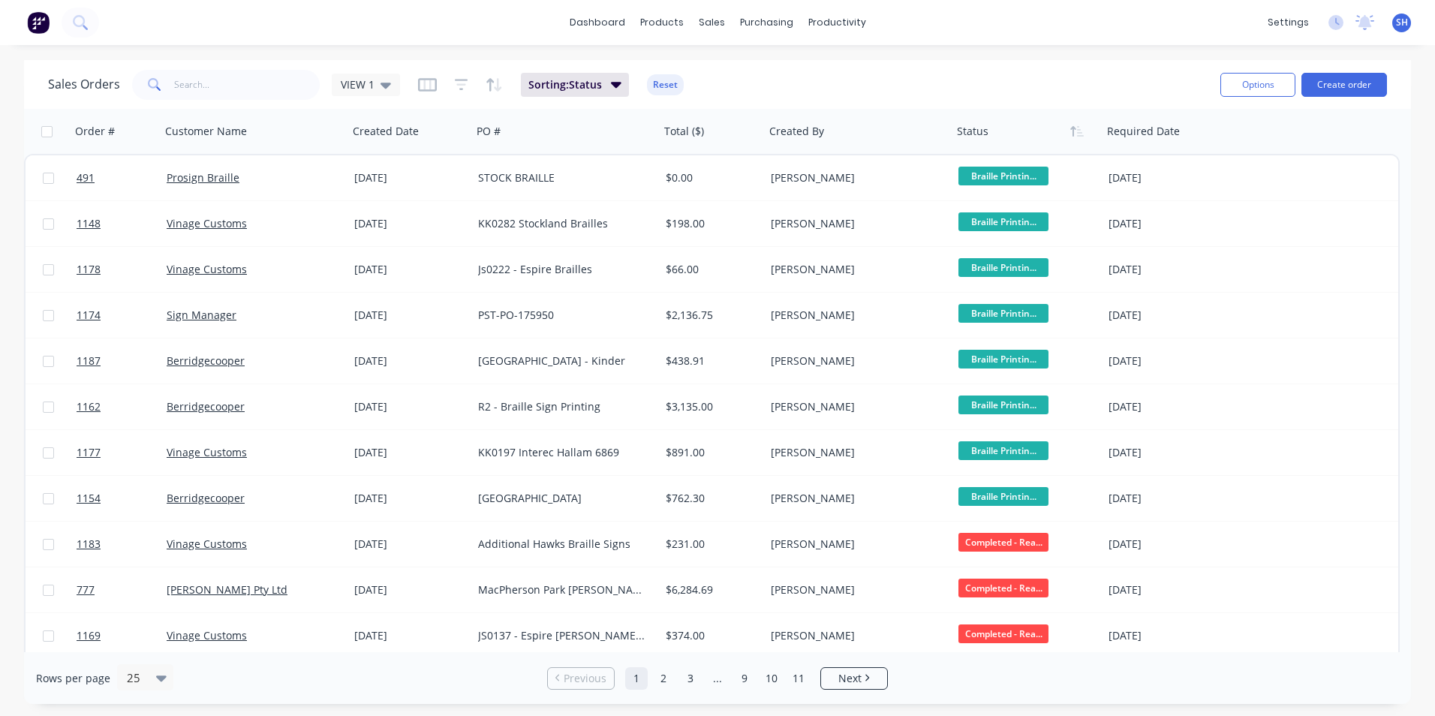
drag, startPoint x: 389, startPoint y: 86, endPoint x: 386, endPoint y: 96, distance: 10.2
click at [389, 86] on div "VIEW 1" at bounding box center [366, 85] width 68 height 23
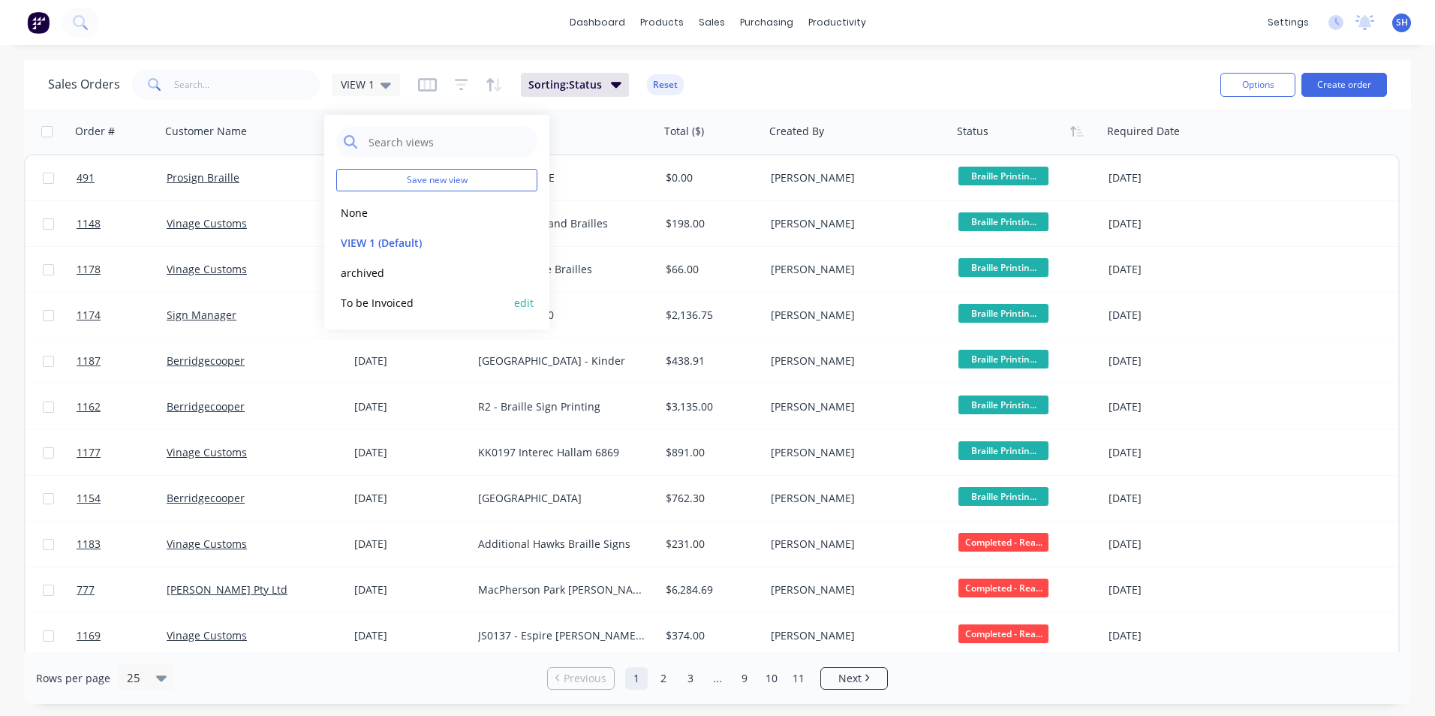
click at [354, 302] on button "To be Invoiced" at bounding box center [421, 302] width 171 height 17
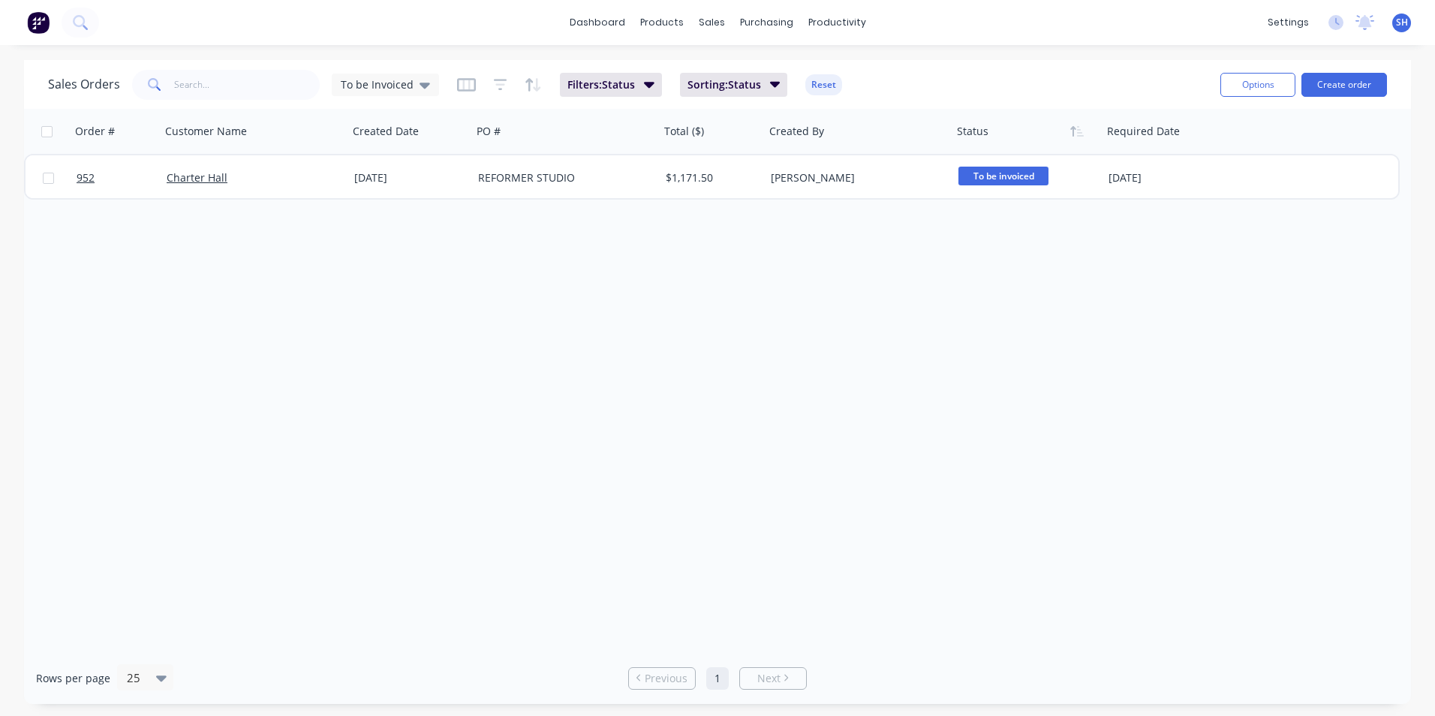
click at [598, 439] on div "Order # Customer Name Created Date PO # Total ($) Created By Status Required Da…" at bounding box center [717, 380] width 1387 height 543
